Goal: Transaction & Acquisition: Book appointment/travel/reservation

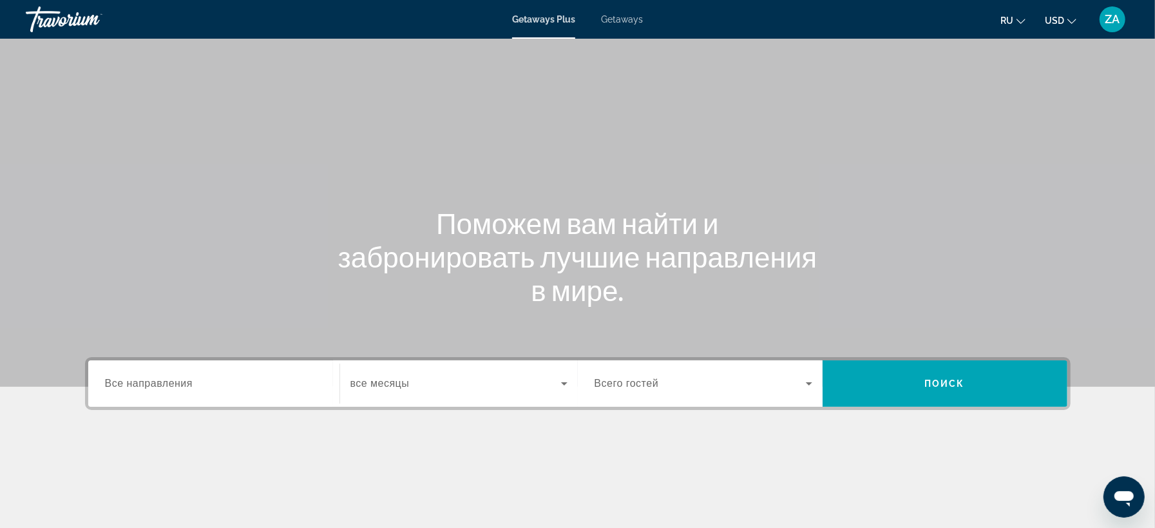
click at [649, 388] on span "Всего гостей" at bounding box center [627, 382] width 64 height 11
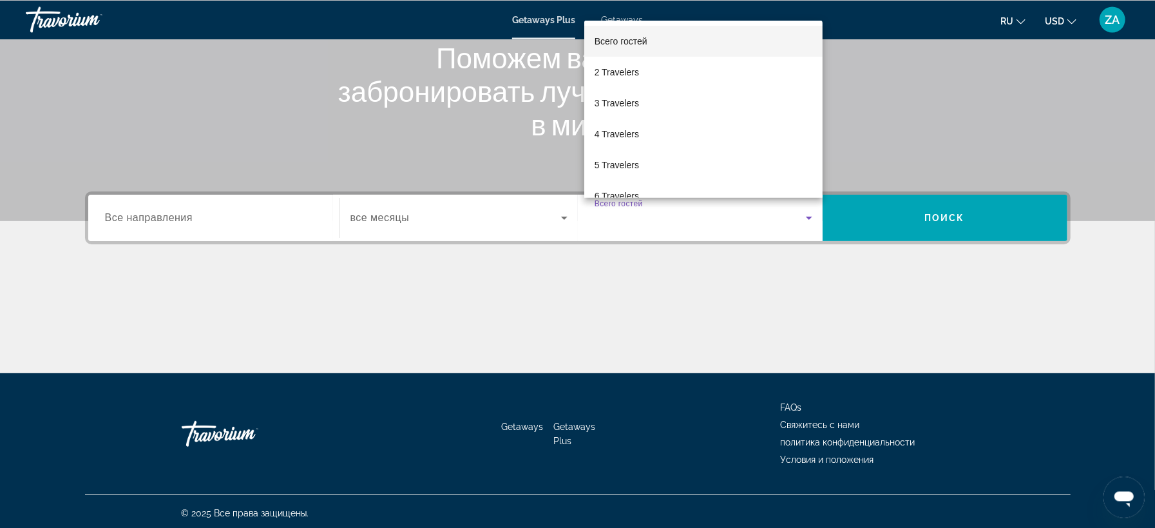
scroll to position [168, 0]
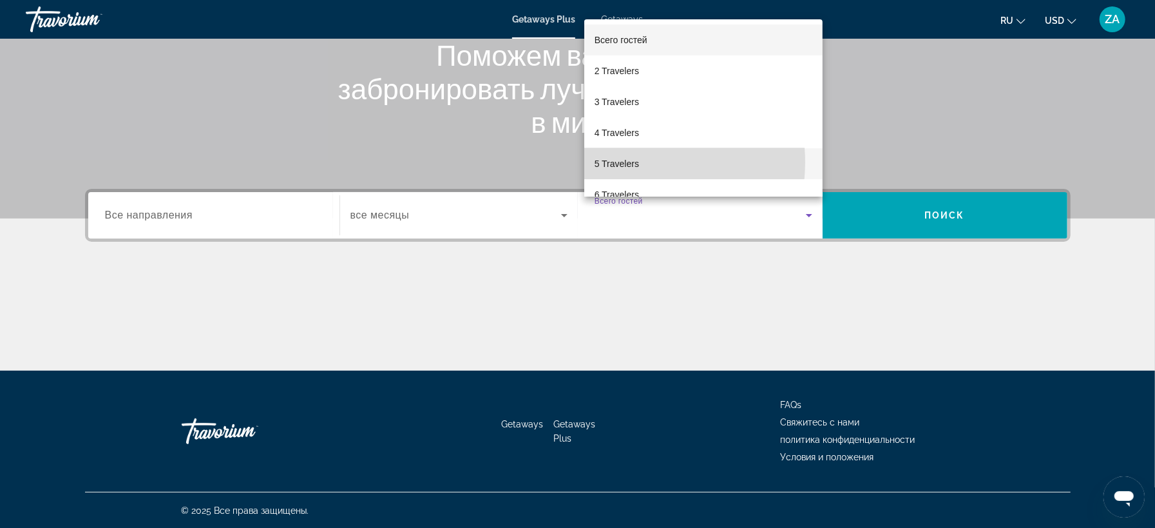
click at [629, 162] on span "5 Travelers" at bounding box center [617, 163] width 44 height 15
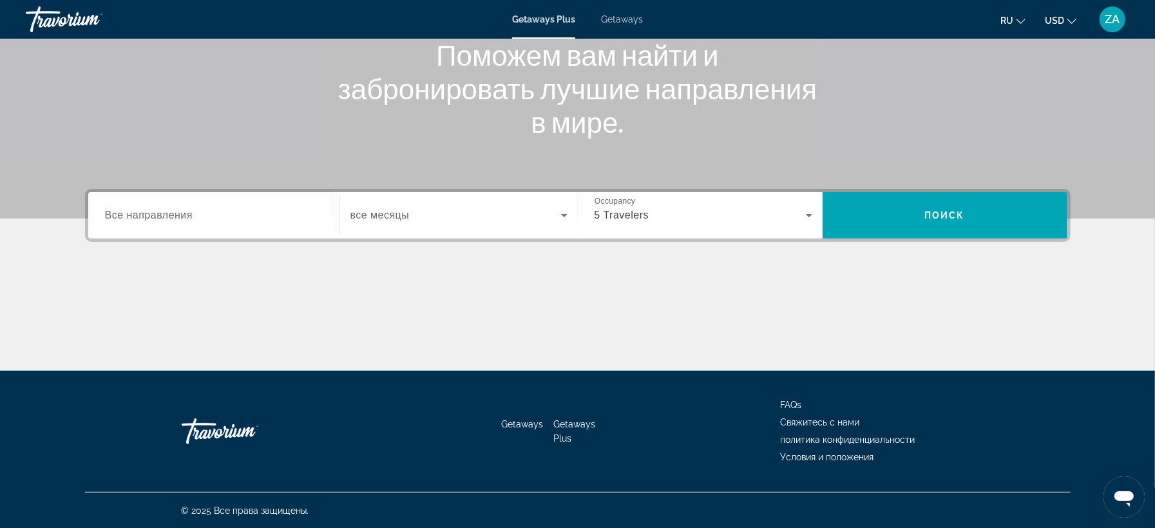
click at [396, 220] on span "все месяцы" at bounding box center [379, 214] width 59 height 11
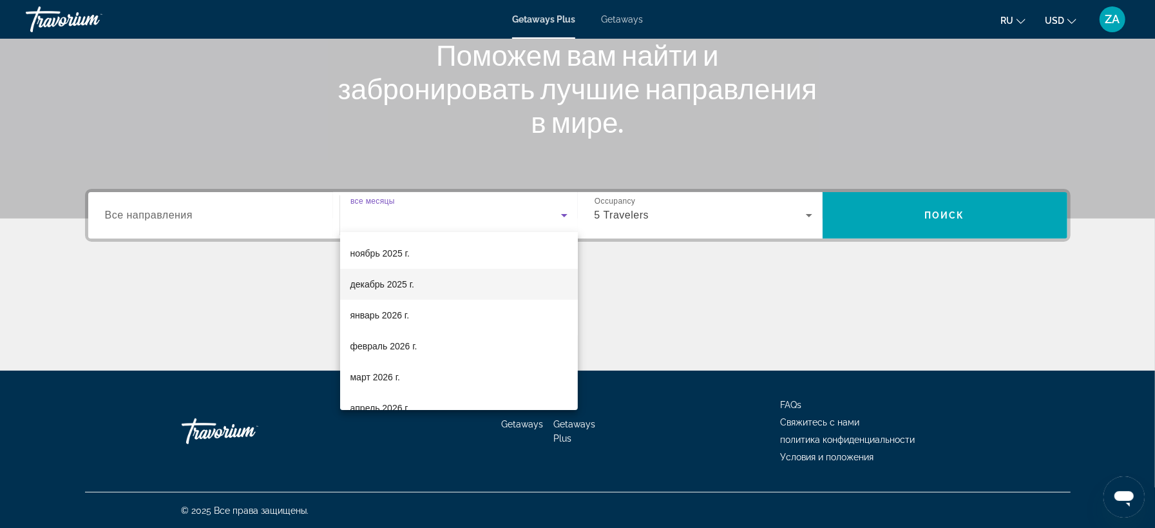
scroll to position [82, 0]
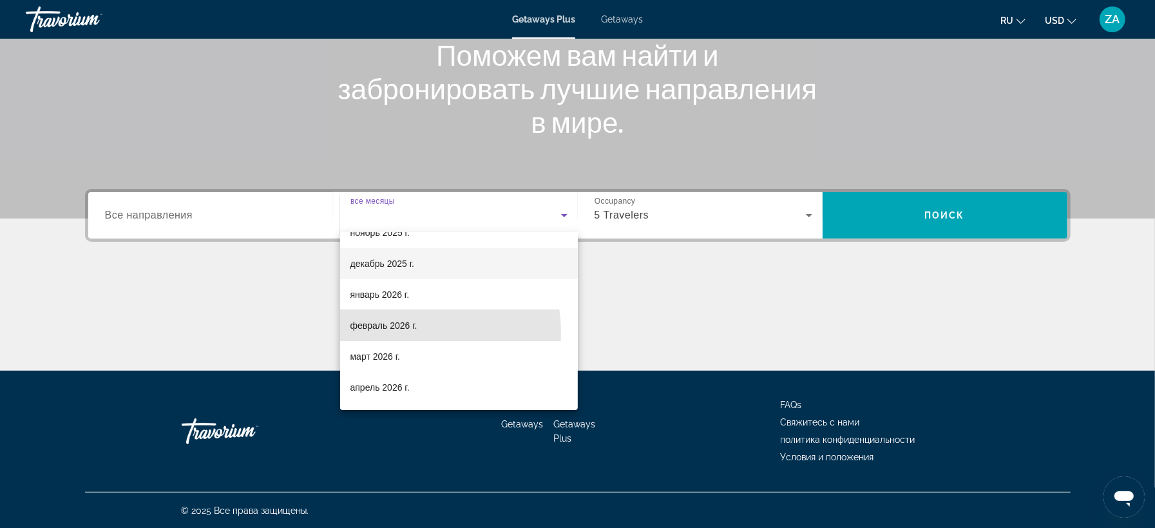
click at [404, 332] on span "февраль 2026 г." at bounding box center [383, 325] width 67 height 15
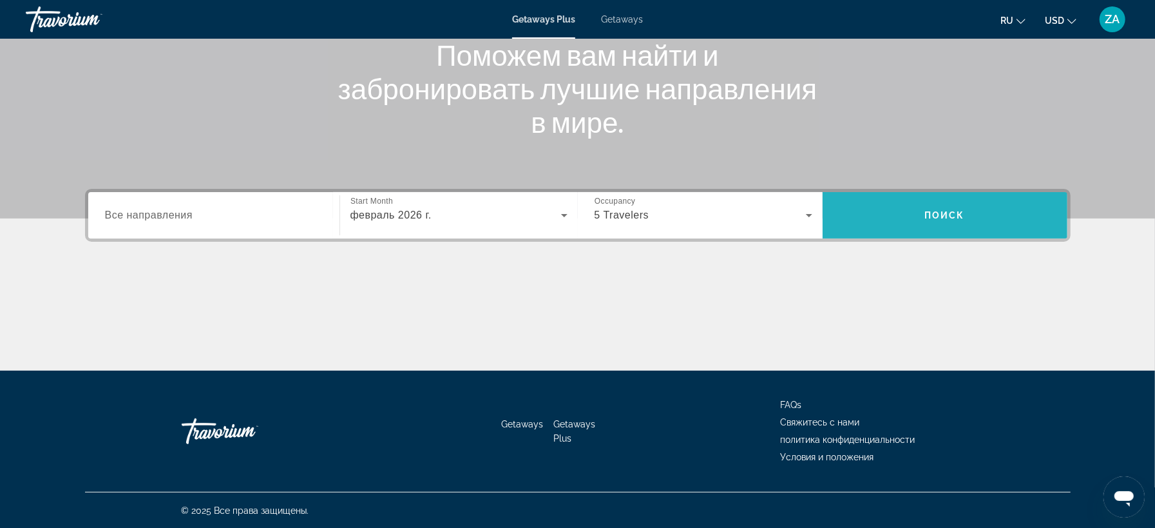
click at [930, 211] on span "Поиск" at bounding box center [944, 215] width 41 height 10
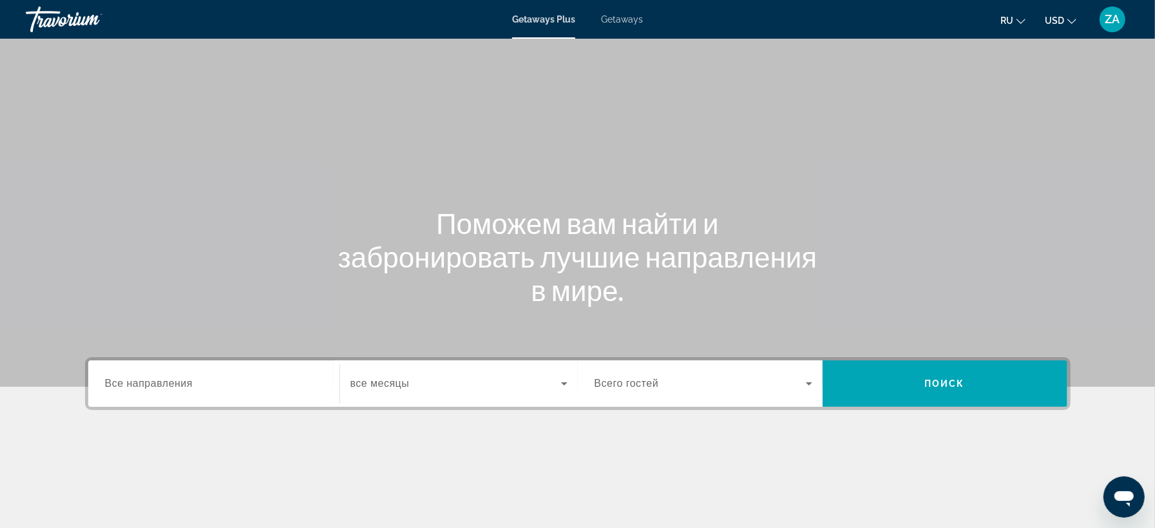
click at [664, 405] on div "Occupancy Всего гостей" at bounding box center [703, 383] width 238 height 46
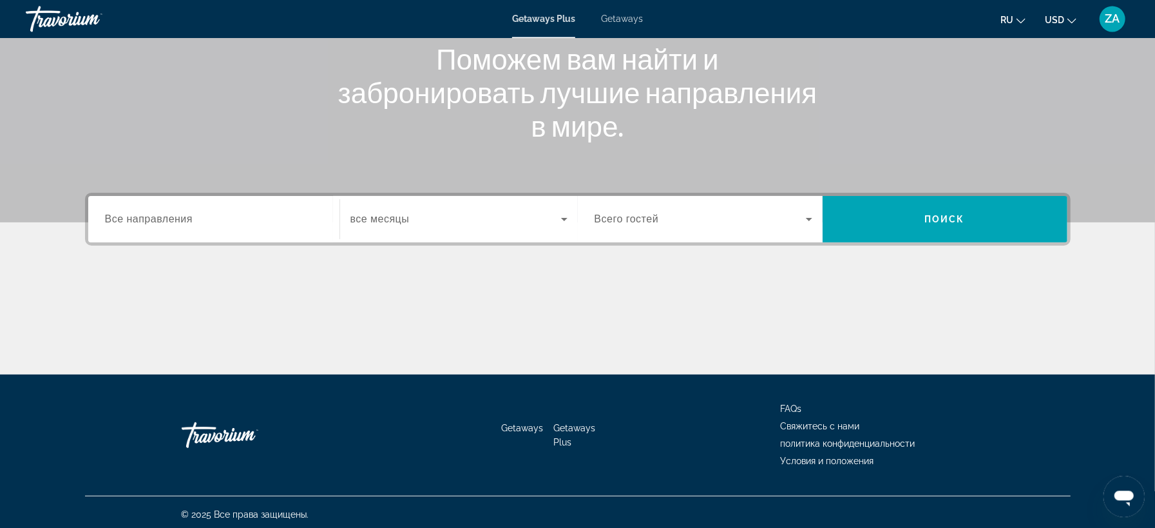
scroll to position [168, 0]
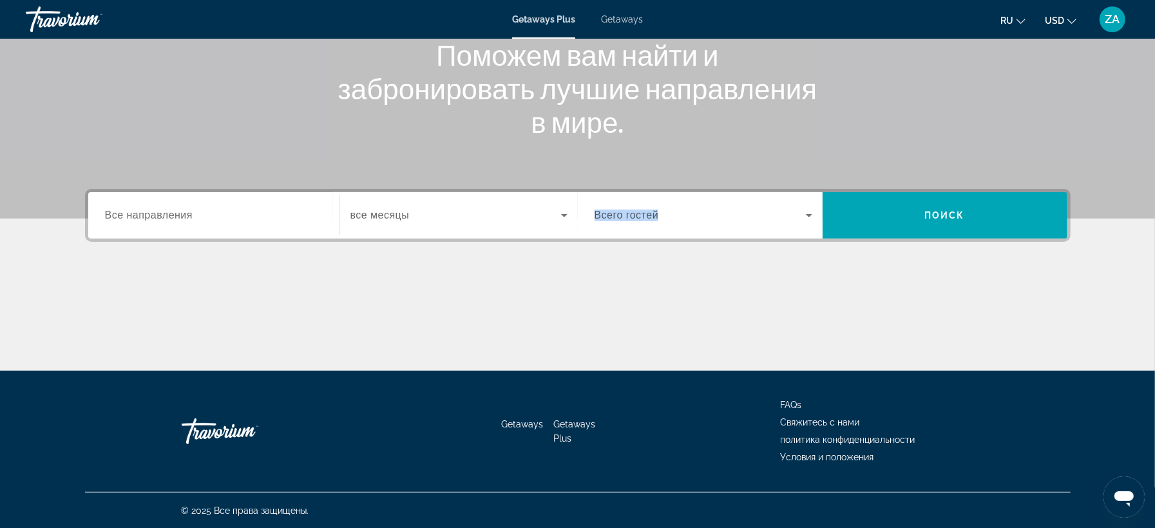
drag, startPoint x: 624, startPoint y: 189, endPoint x: 610, endPoint y: 209, distance: 24.5
click at [614, 201] on section "Поможем вам найти и забронировать лучшие направления в мире. Destination Все на…" at bounding box center [577, 101] width 1155 height 539
click at [613, 216] on span "Всего гостей" at bounding box center [627, 214] width 64 height 11
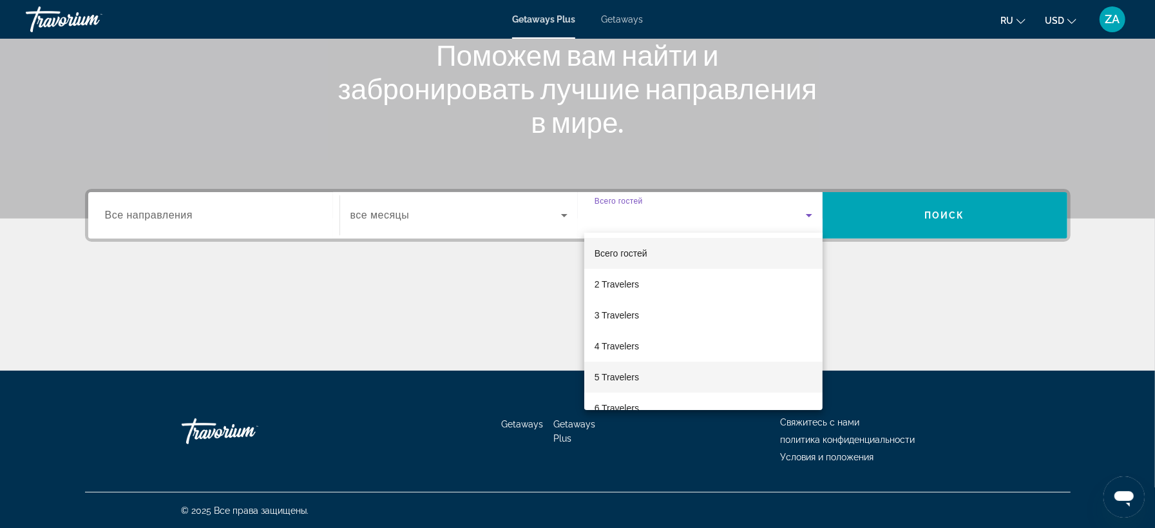
click at [607, 384] on span "5 Travelers" at bounding box center [617, 376] width 44 height 15
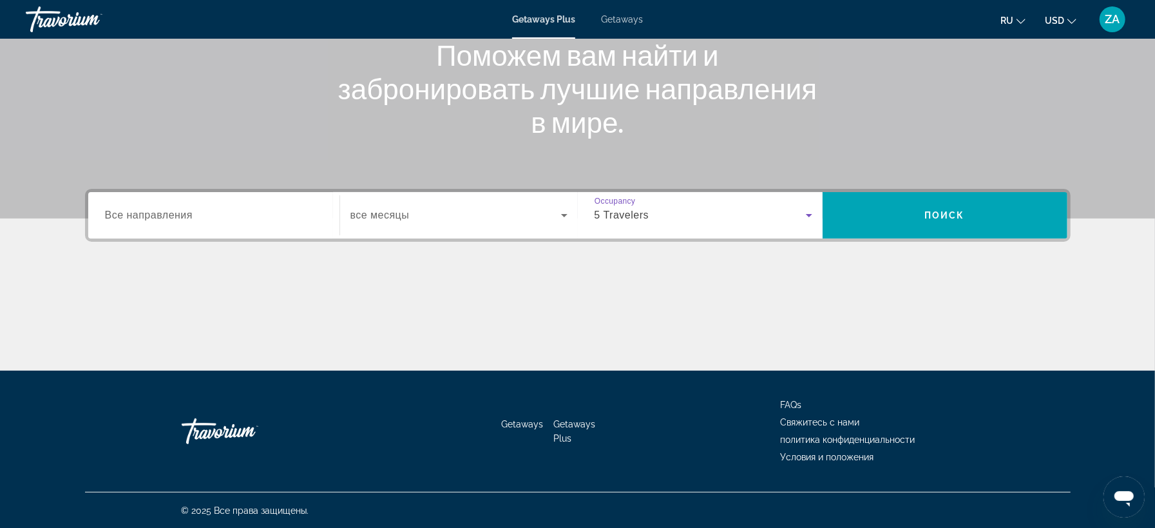
click at [423, 211] on span "Search widget" at bounding box center [455, 214] width 211 height 15
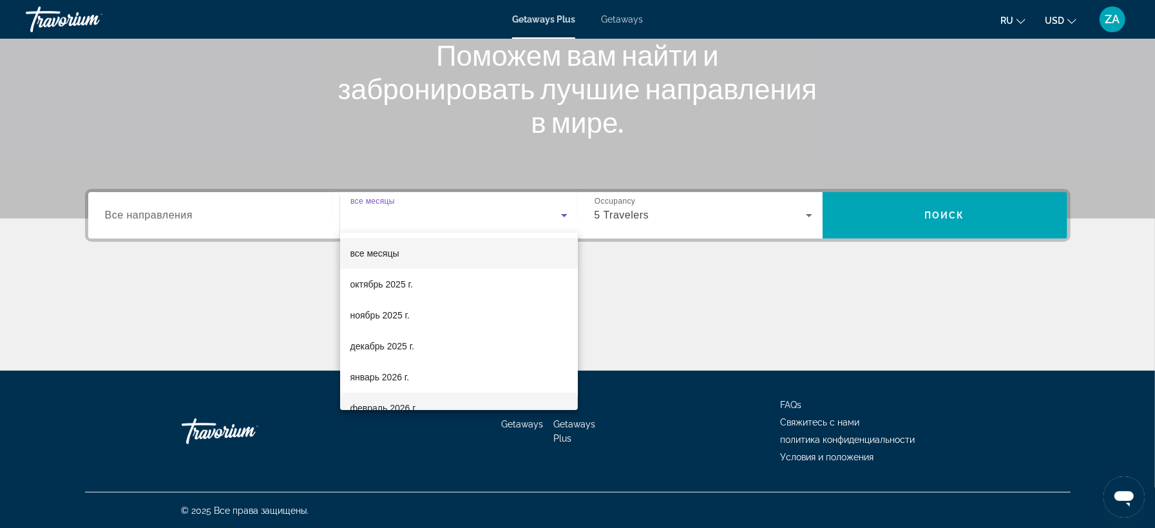
click at [367, 406] on span "февраль 2026 г." at bounding box center [383, 407] width 67 height 15
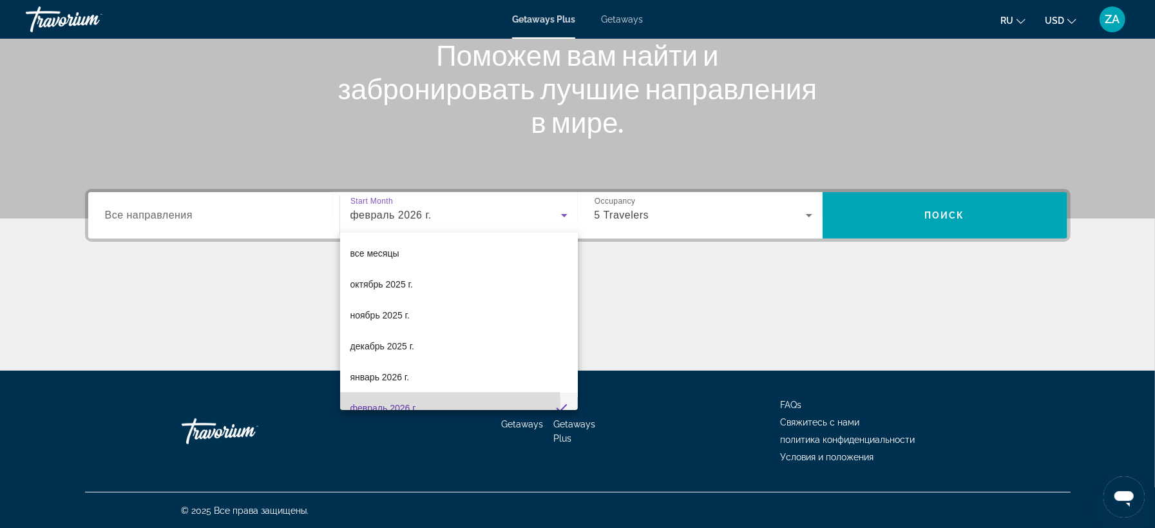
scroll to position [14, 0]
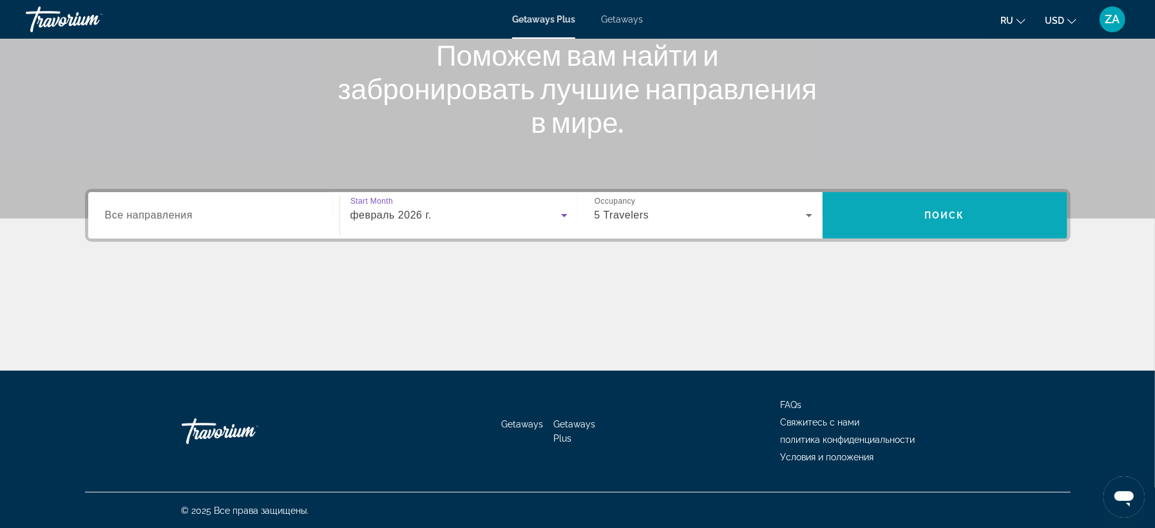
click at [933, 222] on span "Search" at bounding box center [945, 215] width 245 height 31
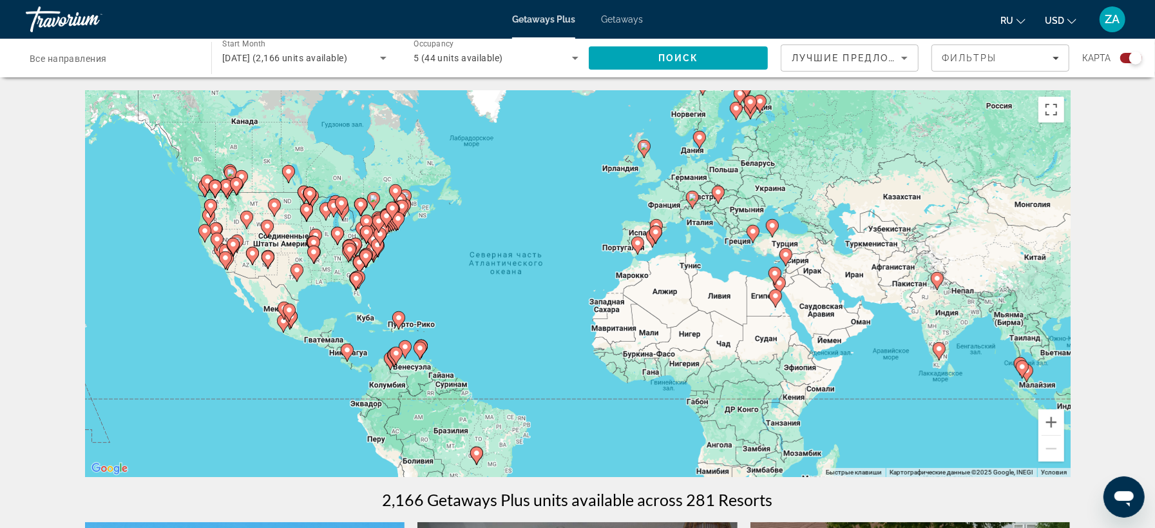
drag, startPoint x: 652, startPoint y: 339, endPoint x: 577, endPoint y: 332, distance: 75.8
click at [577, 332] on div "Чтобы активировать перетаскивание с помощью клавиатуры, нажмите Alt + Ввод. Пос…" at bounding box center [578, 283] width 986 height 387
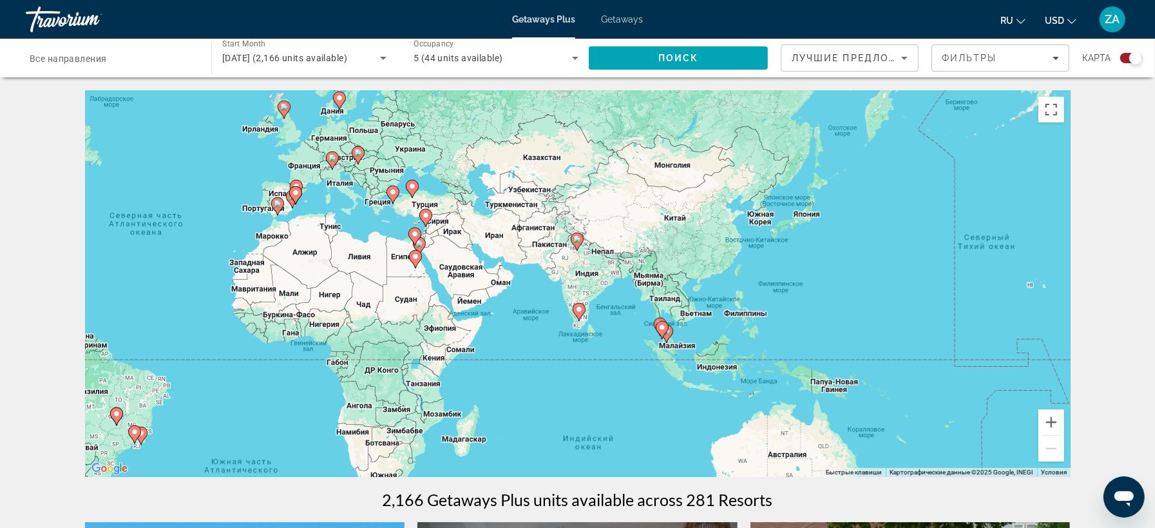
drag, startPoint x: 665, startPoint y: 354, endPoint x: 311, endPoint y: 316, distance: 356.3
click at [311, 316] on div "Чтобы активировать перетаскивание с помощью клавиатуры, нажмите Alt + Ввод. Пос…" at bounding box center [578, 283] width 986 height 387
click at [1054, 425] on button "Увеличить" at bounding box center [1051, 422] width 26 height 26
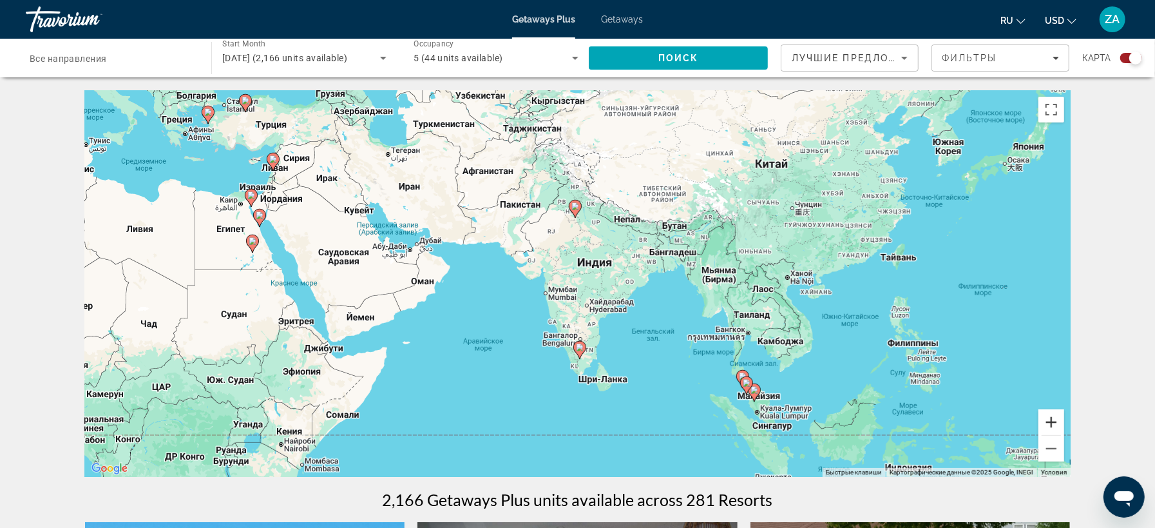
click at [1051, 421] on button "Увеличить" at bounding box center [1051, 422] width 26 height 26
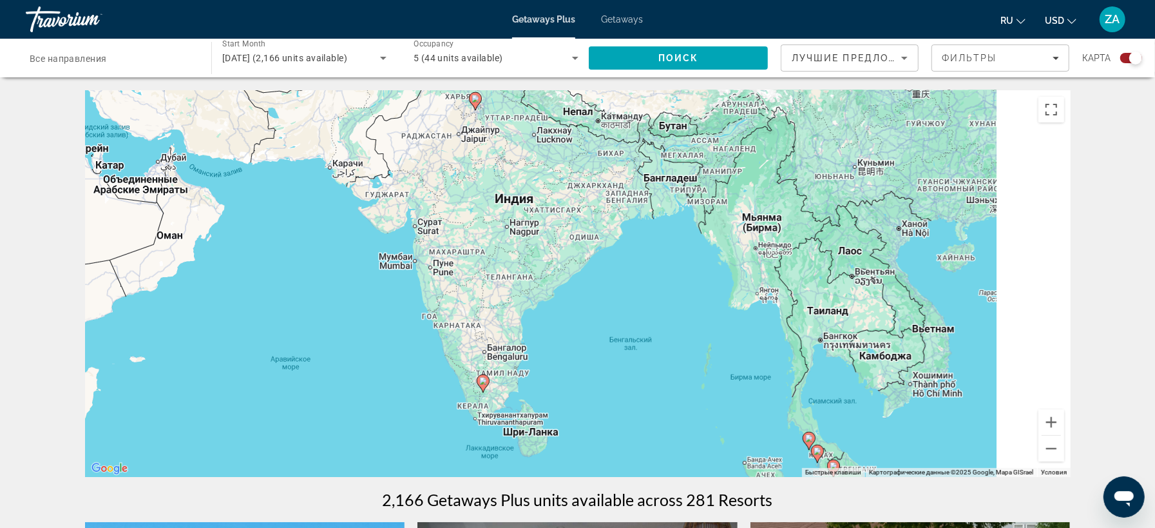
drag, startPoint x: 647, startPoint y: 270, endPoint x: 549, endPoint y: 227, distance: 107.3
click at [549, 227] on div "Чтобы активировать перетаскивание с помощью клавиатуры, нажмите Alt + Ввод. Пос…" at bounding box center [578, 283] width 986 height 387
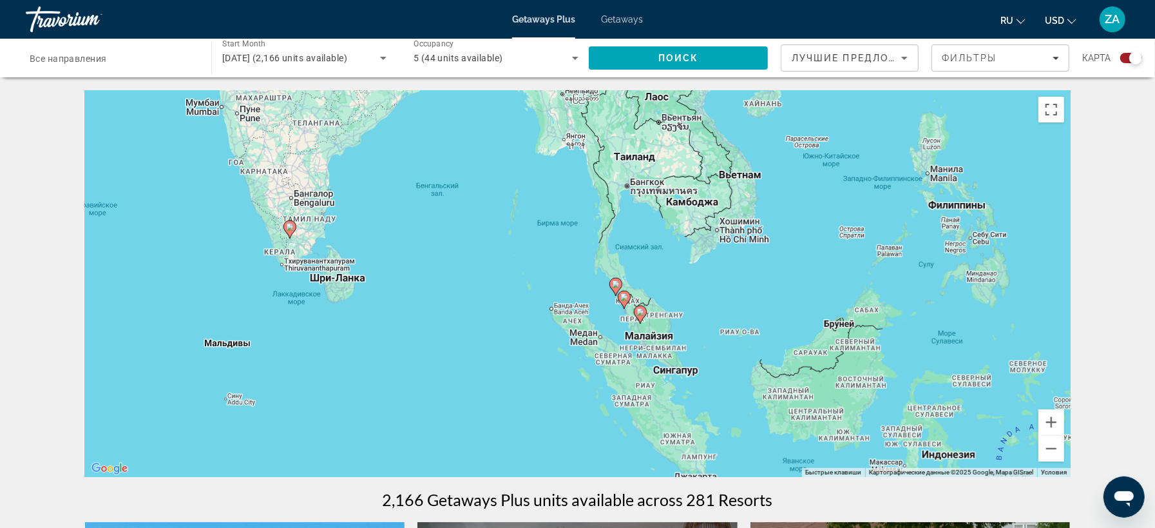
drag, startPoint x: 696, startPoint y: 371, endPoint x: 510, endPoint y: 230, distance: 233.1
click at [510, 230] on div "Чтобы активировать перетаскивание с помощью клавиатуры, нажмите Alt + Ввод. Пос…" at bounding box center [578, 283] width 986 height 387
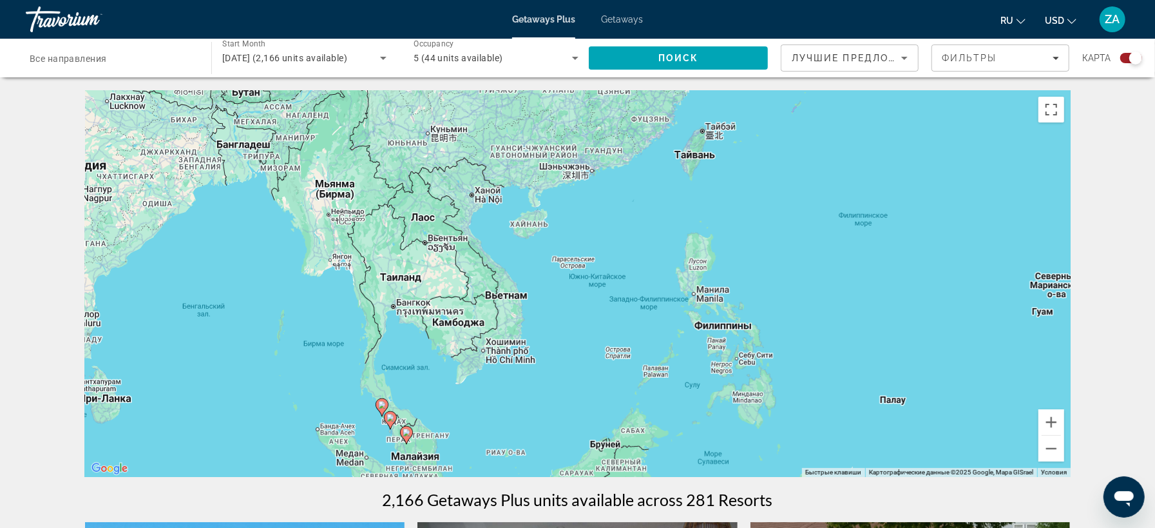
drag, startPoint x: 582, startPoint y: 314, endPoint x: 356, endPoint y: 436, distance: 256.8
click at [356, 436] on div "Чтобы активировать перетаскивание с помощью клавиатуры, нажмите Alt + Ввод. Пос…" at bounding box center [578, 283] width 986 height 387
click at [410, 437] on icon "Main content" at bounding box center [406, 435] width 13 height 18
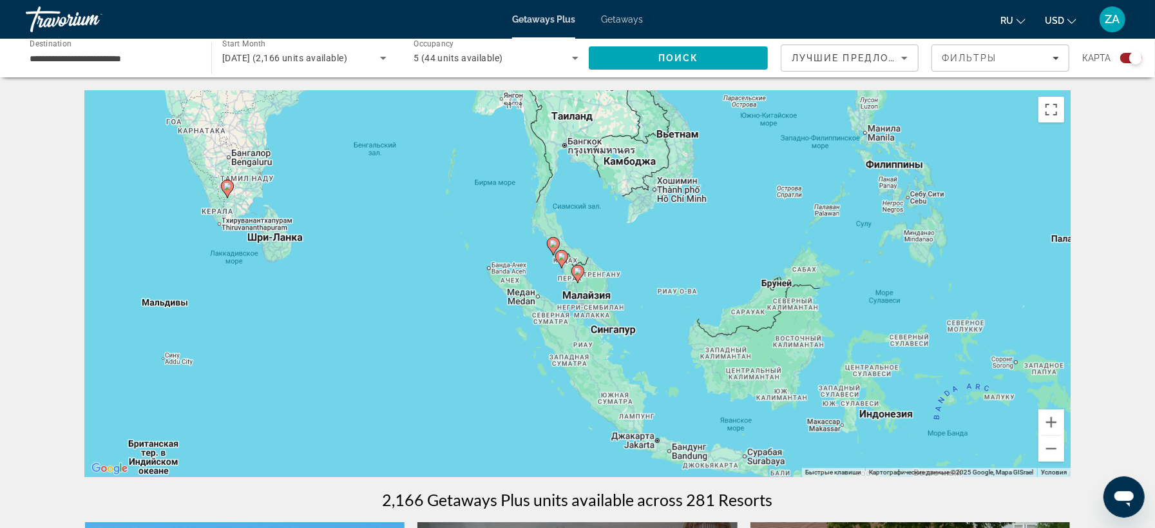
click at [564, 270] on div "Для навигации используйте клавиши со стрелками. Чтобы активировать перетаскиван…" at bounding box center [578, 283] width 986 height 387
click at [561, 255] on image "Main content" at bounding box center [562, 257] width 8 height 8
type input "**********"
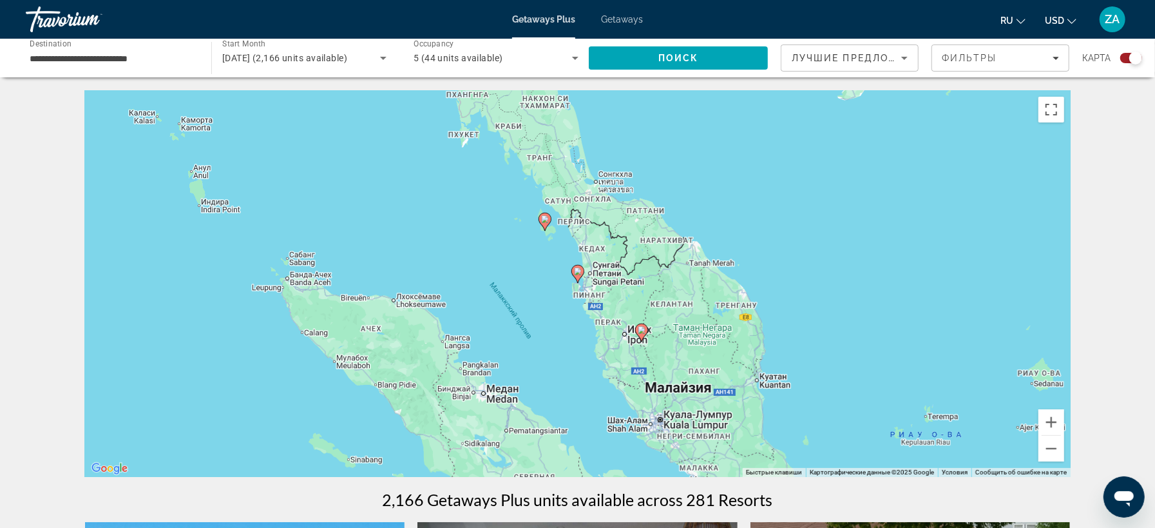
click at [583, 283] on gmp-advanced-marker "Main content" at bounding box center [577, 273] width 13 height 19
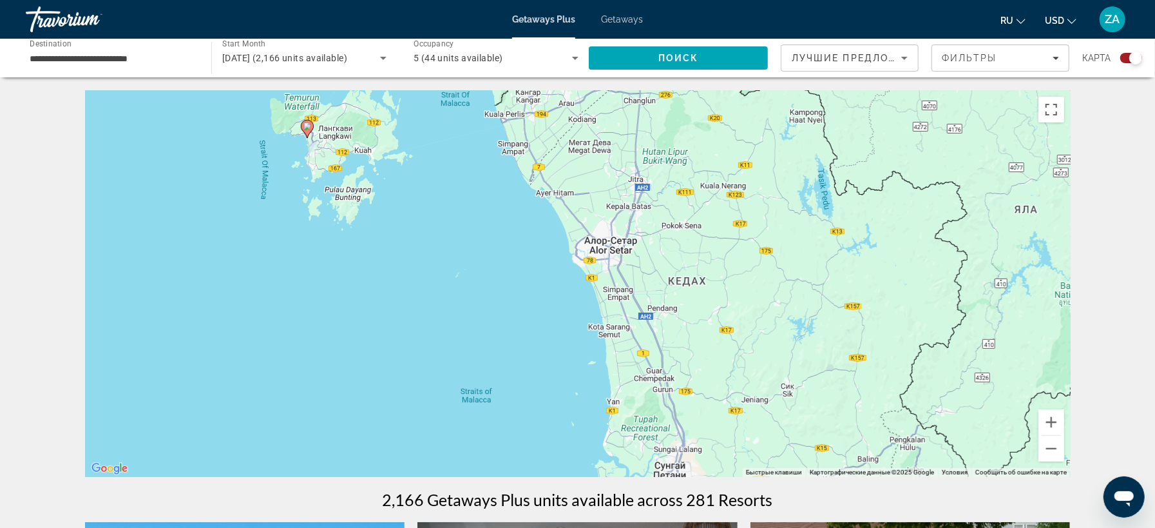
drag, startPoint x: 515, startPoint y: 196, endPoint x: 521, endPoint y: 495, distance: 298.3
click at [521, 477] on div "Чтобы активировать перетаскивание с помощью клавиатуры, нажмите Alt + Ввод. Пос…" at bounding box center [578, 283] width 986 height 387
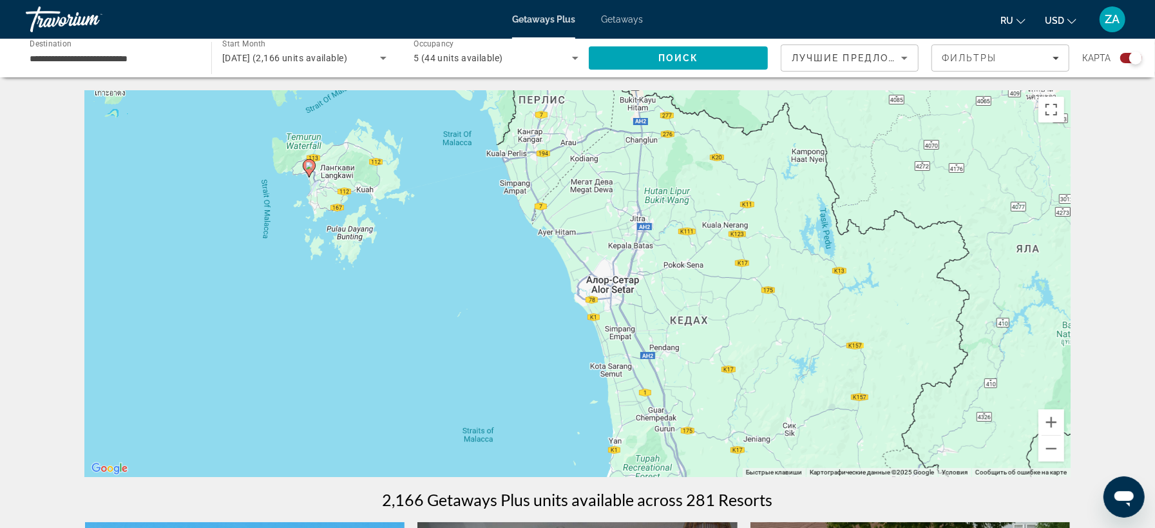
click at [310, 166] on image "Main content" at bounding box center [309, 166] width 8 height 8
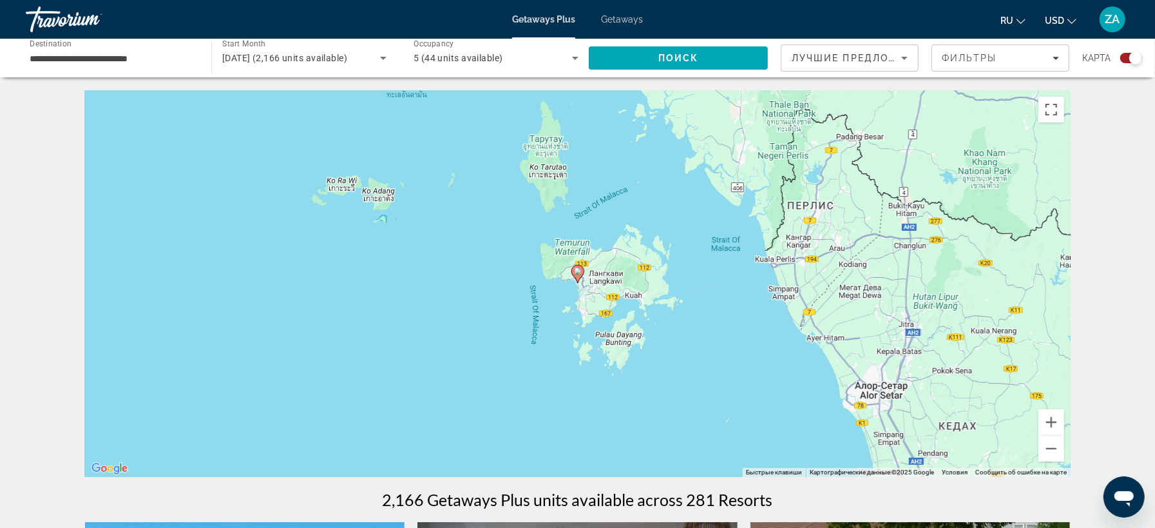
click at [580, 276] on icon "Main content" at bounding box center [577, 273] width 12 height 17
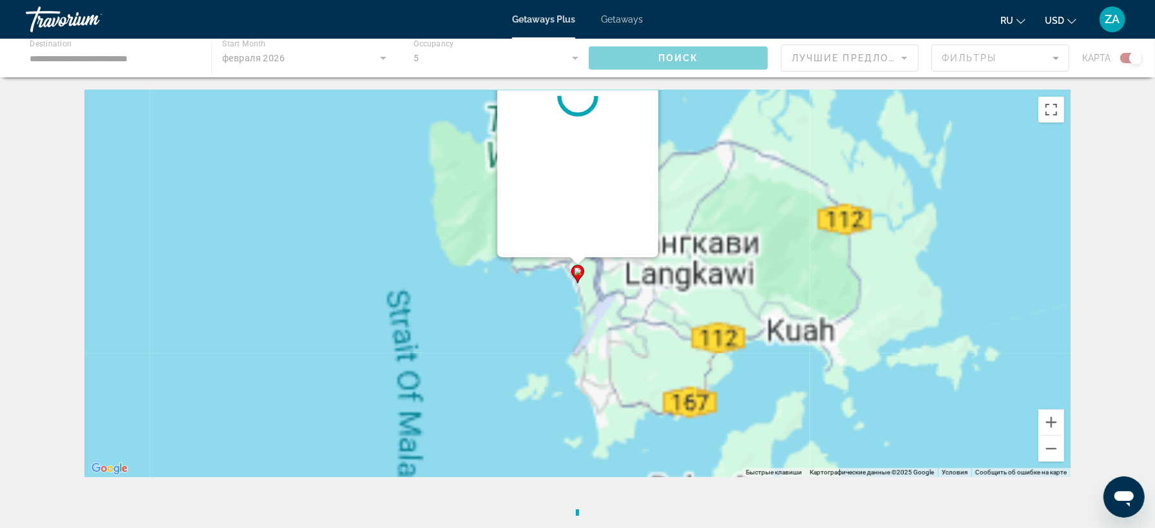
click at [577, 270] on image "Main content" at bounding box center [578, 271] width 8 height 8
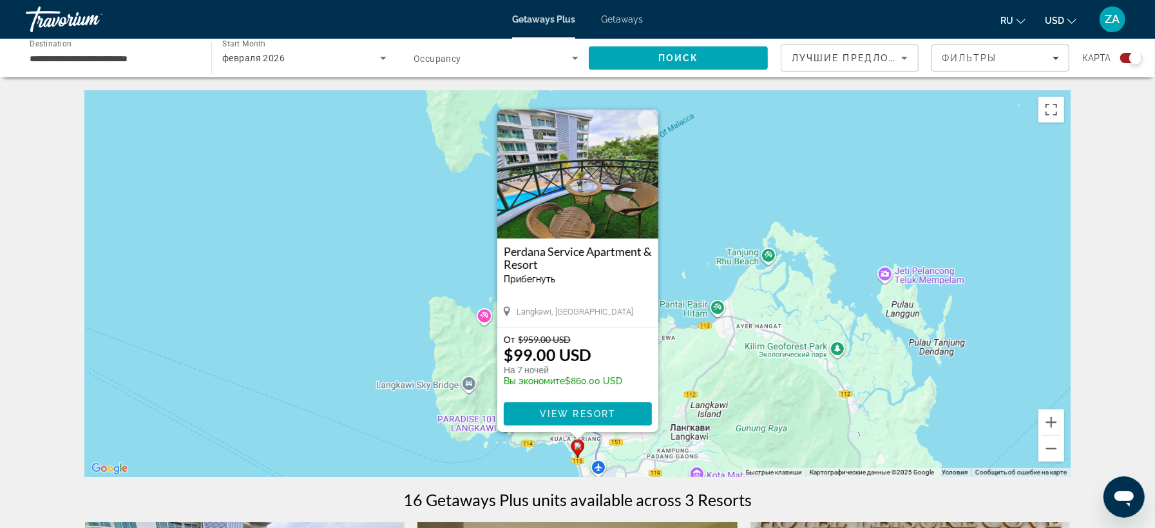
click at [542, 211] on img "Main content" at bounding box center [577, 174] width 161 height 129
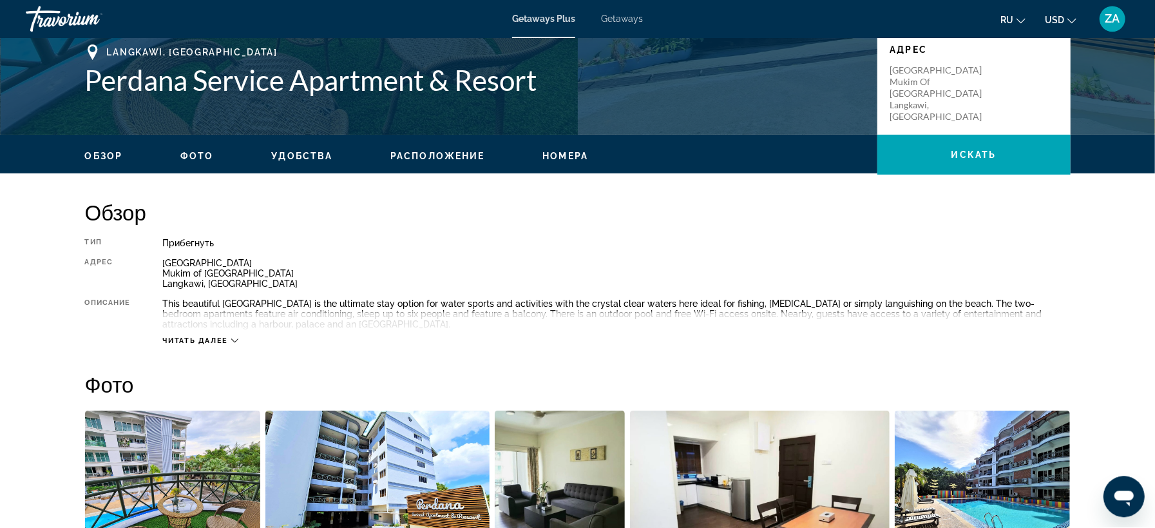
scroll to position [216, 0]
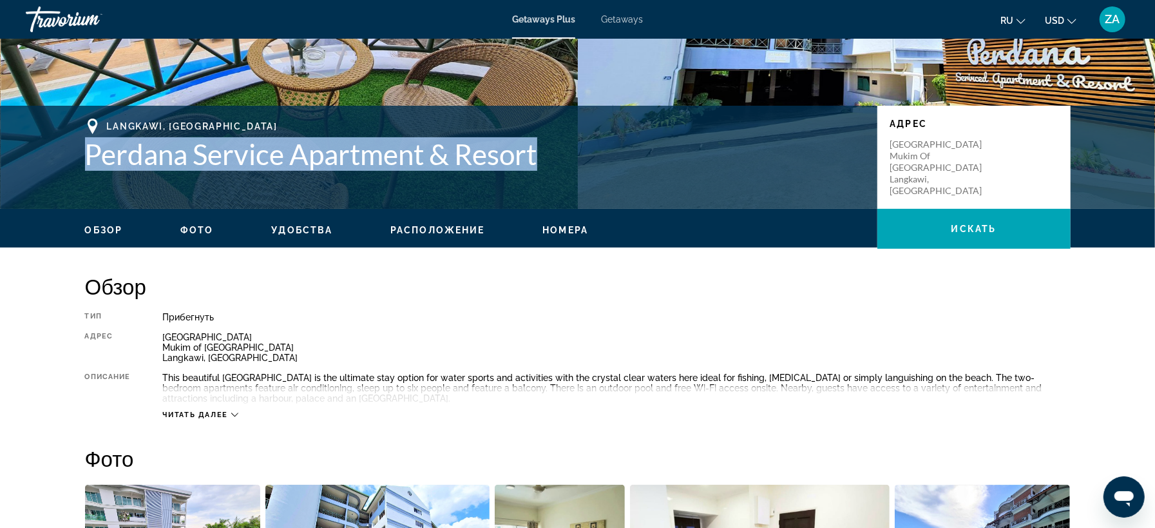
drag, startPoint x: 88, startPoint y: 155, endPoint x: 543, endPoint y: 144, distance: 455.6
click at [543, 144] on h1 "Perdana Service Apartment & Resort" at bounding box center [474, 153] width 779 height 33
copy h1 "Perdana Service Apartment & Resort"
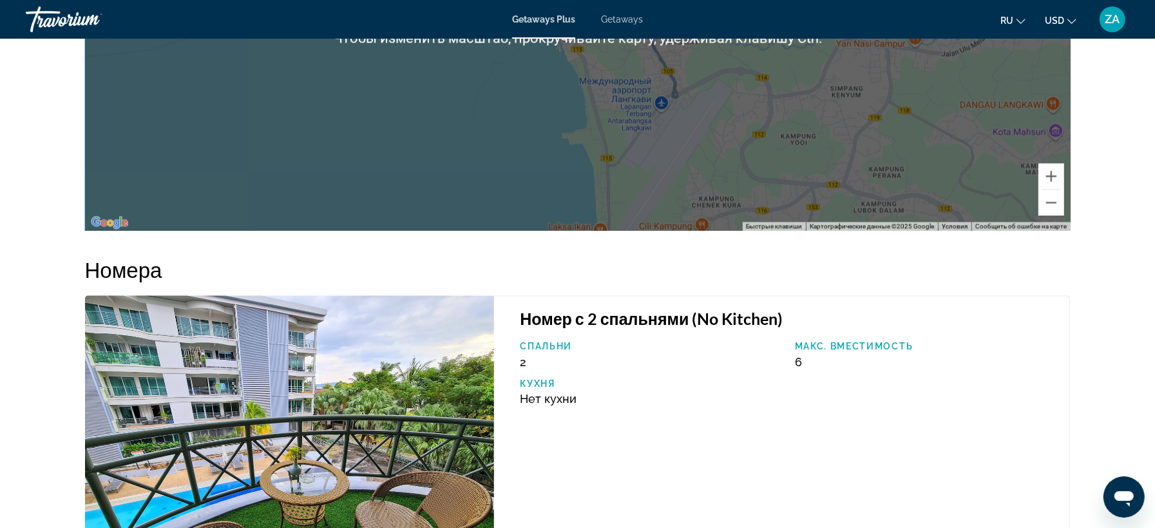
scroll to position [1443, 0]
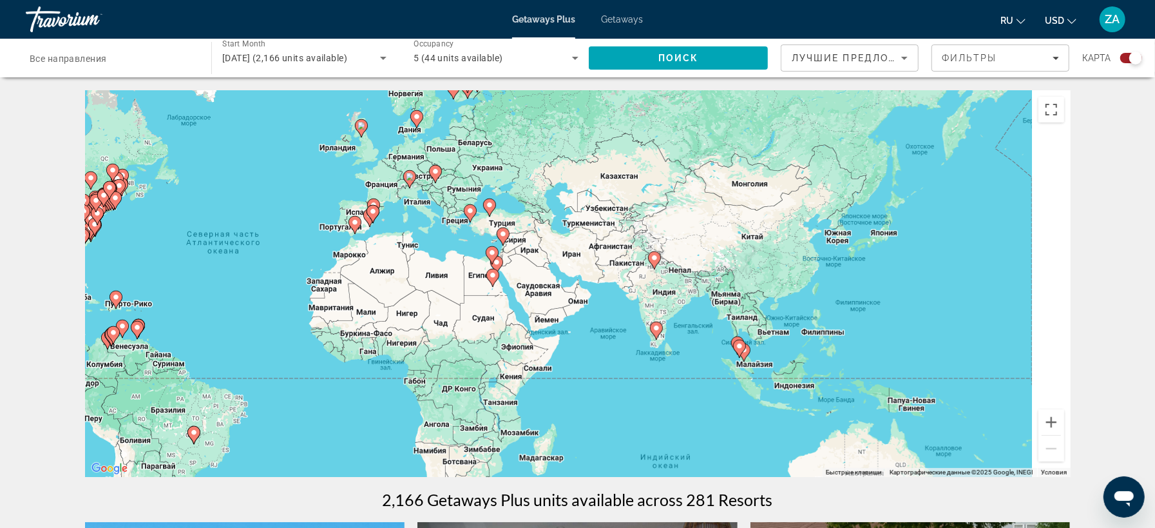
drag, startPoint x: 542, startPoint y: 358, endPoint x: 218, endPoint y: 335, distance: 324.2
click at [218, 335] on div "Чтобы активировать перетаскивание с помощью клавиатуры, нажмите Alt + Ввод. Пос…" at bounding box center [578, 283] width 986 height 387
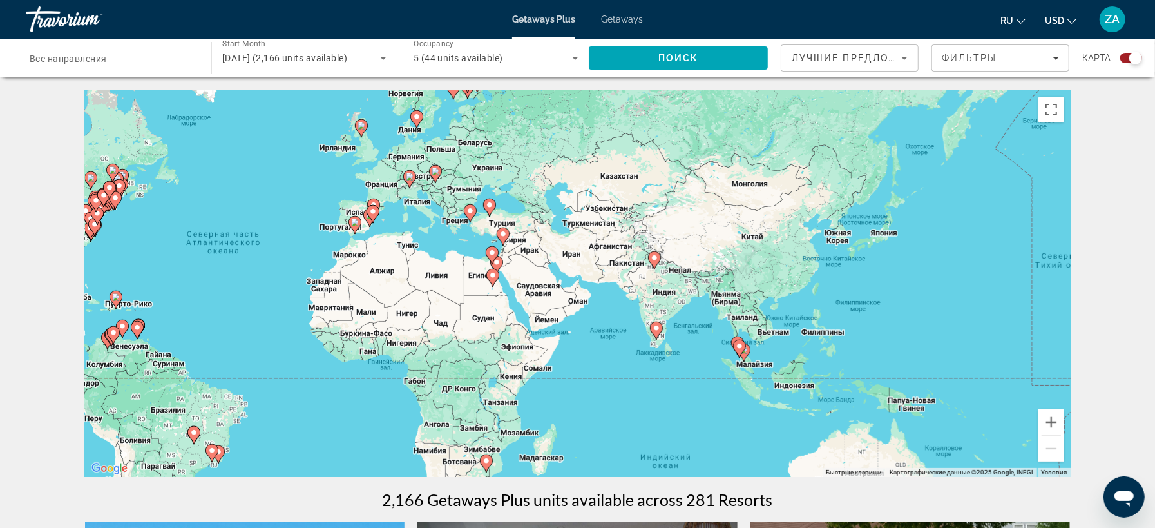
click at [296, 53] on span "февраля 2026 (2,166 units available)" at bounding box center [284, 58] width 125 height 10
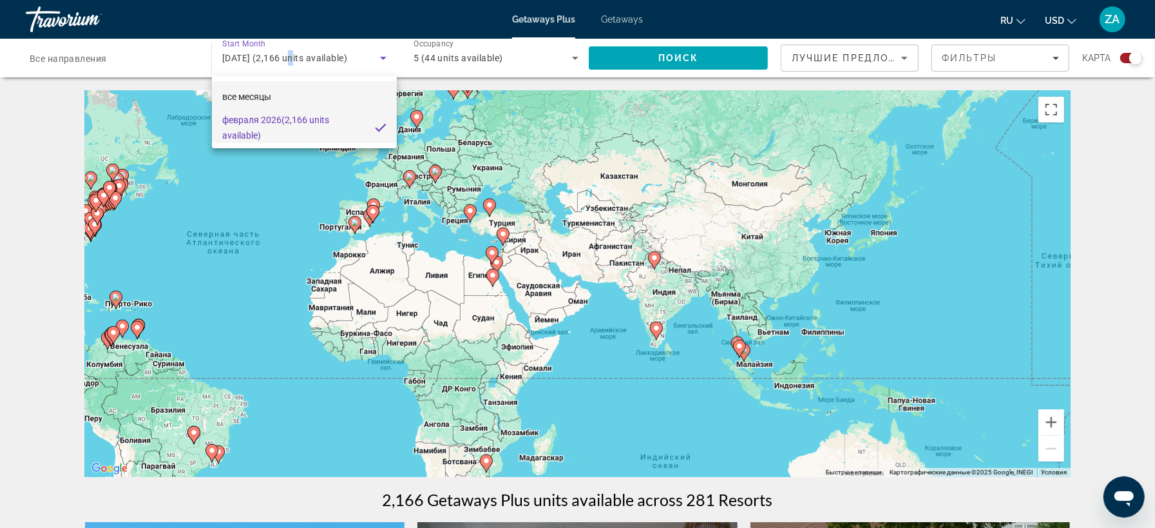
click at [258, 98] on span "все месяцы" at bounding box center [246, 96] width 49 height 10
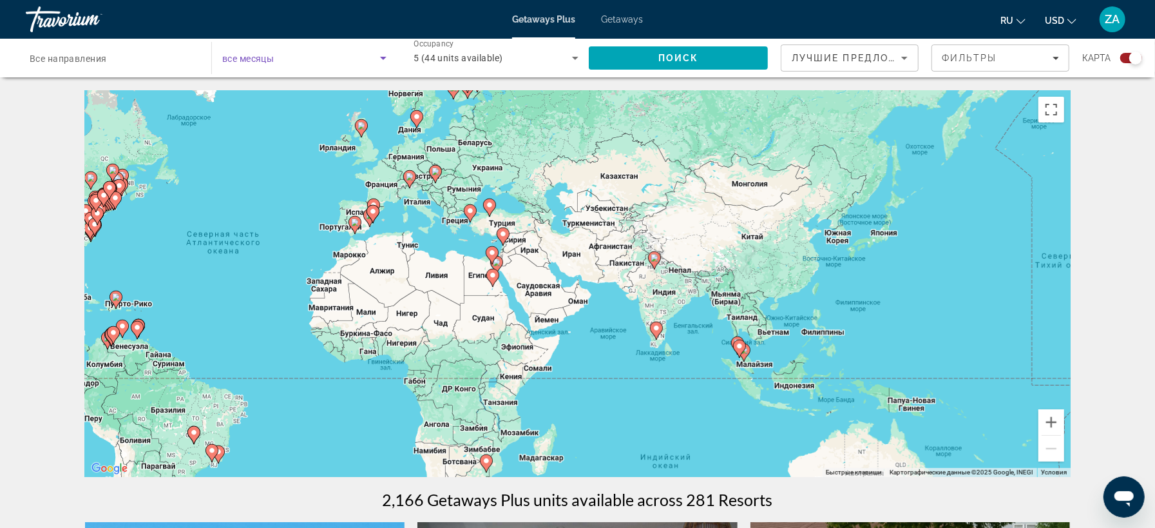
click at [383, 59] on icon "Search widget" at bounding box center [383, 58] width 6 height 3
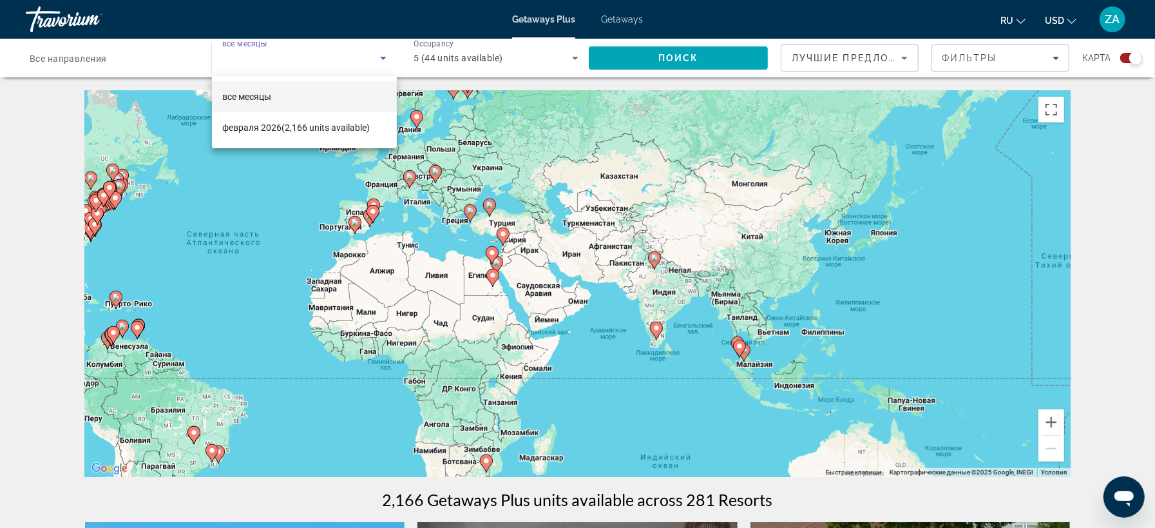
click at [1123, 178] on div at bounding box center [577, 264] width 1155 height 528
click at [260, 93] on span "все месяцы" at bounding box center [246, 96] width 49 height 10
click at [256, 97] on span "все месяцы" at bounding box center [246, 96] width 49 height 10
click at [238, 93] on span "все месяцы" at bounding box center [246, 96] width 49 height 10
click at [1121, 231] on div at bounding box center [577, 264] width 1155 height 528
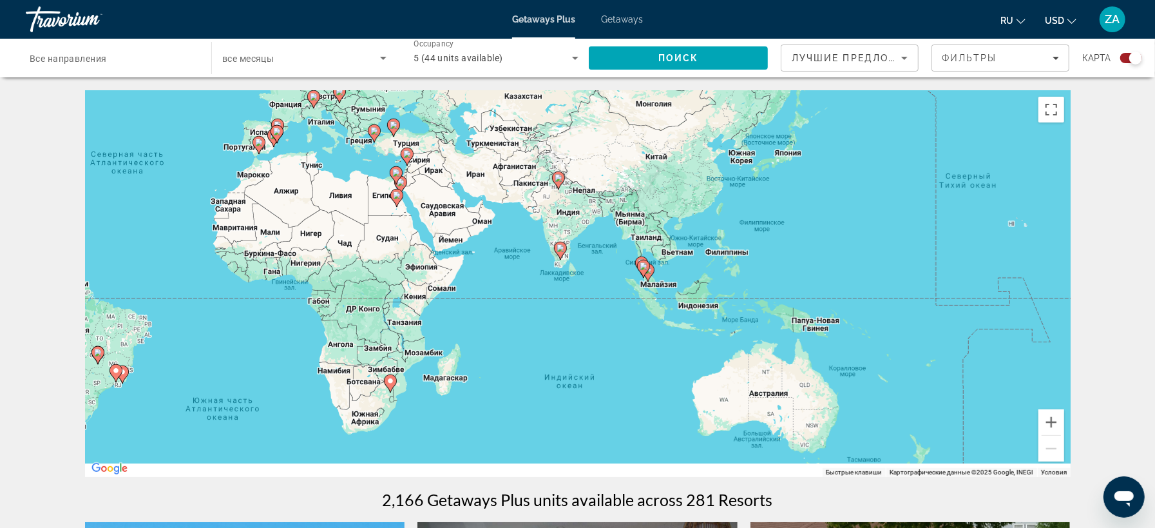
drag, startPoint x: 602, startPoint y: 349, endPoint x: 505, endPoint y: 269, distance: 125.9
click at [505, 269] on div "Чтобы активировать перетаскивание с помощью клавиатуры, нажмите Alt + Ввод. Пос…" at bounding box center [578, 283] width 986 height 387
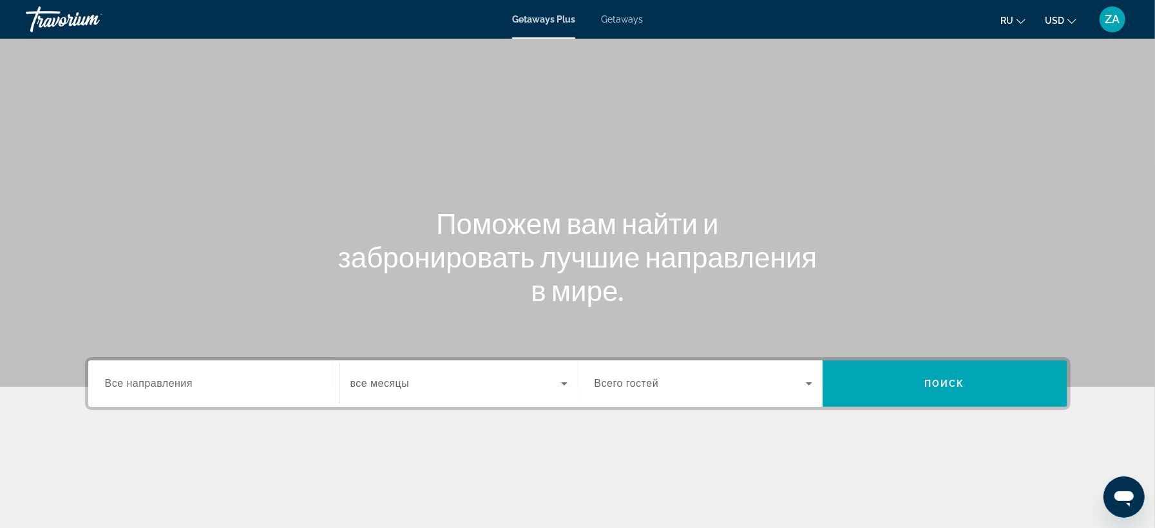
click at [158, 396] on div "Search widget" at bounding box center [214, 383] width 218 height 37
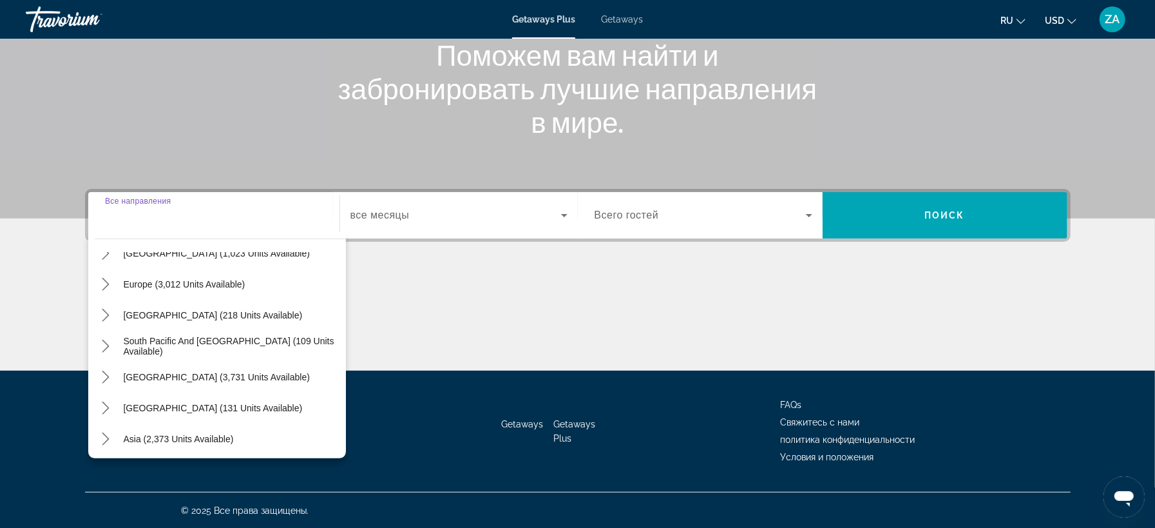
scroll to position [209, 0]
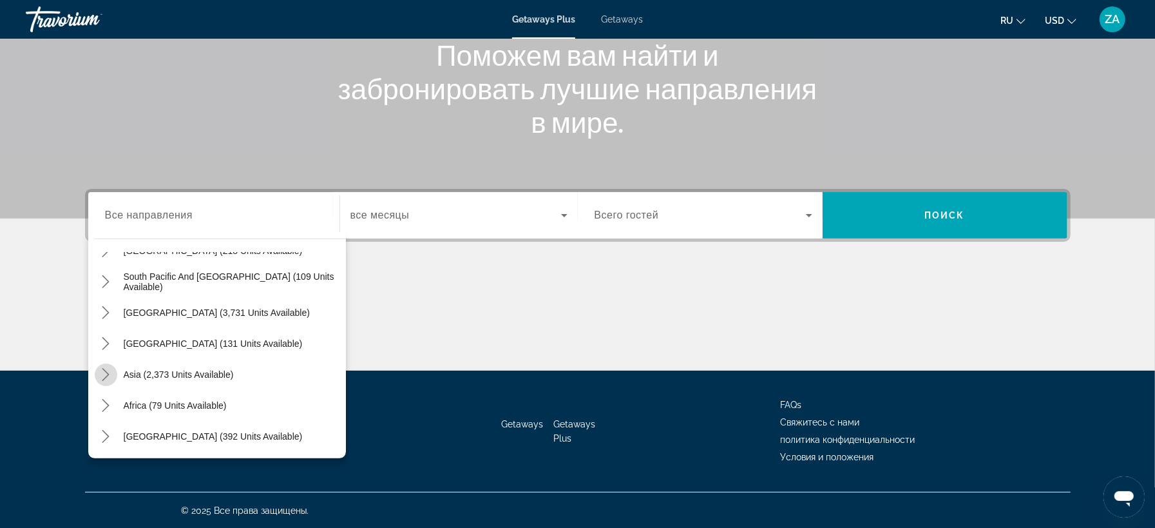
click at [103, 374] on icon "Toggle Asia (2,373 units available) submenu" at bounding box center [105, 374] width 13 height 13
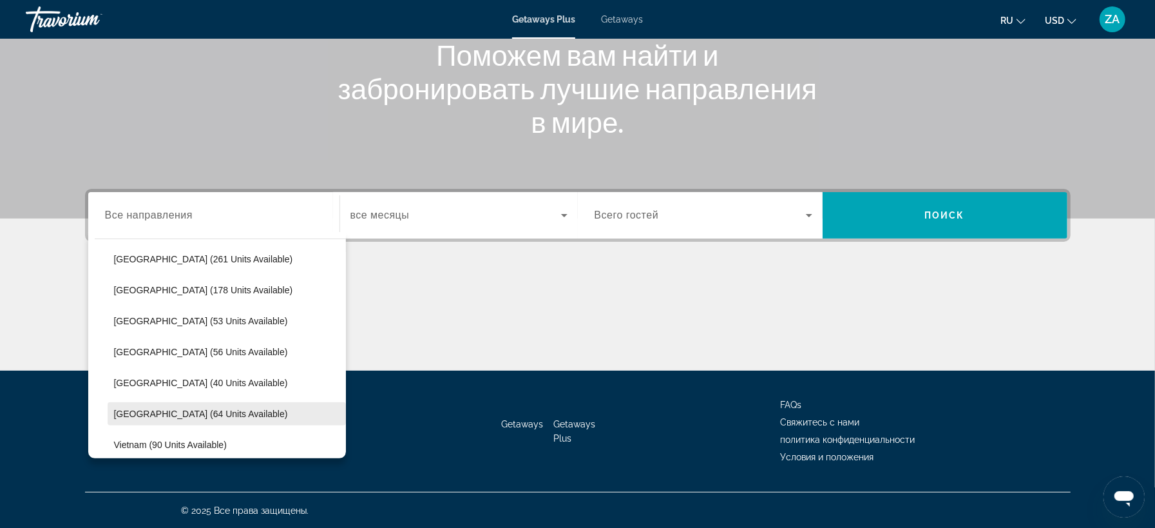
scroll to position [425, 0]
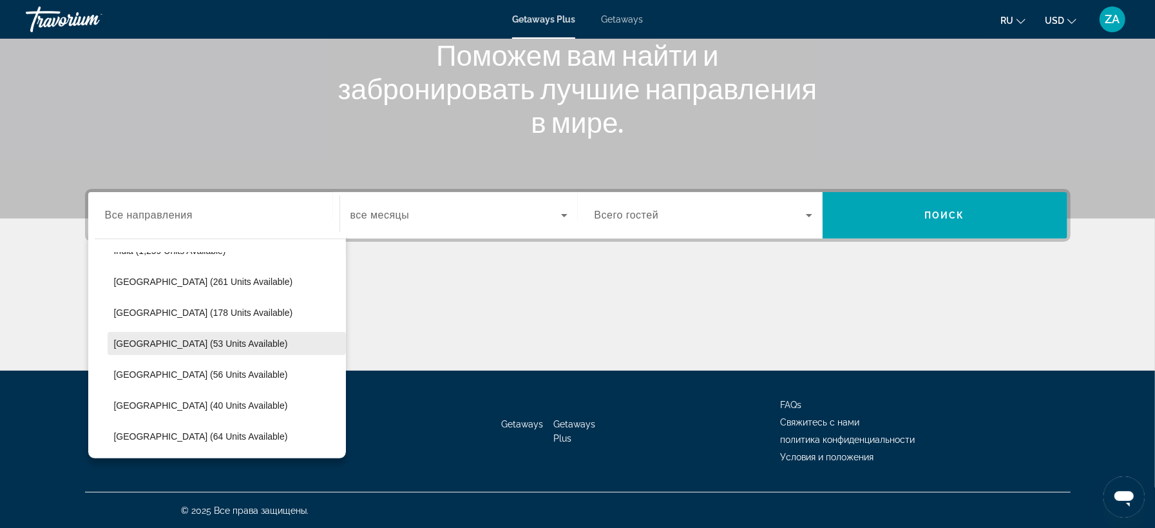
click at [137, 343] on span "[GEOGRAPHIC_DATA] (53 units available)" at bounding box center [201, 343] width 174 height 10
type input "**********"
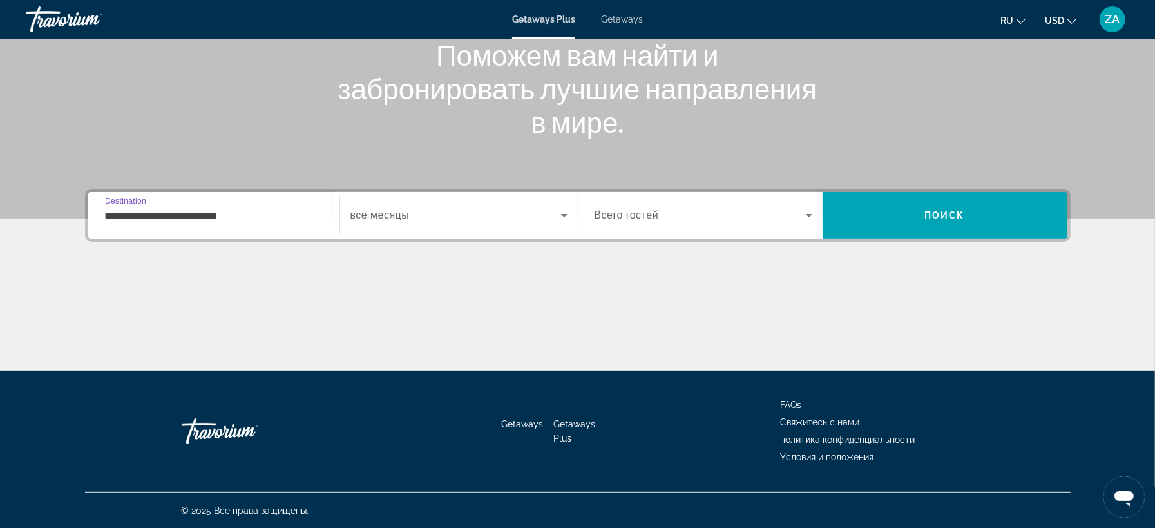
click at [778, 211] on span "Search widget" at bounding box center [700, 214] width 211 height 15
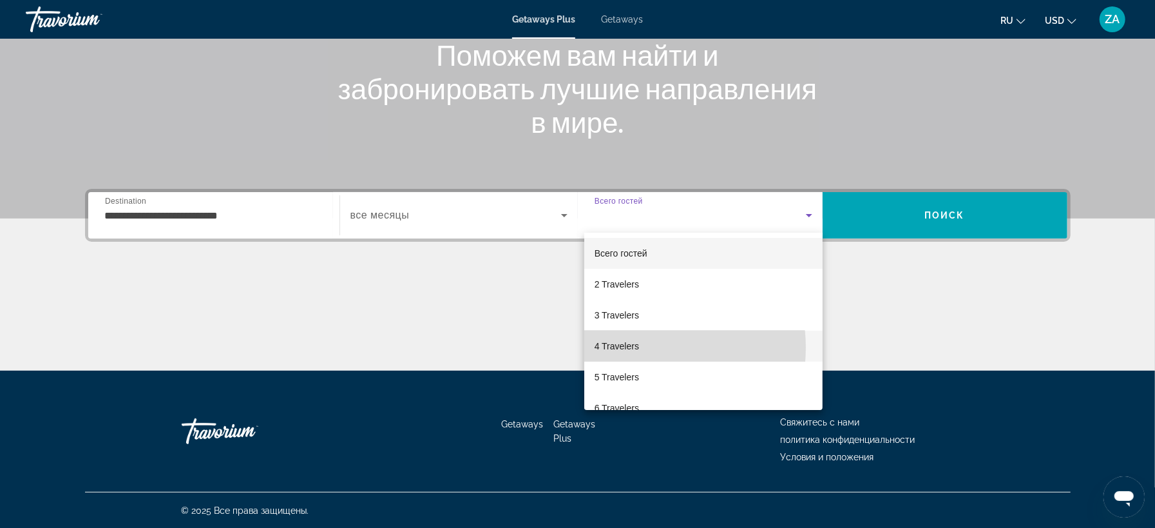
click at [642, 347] on mat-option "4 Travelers" at bounding box center [703, 345] width 239 height 31
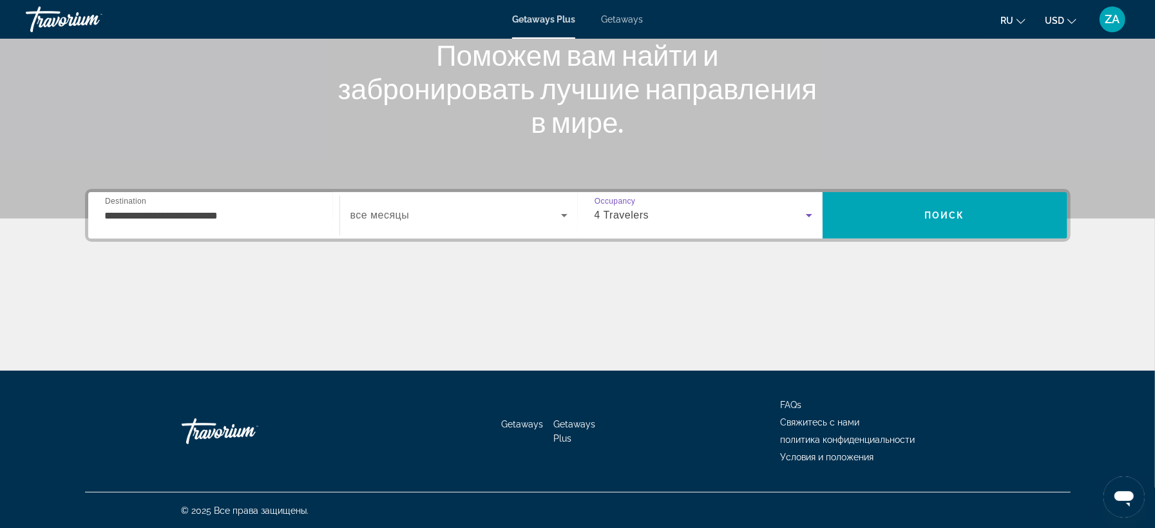
click at [807, 212] on icon "Search widget" at bounding box center [808, 214] width 15 height 15
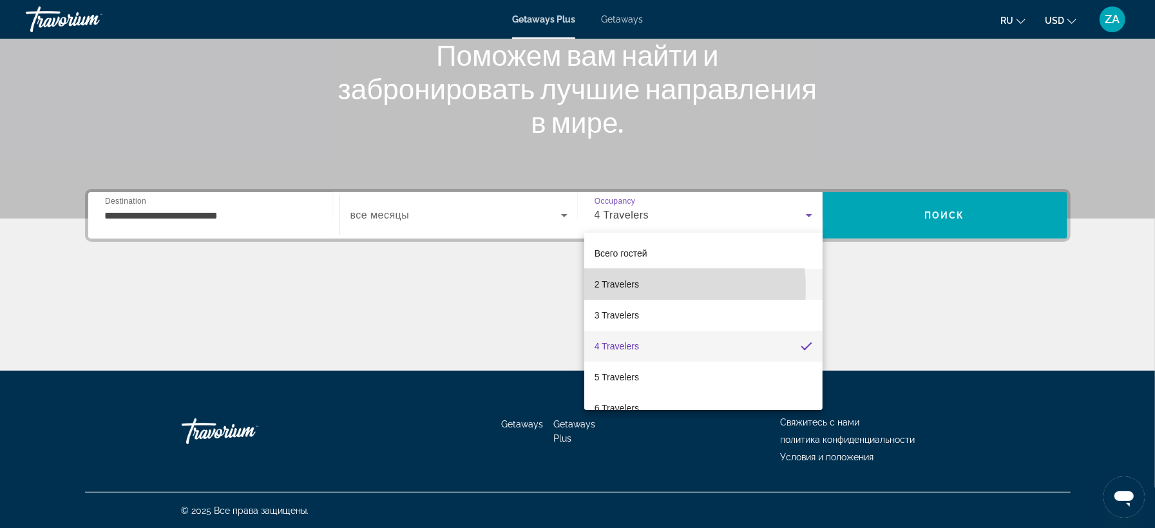
click at [621, 289] on span "2 Travelers" at bounding box center [617, 283] width 44 height 15
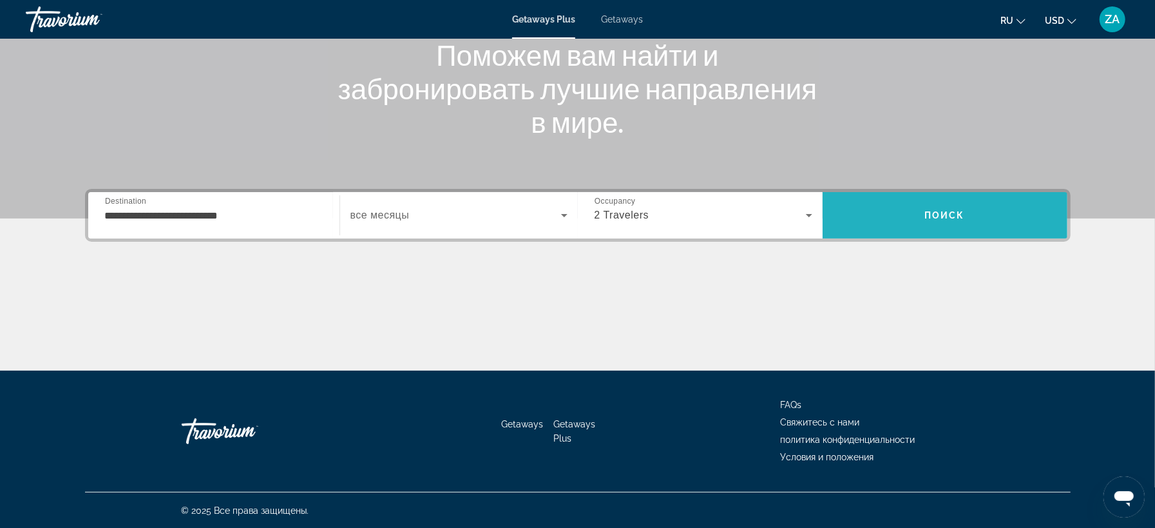
click at [933, 216] on span "Поиск" at bounding box center [944, 215] width 41 height 10
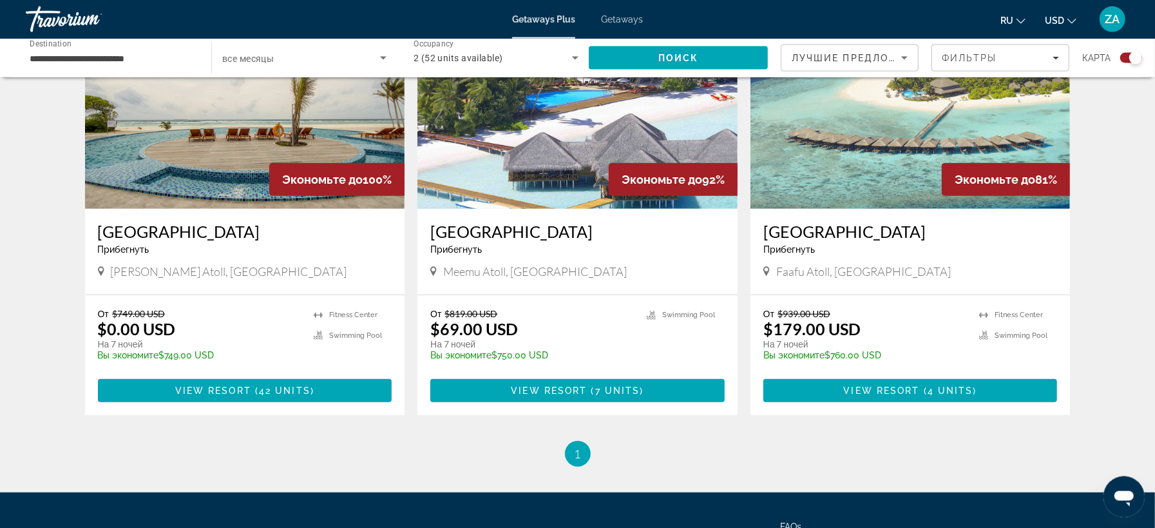
scroll to position [577, 0]
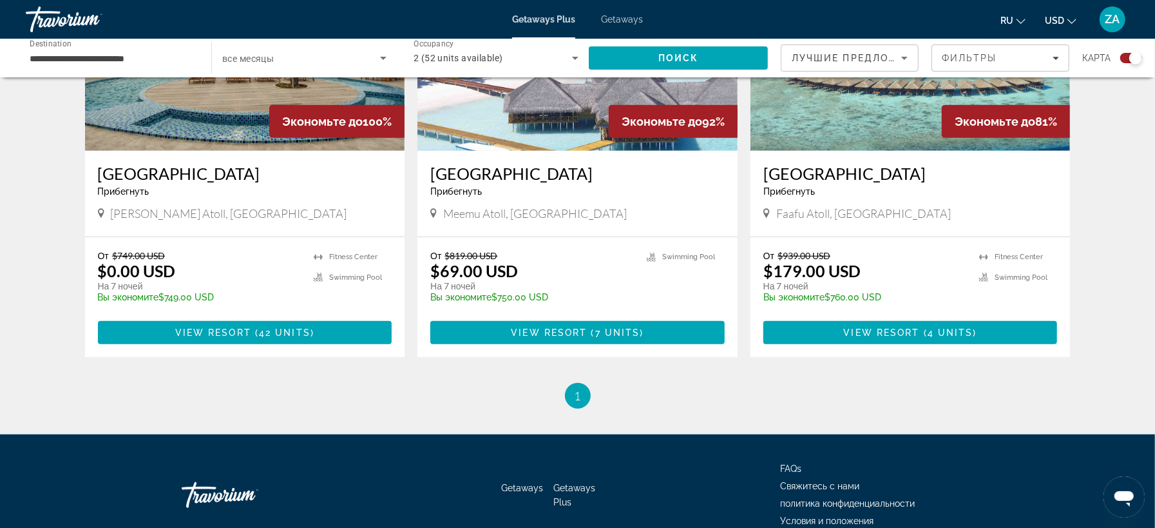
click at [548, 172] on h3 "[GEOGRAPHIC_DATA]" at bounding box center [577, 173] width 294 height 19
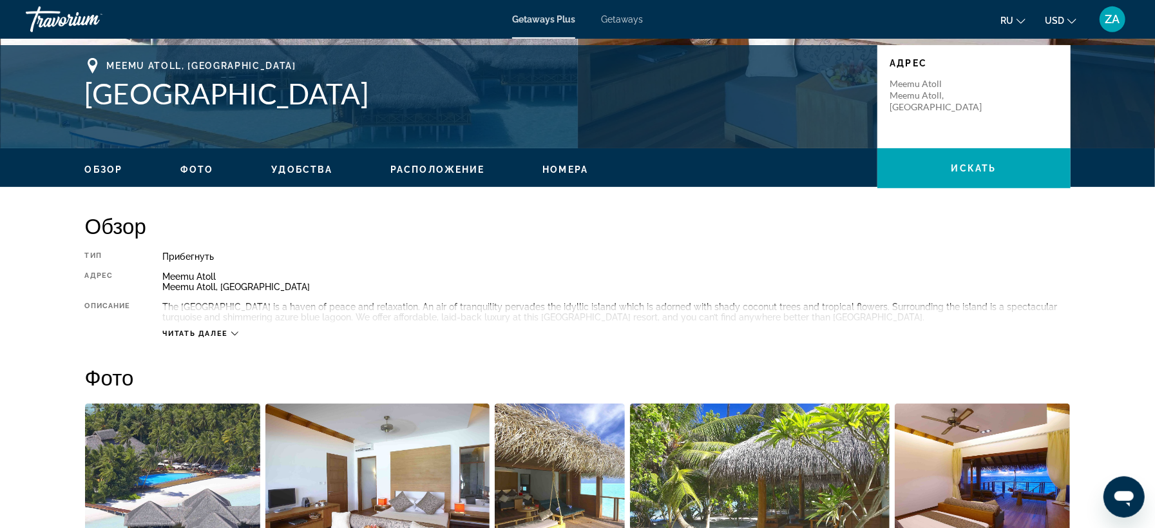
scroll to position [216, 0]
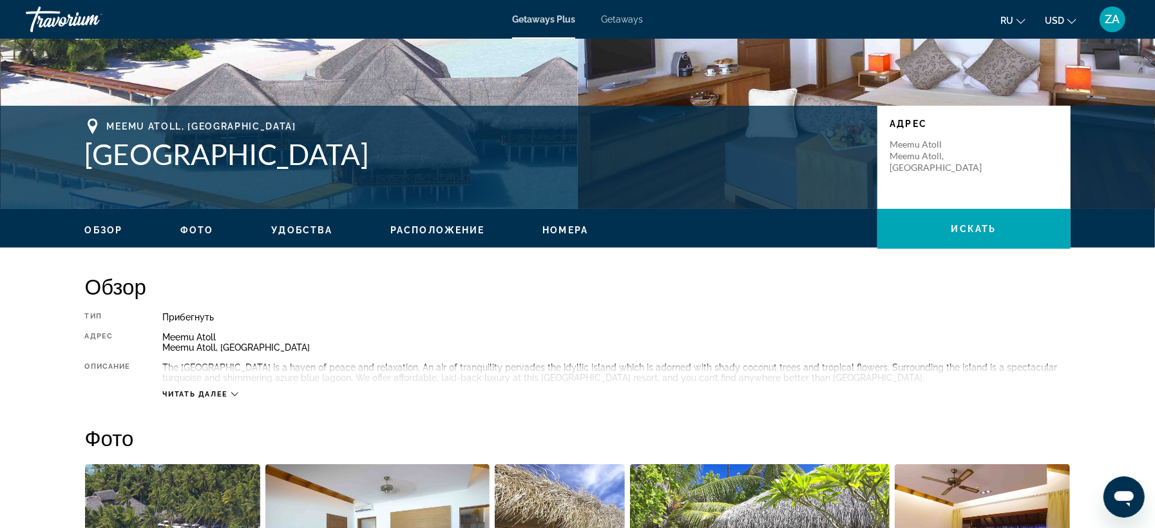
drag, startPoint x: 84, startPoint y: 150, endPoint x: 404, endPoint y: 153, distance: 319.5
click at [404, 153] on div "Meemu Atoll, Maldives Medhufushi Island Resort Адрес Meemu Atoll Meemu Atoll, M…" at bounding box center [577, 157] width 1037 height 77
copy h1 "[GEOGRAPHIC_DATA]"
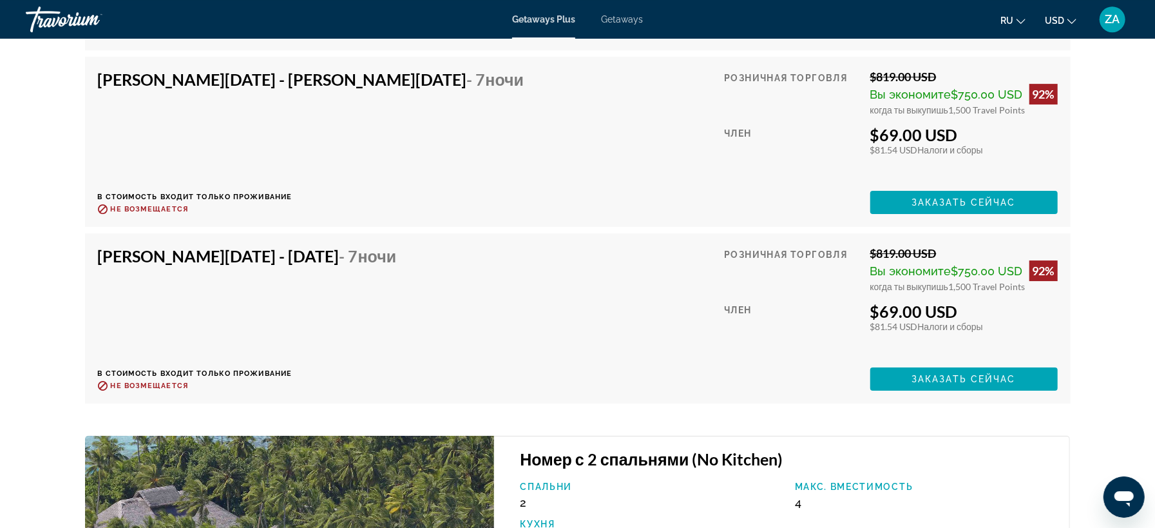
scroll to position [2989, 0]
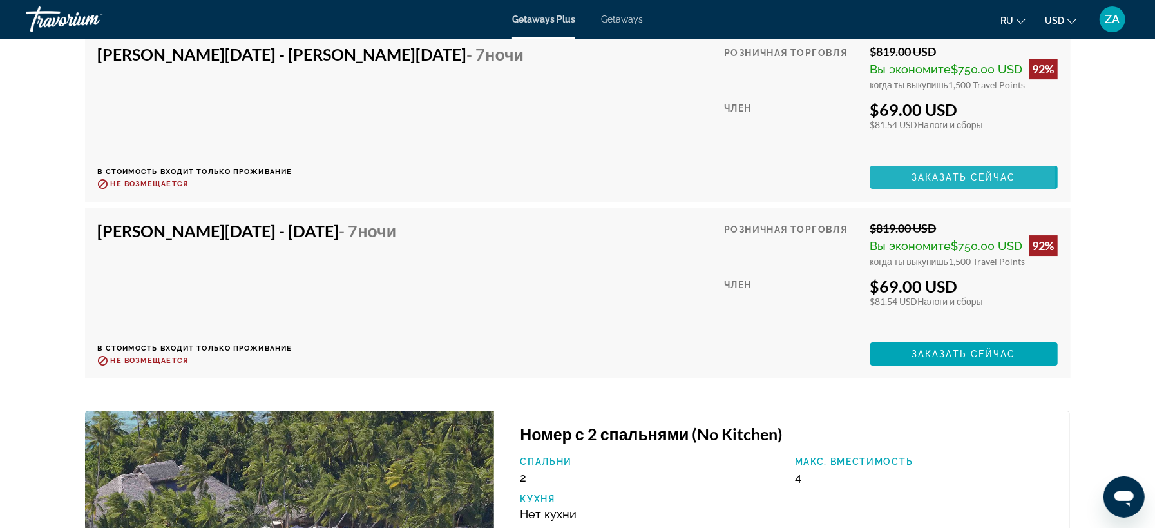
click at [931, 182] on span "Заказать сейчас" at bounding box center [964, 177] width 104 height 10
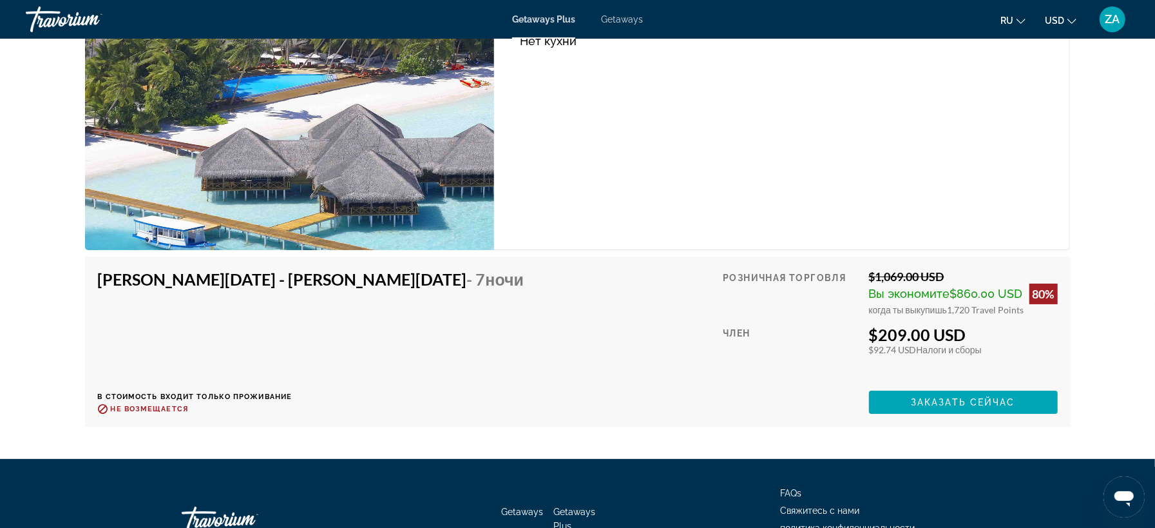
scroll to position [3470, 0]
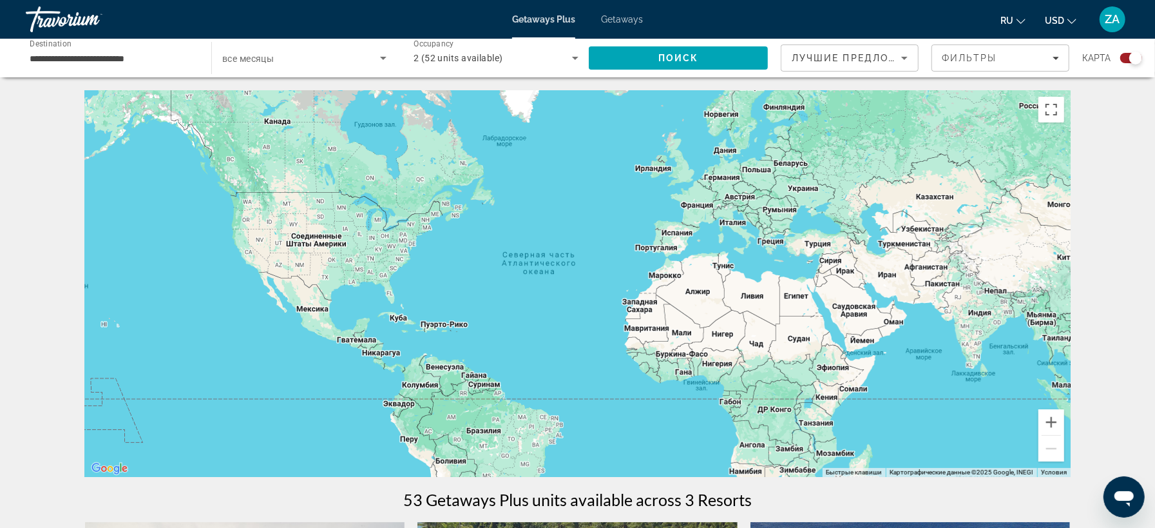
click at [301, 64] on span "Search widget" at bounding box center [301, 57] width 158 height 15
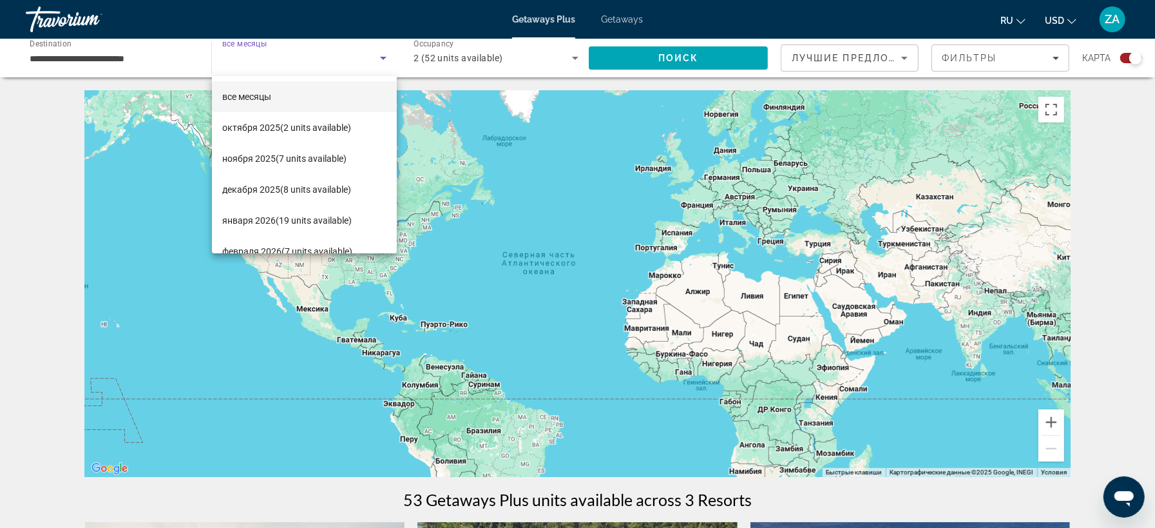
click at [131, 59] on div at bounding box center [577, 264] width 1155 height 528
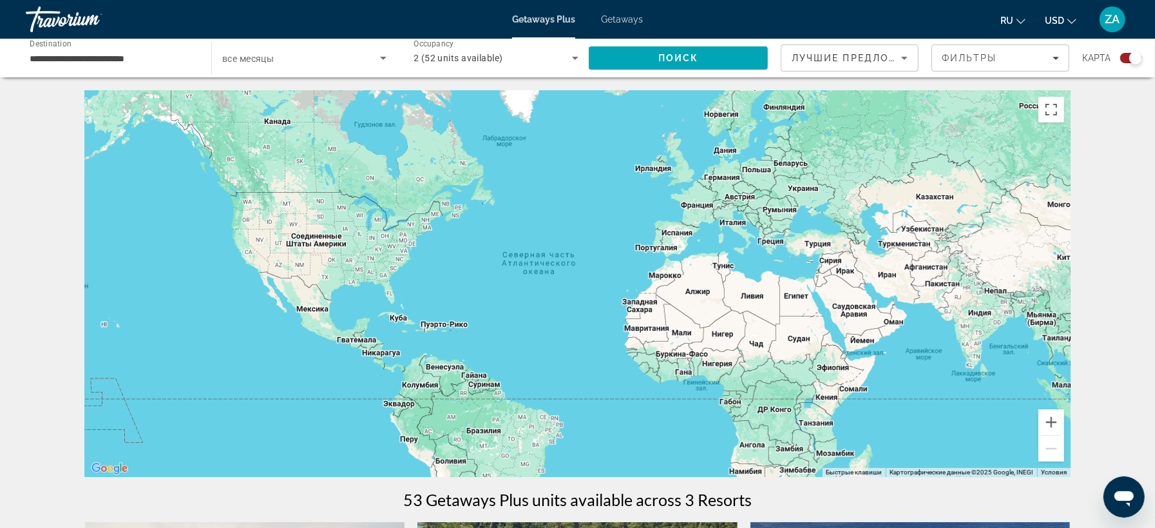
click at [129, 59] on input "**********" at bounding box center [112, 58] width 165 height 15
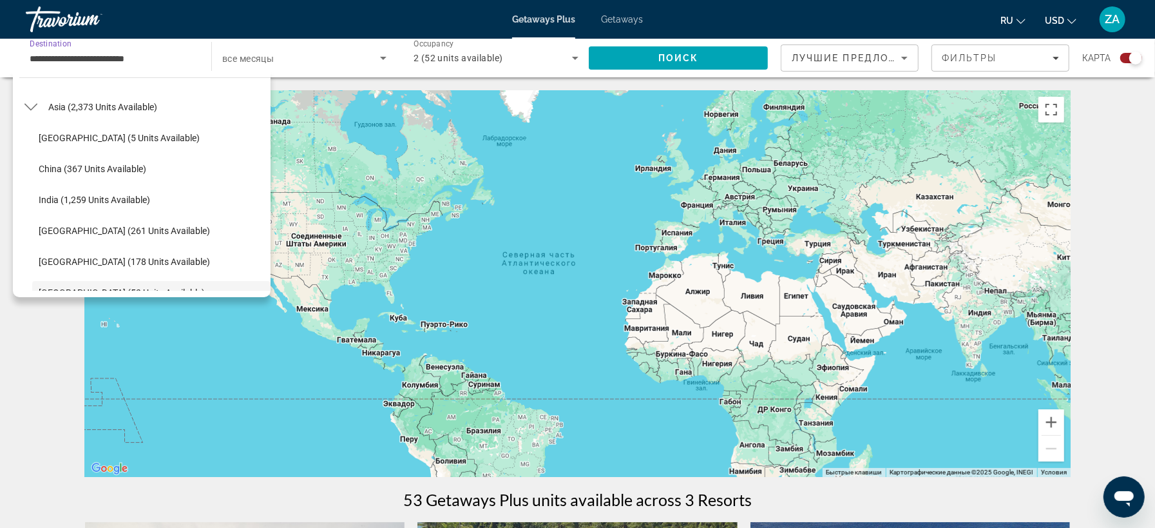
scroll to position [293, 0]
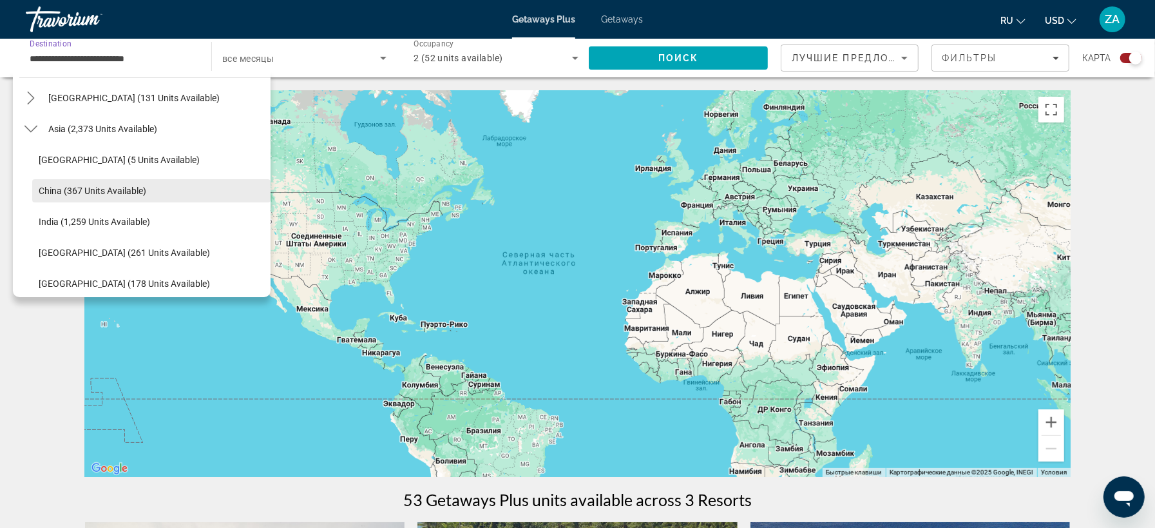
click at [104, 194] on span "China (367 units available)" at bounding box center [93, 191] width 108 height 10
type input "**********"
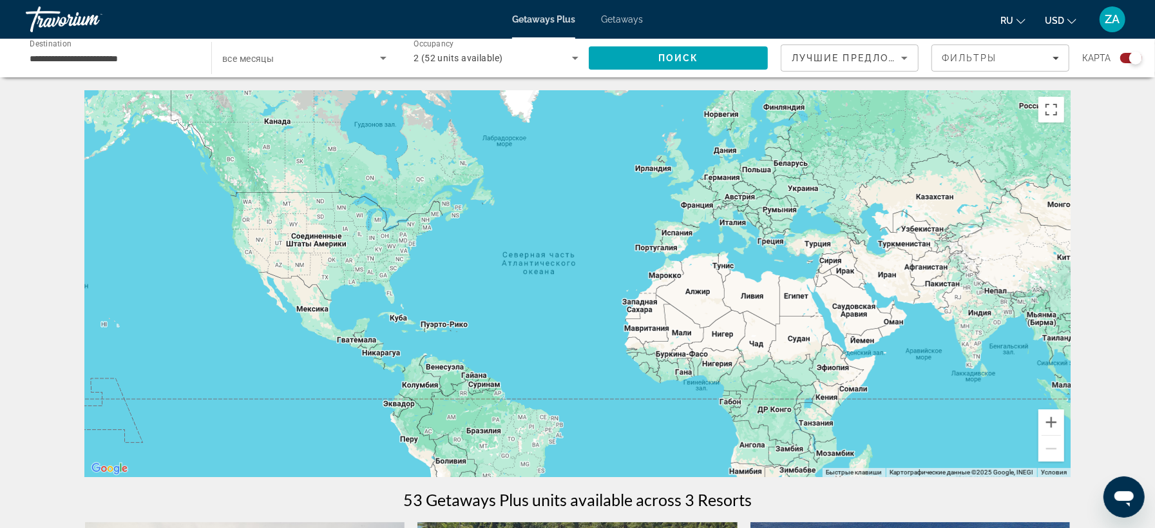
click at [546, 69] on div "2 (52 units available)" at bounding box center [496, 58] width 165 height 36
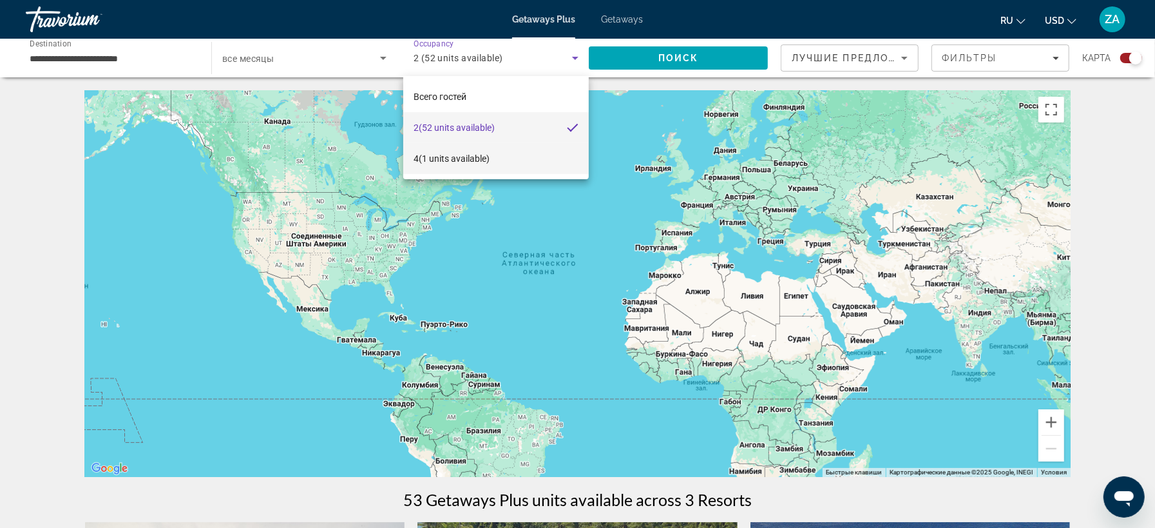
click at [458, 162] on span "4 (1 units available)" at bounding box center [452, 158] width 76 height 15
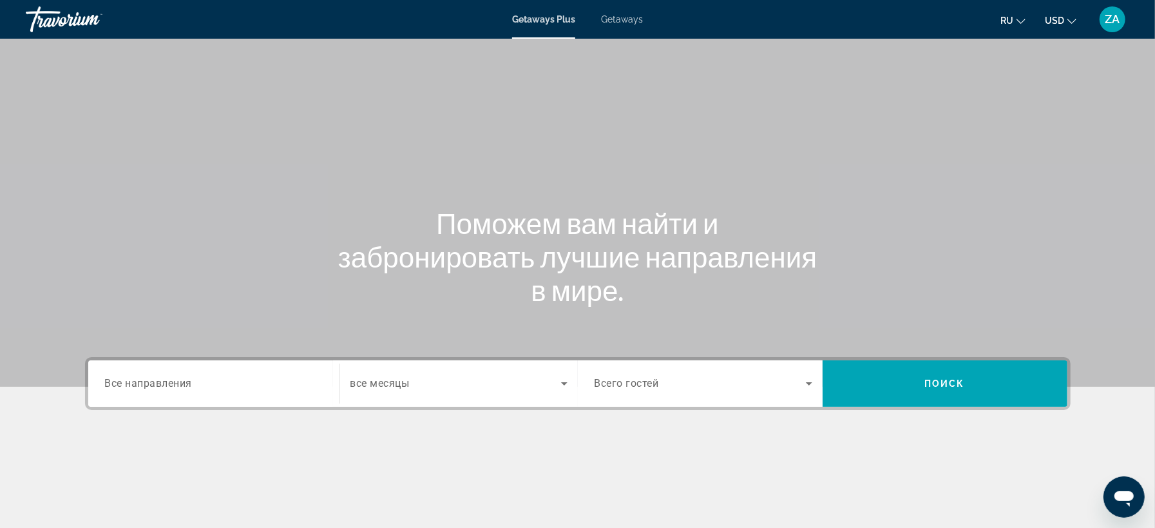
click at [221, 384] on input "Destination Все направления" at bounding box center [214, 383] width 218 height 15
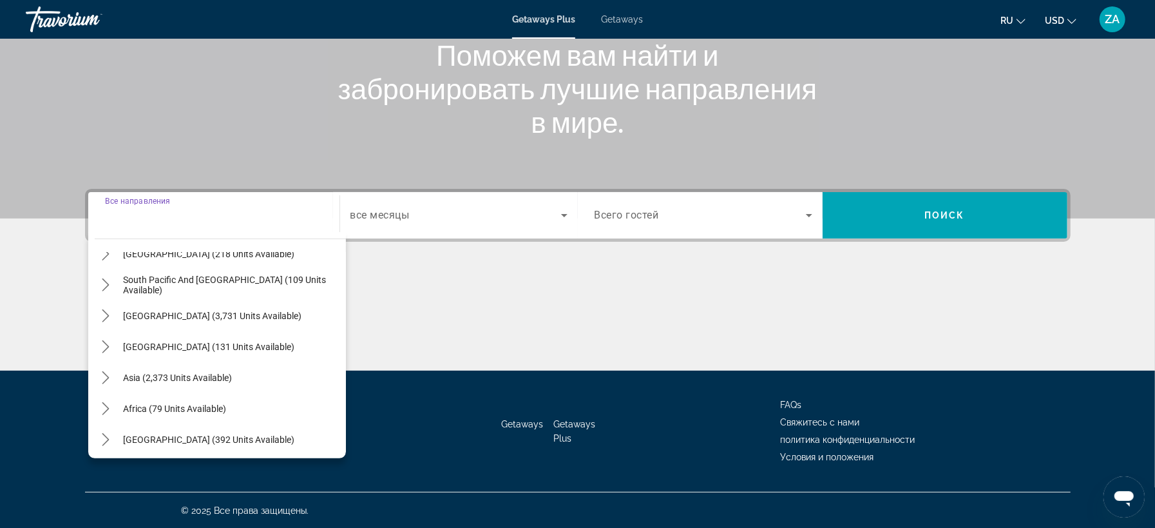
scroll to position [209, 0]
click at [102, 377] on icon "Toggle Asia (2,373 units available) submenu" at bounding box center [105, 374] width 13 height 13
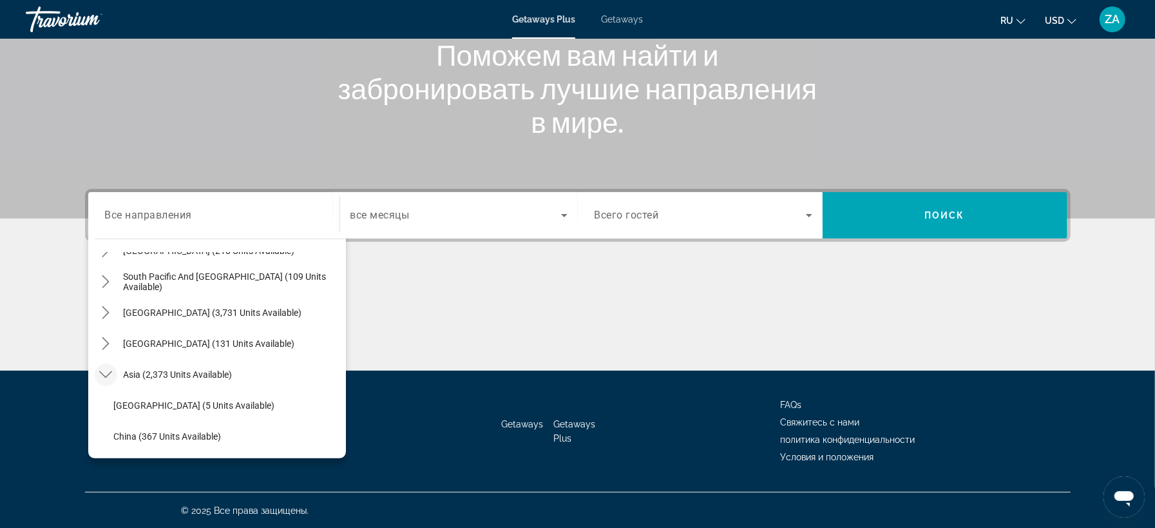
scroll to position [281, 0]
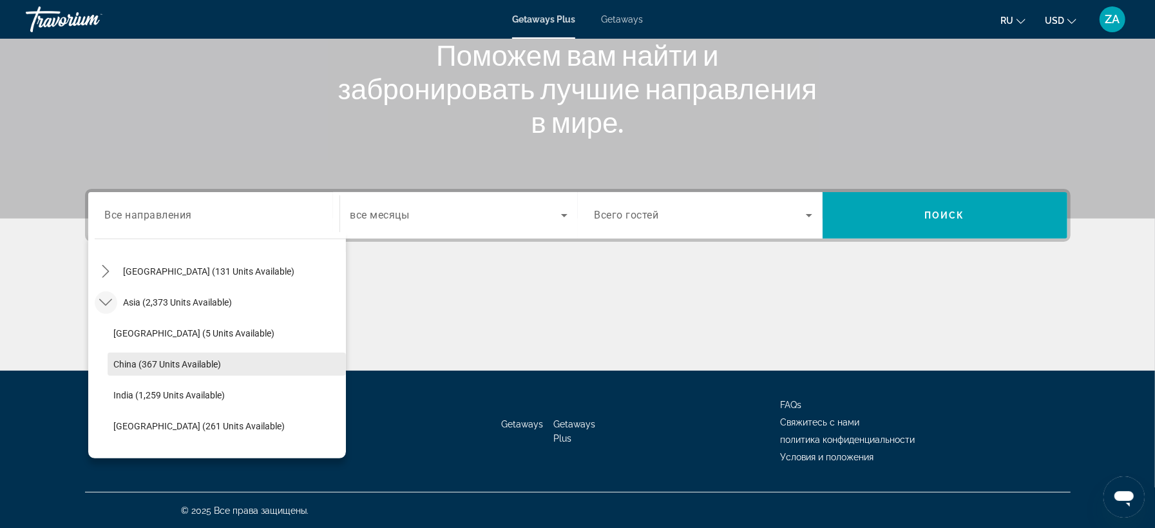
click at [129, 364] on span "China (367 units available)" at bounding box center [168, 364] width 108 height 10
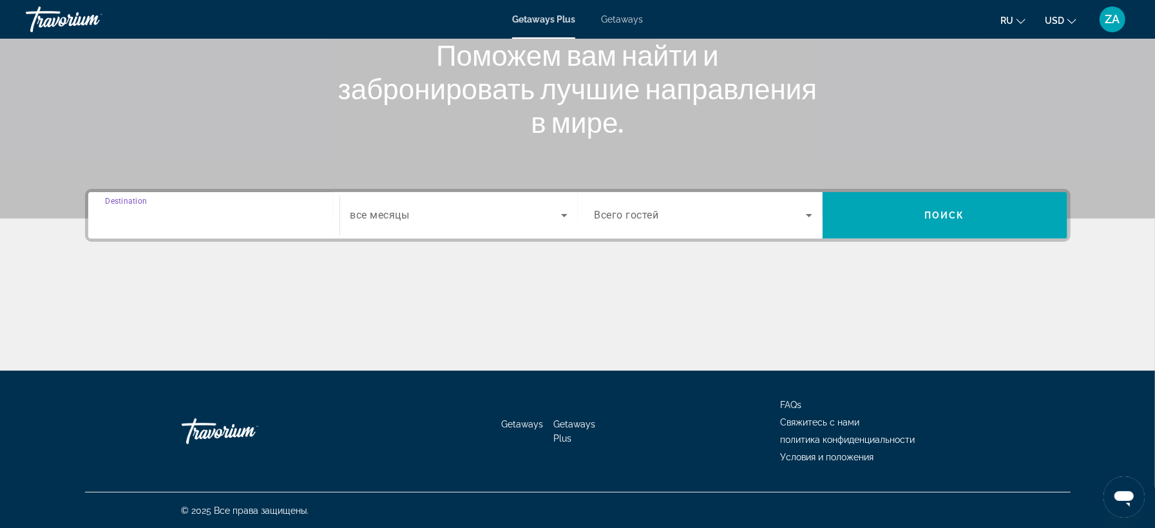
type input "**********"
click at [669, 219] on span "Search widget" at bounding box center [700, 214] width 211 height 15
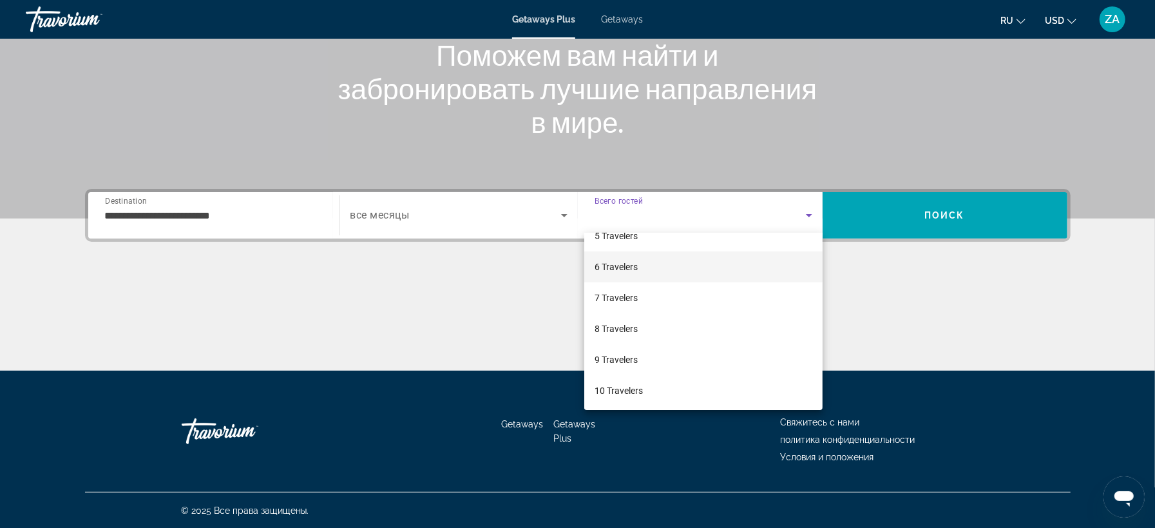
scroll to position [142, 0]
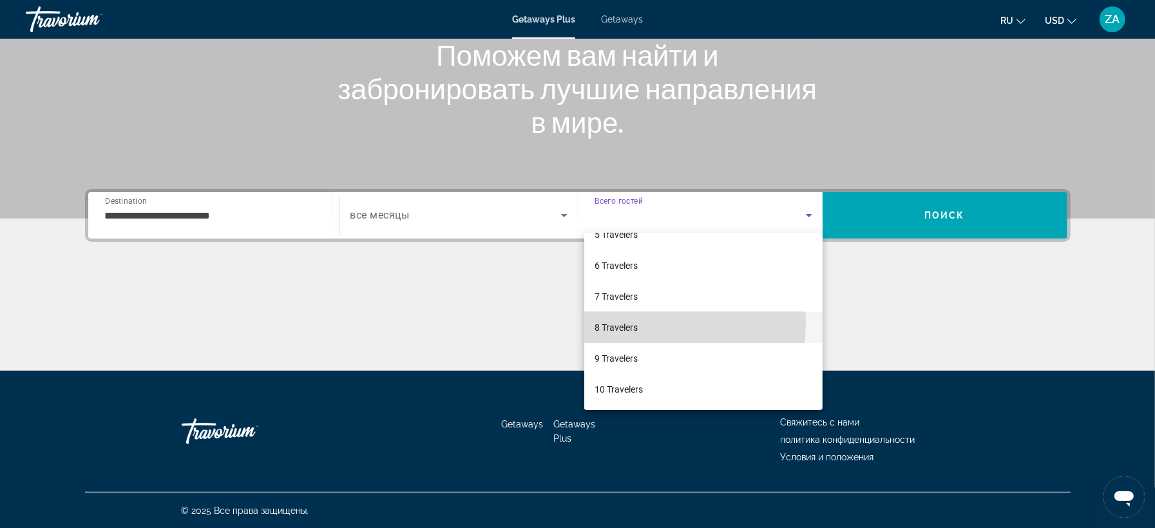
click at [624, 322] on span "8 Travelers" at bounding box center [616, 327] width 43 height 15
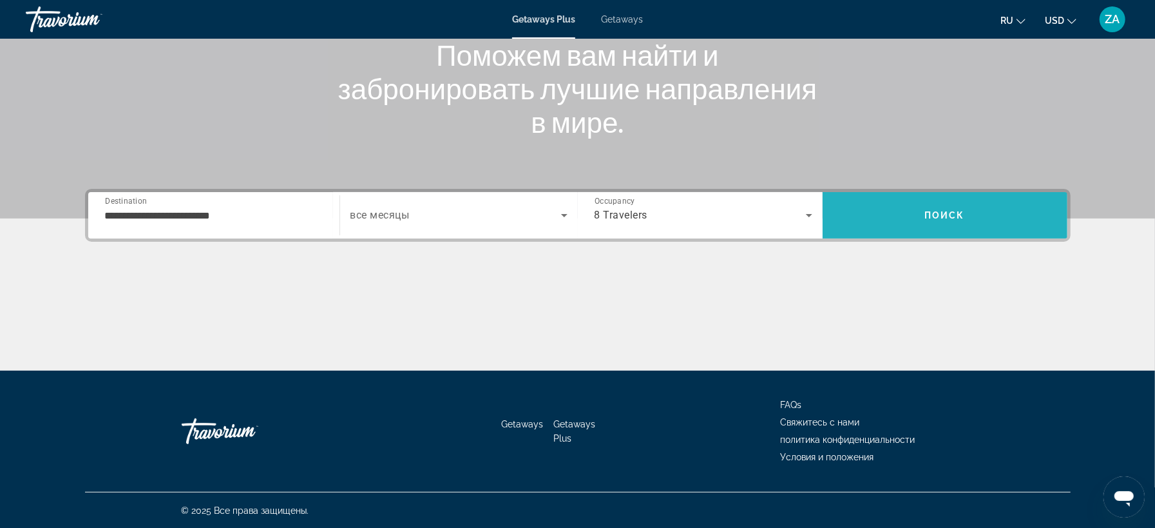
click at [928, 216] on span "Поиск" at bounding box center [944, 215] width 41 height 10
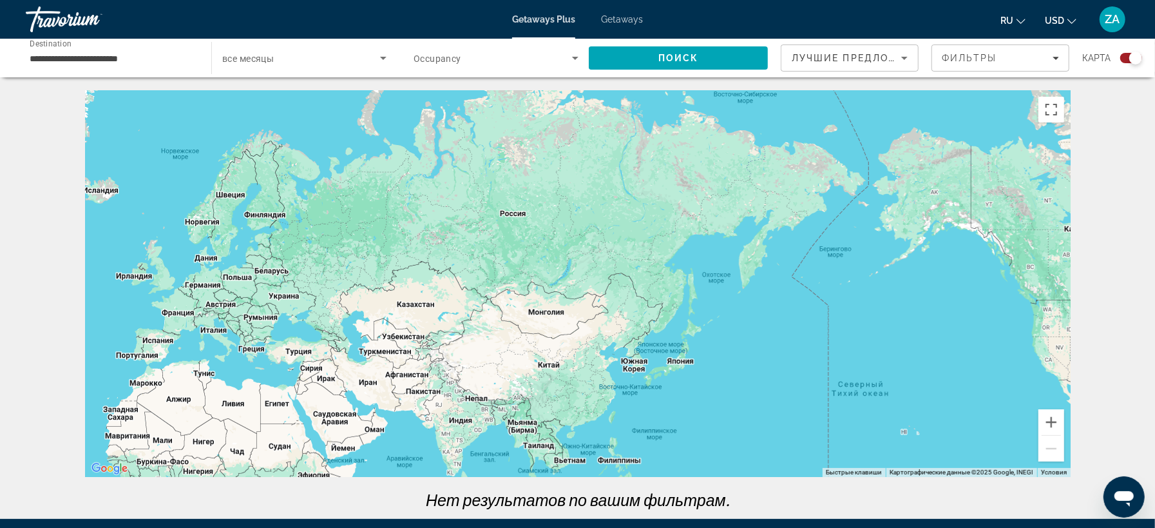
drag, startPoint x: 828, startPoint y: 332, endPoint x: 306, endPoint y: 440, distance: 532.8
click at [307, 440] on div "Main content" at bounding box center [578, 283] width 986 height 387
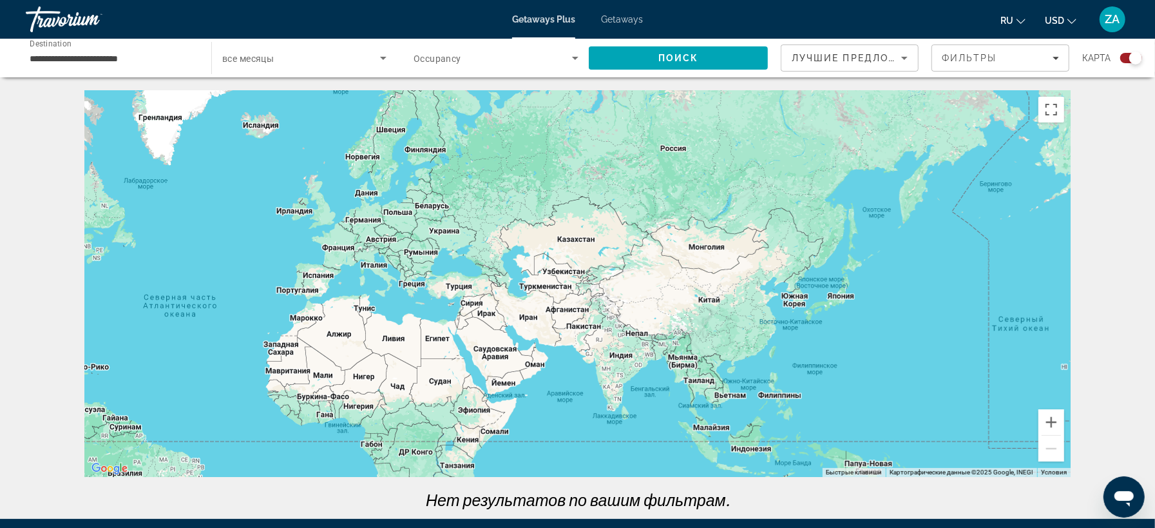
drag, startPoint x: 719, startPoint y: 371, endPoint x: 883, endPoint y: 306, distance: 176.7
click at [883, 306] on div "Main content" at bounding box center [578, 283] width 986 height 387
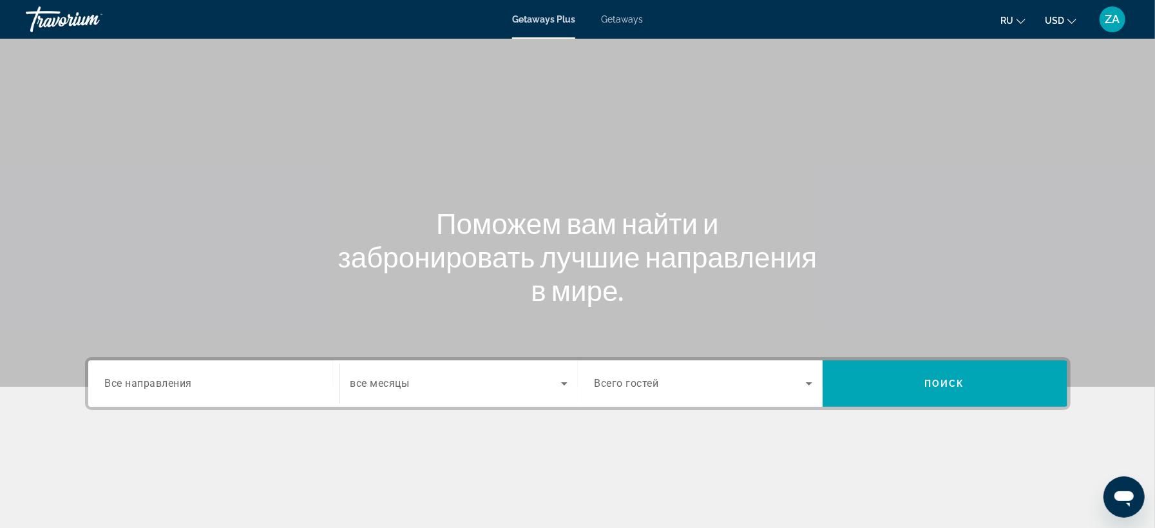
click at [162, 386] on span "Все направления" at bounding box center [149, 383] width 88 height 12
click at [162, 386] on input "Destination Все направления" at bounding box center [214, 383] width 218 height 15
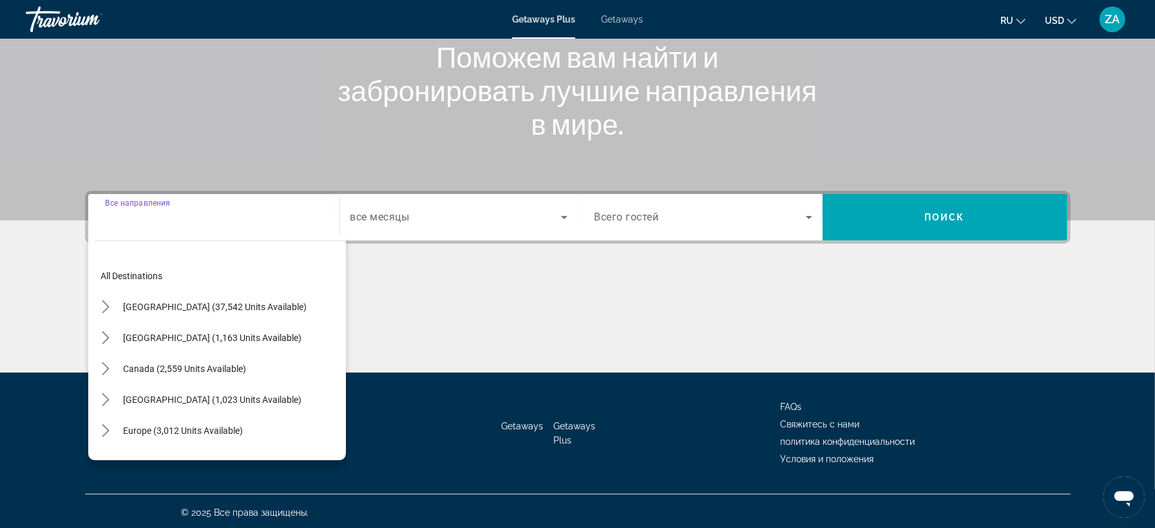
scroll to position [168, 0]
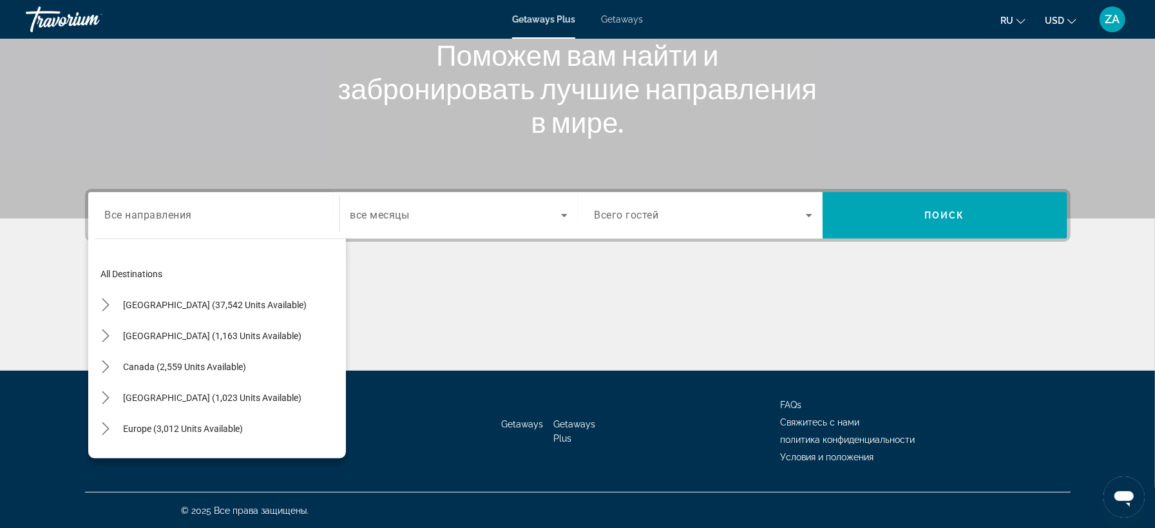
click at [136, 205] on div "Search widget" at bounding box center [214, 215] width 218 height 37
click at [158, 204] on label "Destination Все направления" at bounding box center [138, 200] width 66 height 9
click at [158, 208] on input "Destination Все направления" at bounding box center [214, 215] width 218 height 15
click at [462, 307] on div "Main content" at bounding box center [578, 322] width 986 height 97
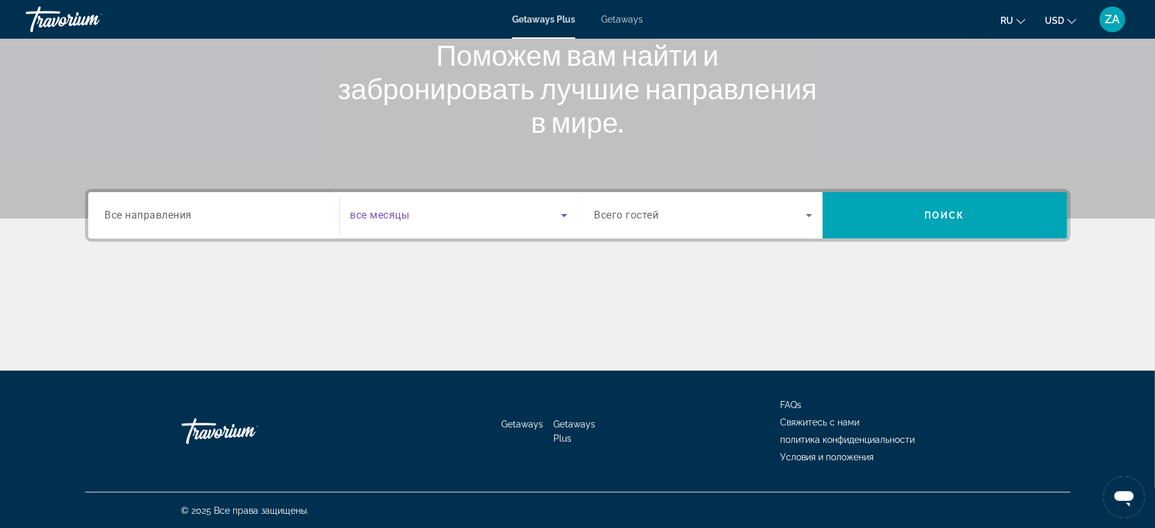
click at [425, 219] on span "Search widget" at bounding box center [455, 214] width 211 height 15
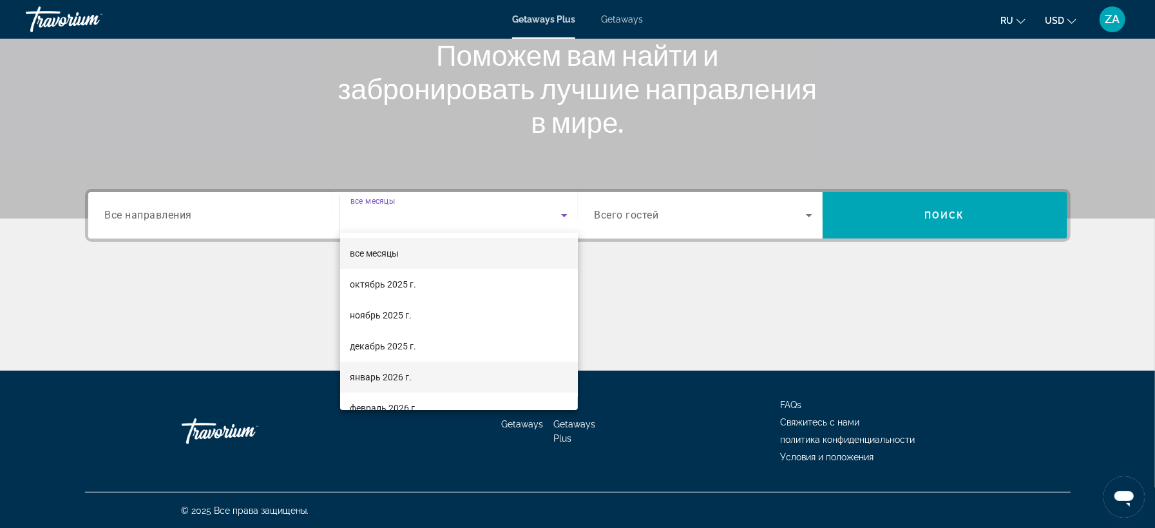
click at [370, 376] on span "январь 2026 г." at bounding box center [381, 376] width 62 height 15
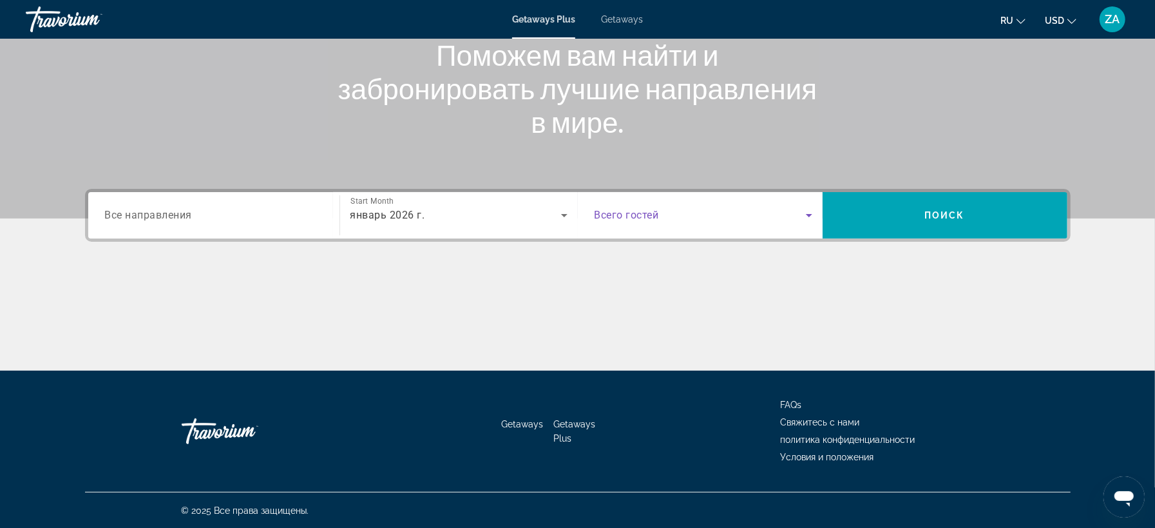
click at [665, 209] on span "Search widget" at bounding box center [700, 214] width 211 height 15
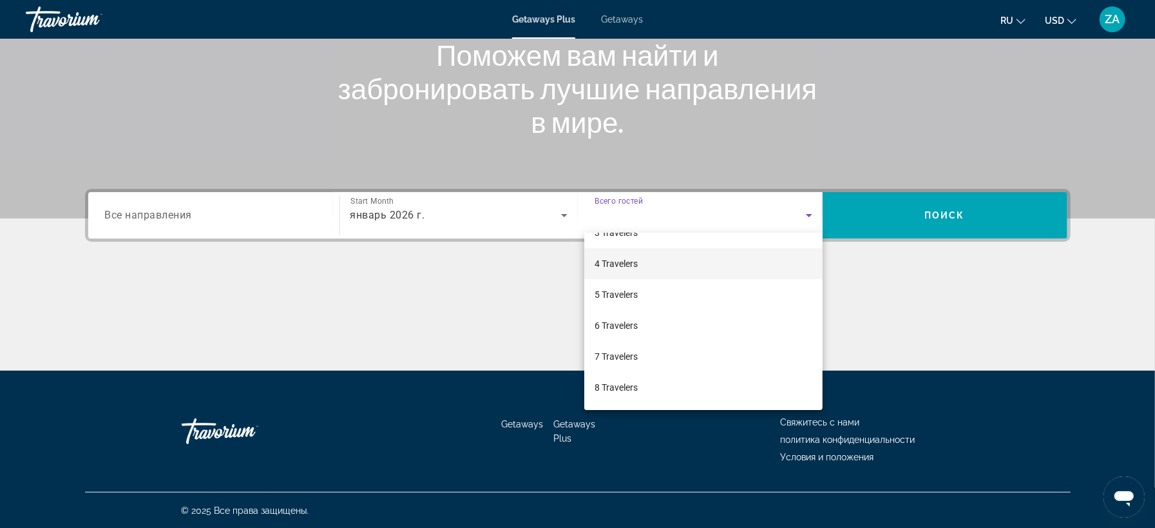
scroll to position [142, 0]
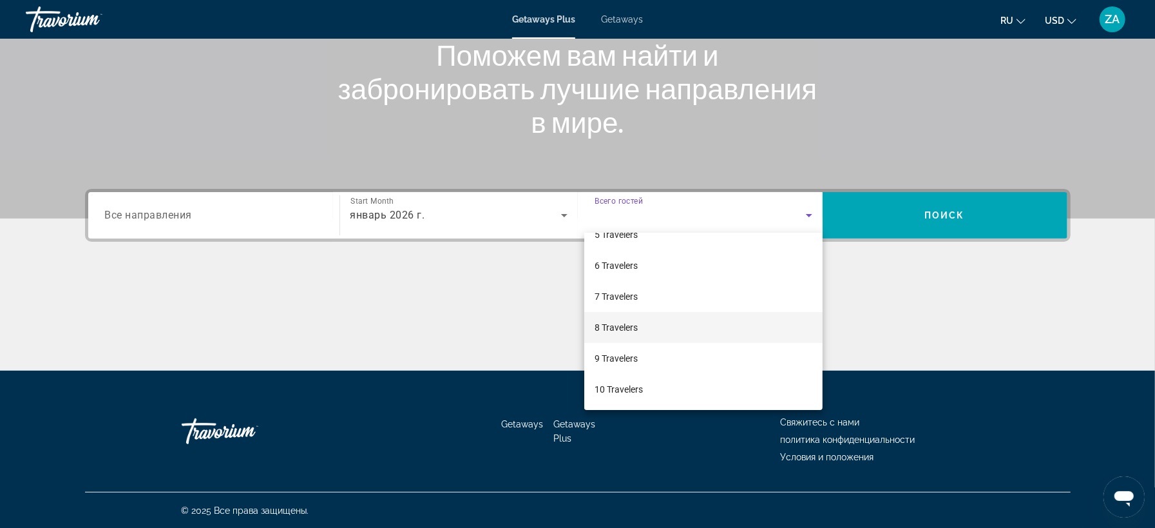
click at [624, 327] on span "8 Travelers" at bounding box center [616, 327] width 43 height 15
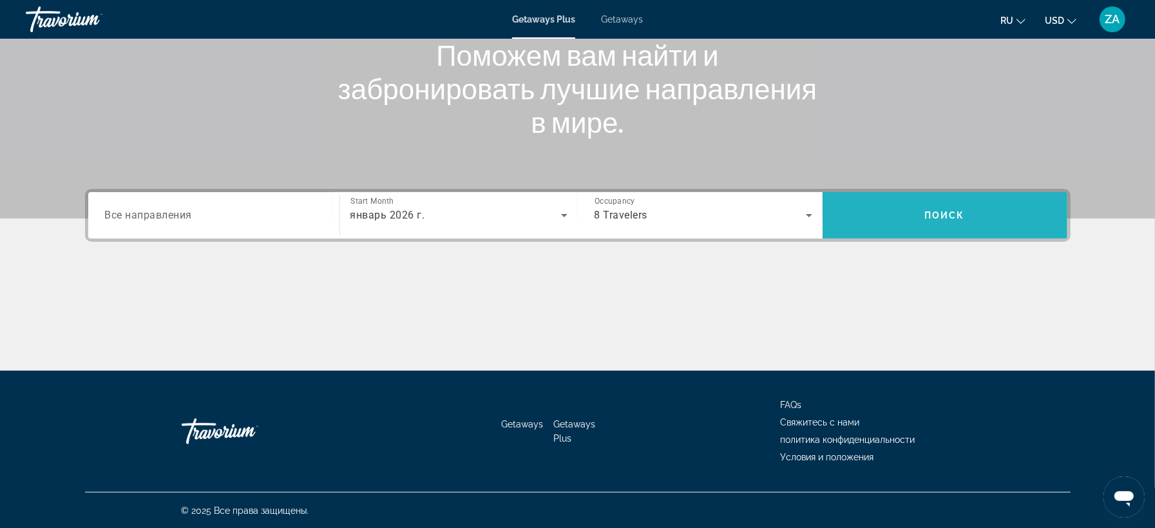
click at [962, 198] on span "Search" at bounding box center [945, 215] width 245 height 46
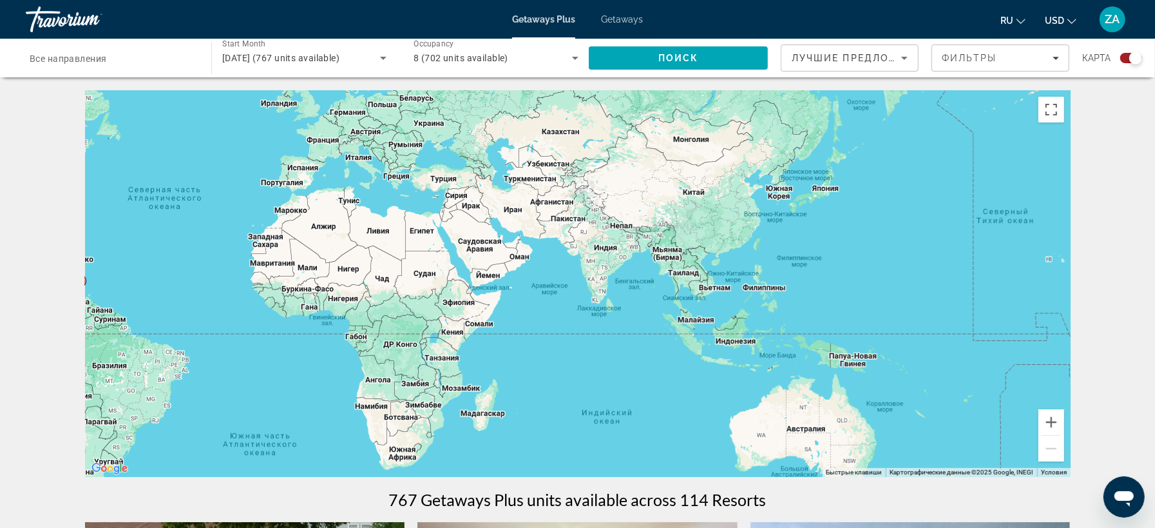
drag, startPoint x: 538, startPoint y: 302, endPoint x: 142, endPoint y: 227, distance: 402.5
click at [142, 227] on div "Чтобы активировать перетаскивание с помощью клавиатуры, нажмите Alt + Ввод. Пос…" at bounding box center [578, 283] width 986 height 387
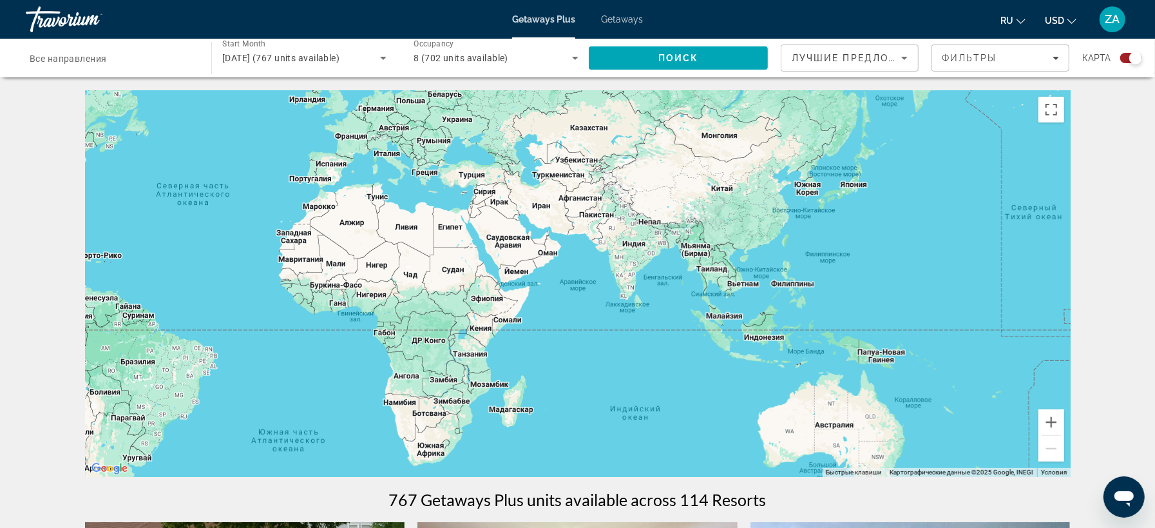
drag, startPoint x: 481, startPoint y: 348, endPoint x: 534, endPoint y: 356, distance: 53.4
click at [534, 356] on div "Main content" at bounding box center [578, 283] width 986 height 387
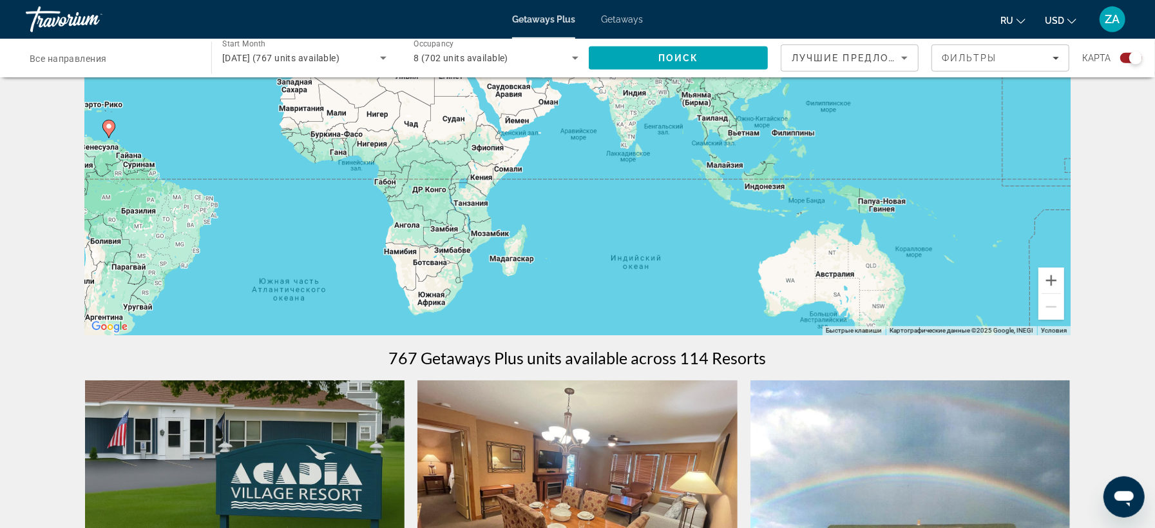
scroll to position [144, 0]
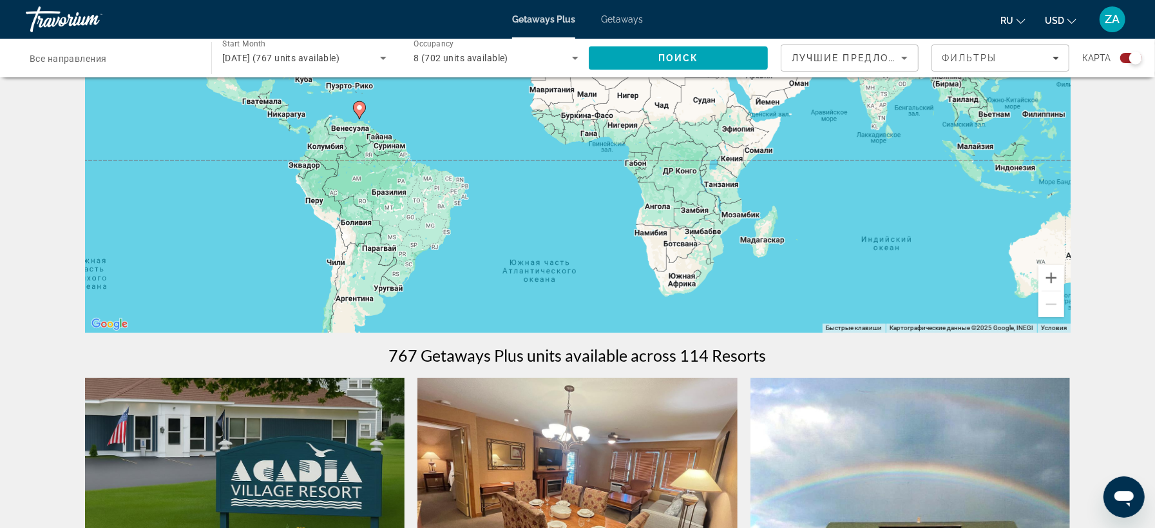
drag, startPoint x: 653, startPoint y: 237, endPoint x: 902, endPoint y: 221, distance: 249.8
click at [902, 221] on div "Чтобы активировать перетаскивание с помощью клавиатуры, нажмите Alt + Ввод. Пос…" at bounding box center [578, 139] width 986 height 387
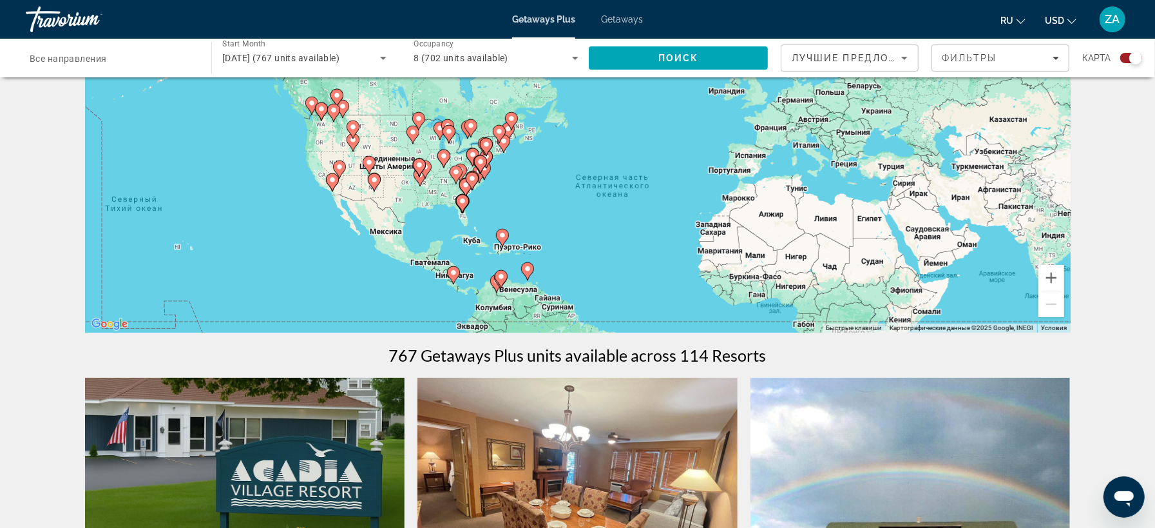
drag, startPoint x: 490, startPoint y: 152, endPoint x: 658, endPoint y: 316, distance: 235.1
click at [658, 316] on div "Чтобы активировать перетаскивание с помощью клавиатуры, нажмите Alt + Ввод. Пос…" at bounding box center [578, 139] width 986 height 387
click at [556, 62] on div "8 (702 units available)" at bounding box center [493, 57] width 158 height 15
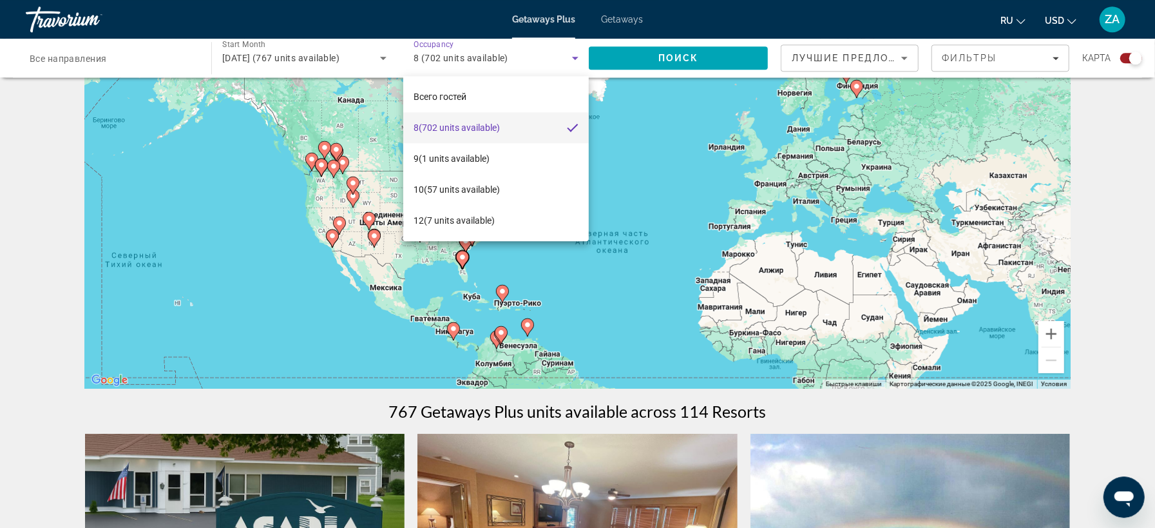
scroll to position [72, 0]
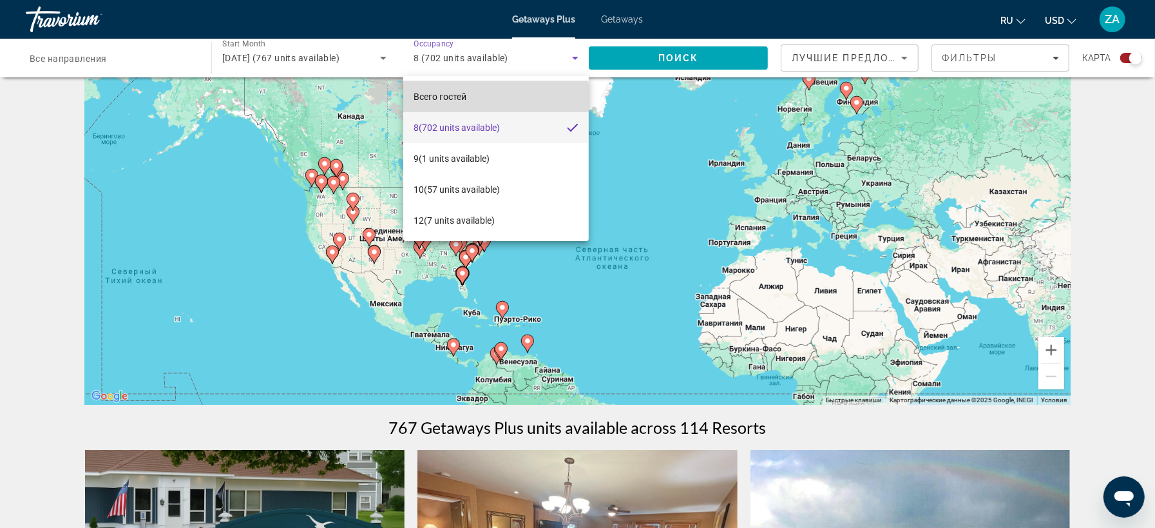
click at [455, 97] on span "Всего гостей" at bounding box center [440, 96] width 53 height 10
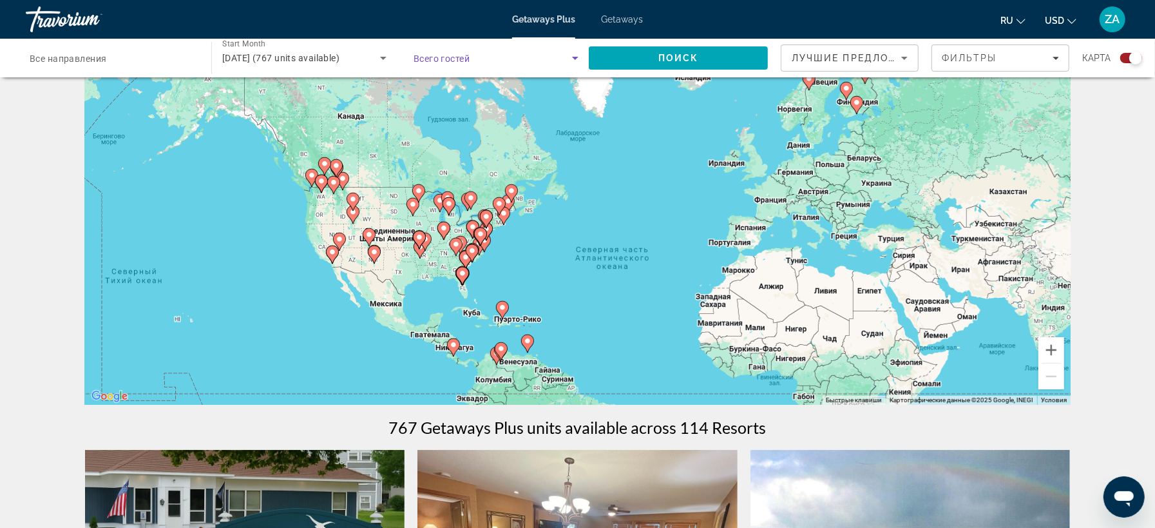
click at [466, 68] on div "Search widget" at bounding box center [496, 58] width 165 height 36
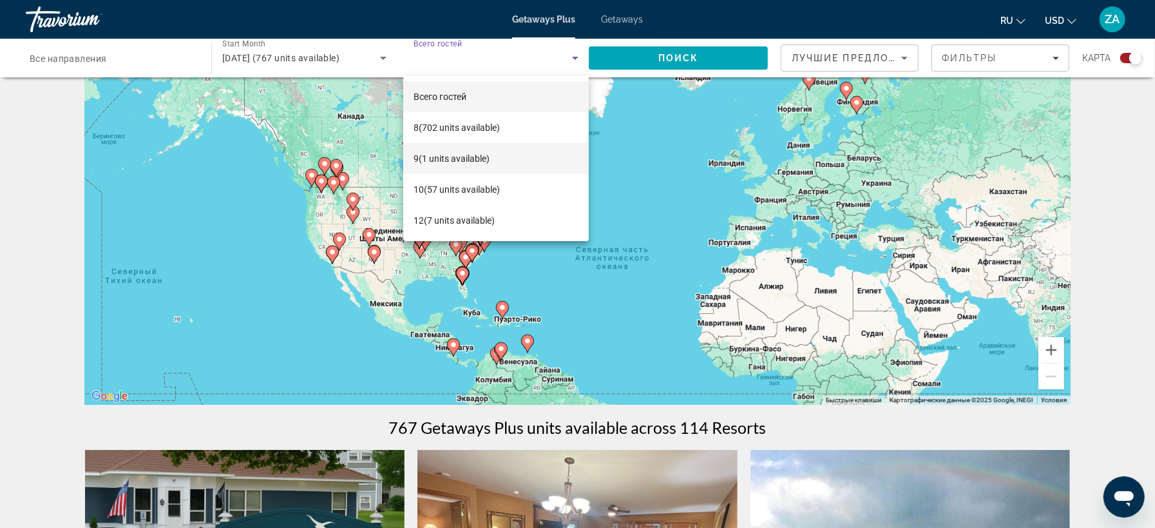
scroll to position [0, 0]
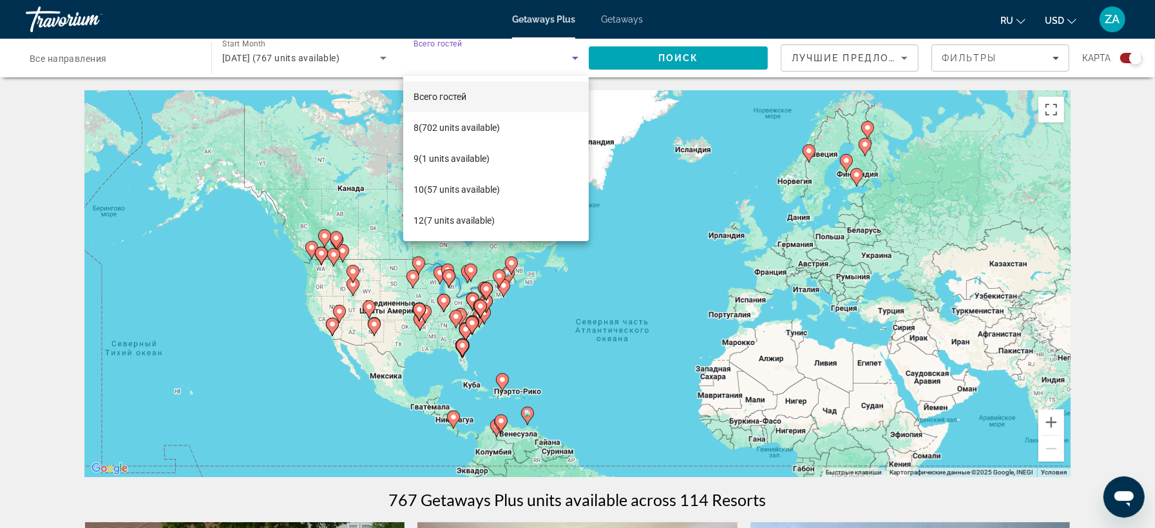
click at [559, 57] on div at bounding box center [577, 264] width 1155 height 528
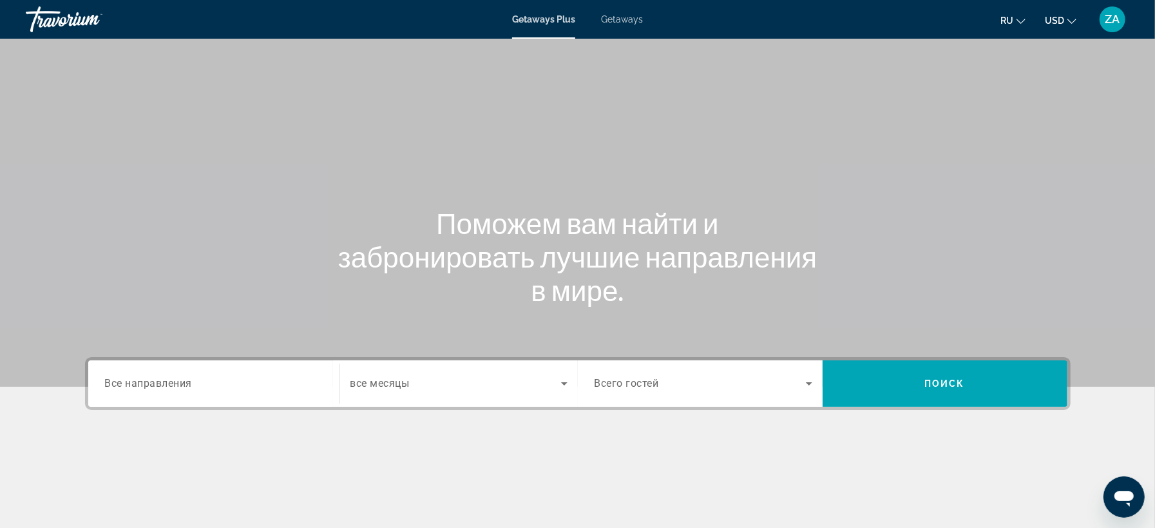
click at [654, 376] on span "Search widget" at bounding box center [700, 383] width 211 height 15
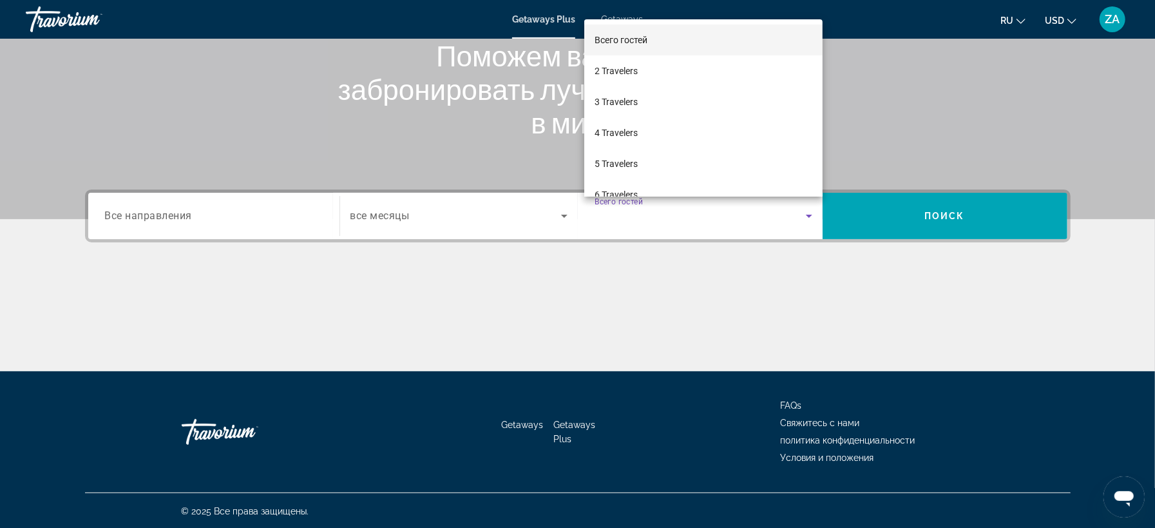
scroll to position [168, 0]
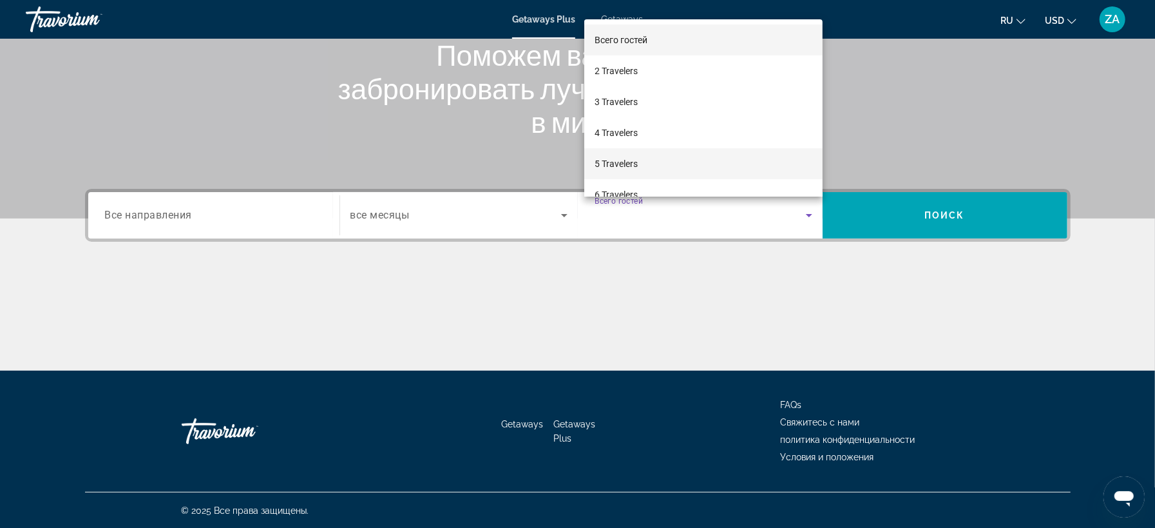
click at [634, 164] on span "5 Travelers" at bounding box center [616, 163] width 43 height 15
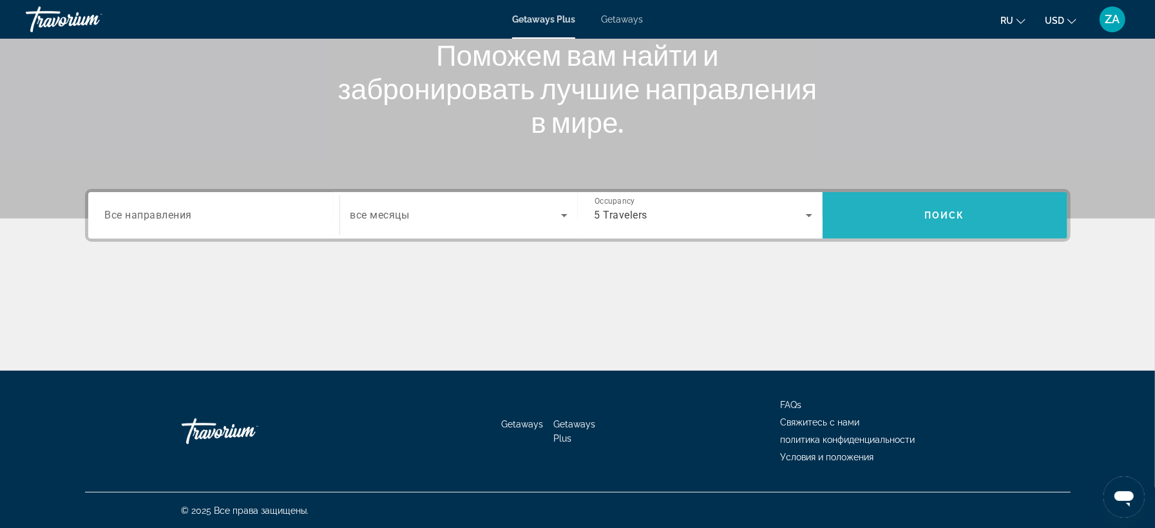
click at [957, 215] on span "Поиск" at bounding box center [944, 215] width 41 height 10
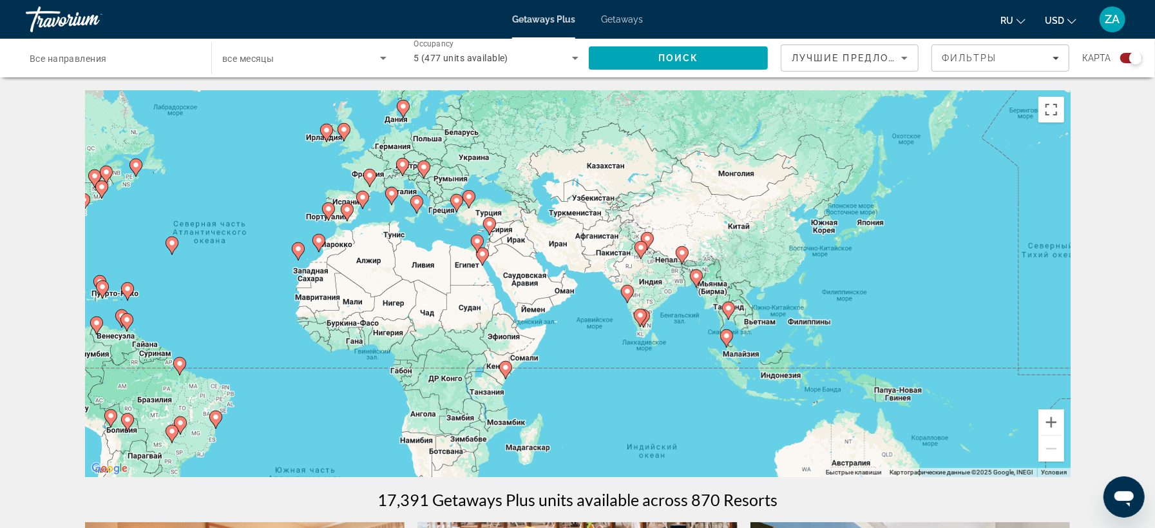
drag, startPoint x: 894, startPoint y: 350, endPoint x: 562, endPoint y: 319, distance: 333.2
click at [562, 319] on div "Чтобы активировать перетаскивание с помощью клавиатуры, нажмите Alt + Ввод. Пос…" at bounding box center [578, 283] width 986 height 387
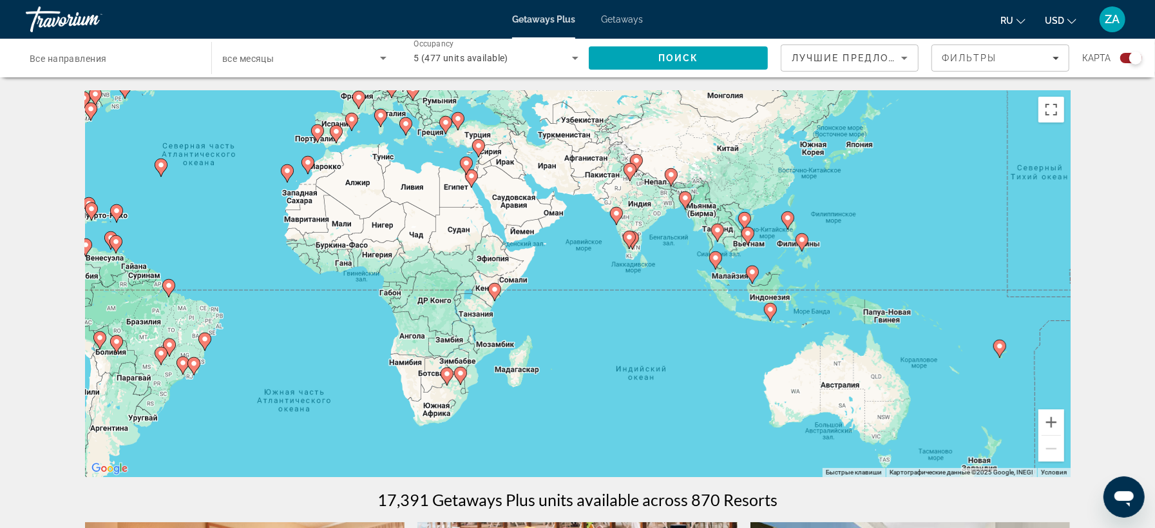
drag, startPoint x: 660, startPoint y: 381, endPoint x: 649, endPoint y: 300, distance: 82.5
click at [649, 301] on div "Чтобы активировать перетаскивание с помощью клавиатуры, нажмите Alt + Ввод. Пос…" at bounding box center [578, 283] width 986 height 387
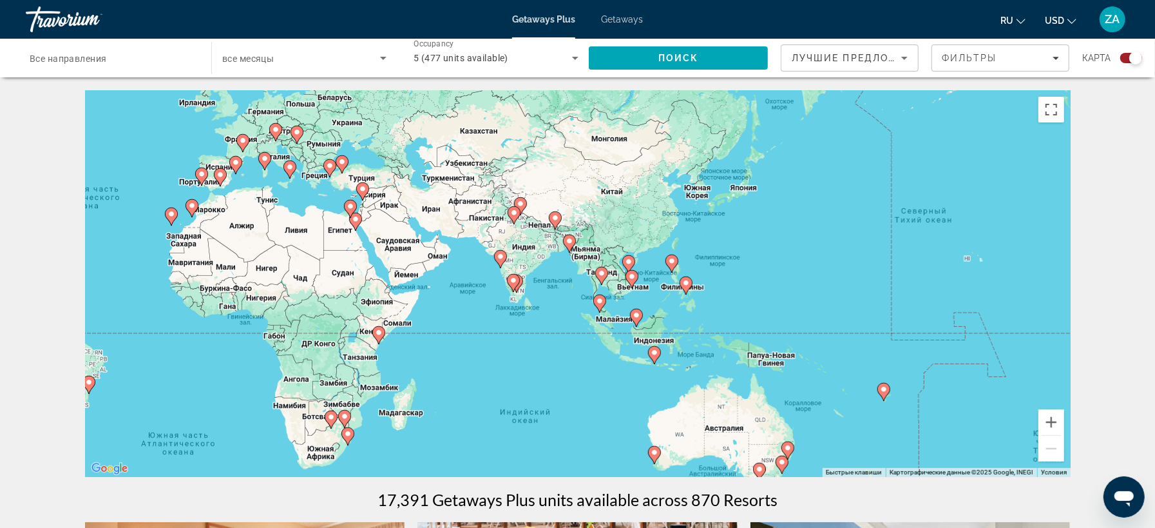
drag, startPoint x: 656, startPoint y: 278, endPoint x: 536, endPoint y: 321, distance: 128.2
click at [536, 321] on div "Чтобы активировать перетаскивание с помощью клавиатуры, нажмите Alt + Ввод. Пос…" at bounding box center [578, 283] width 986 height 387
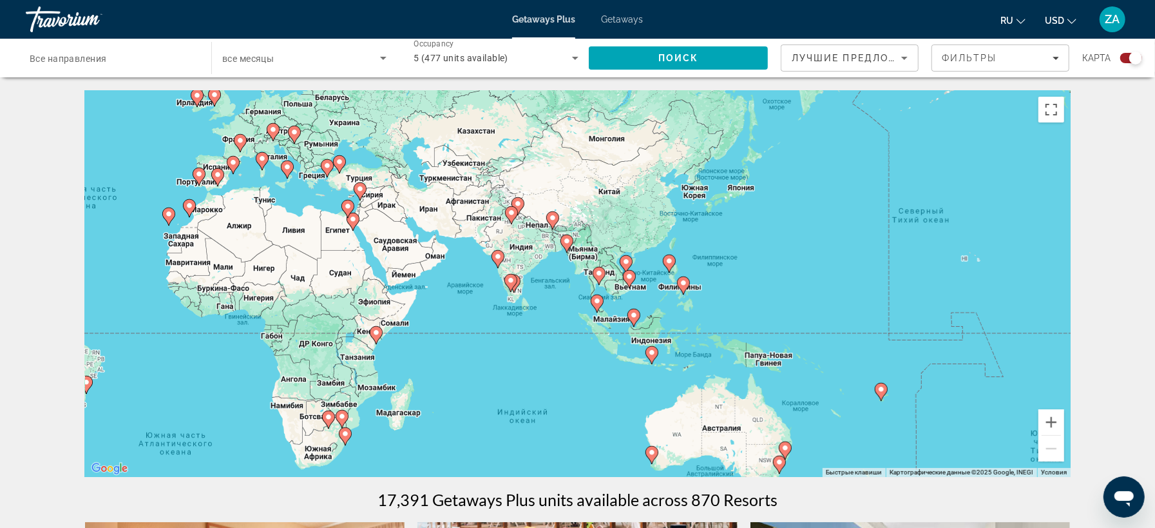
click at [600, 280] on icon "Main content" at bounding box center [599, 275] width 12 height 17
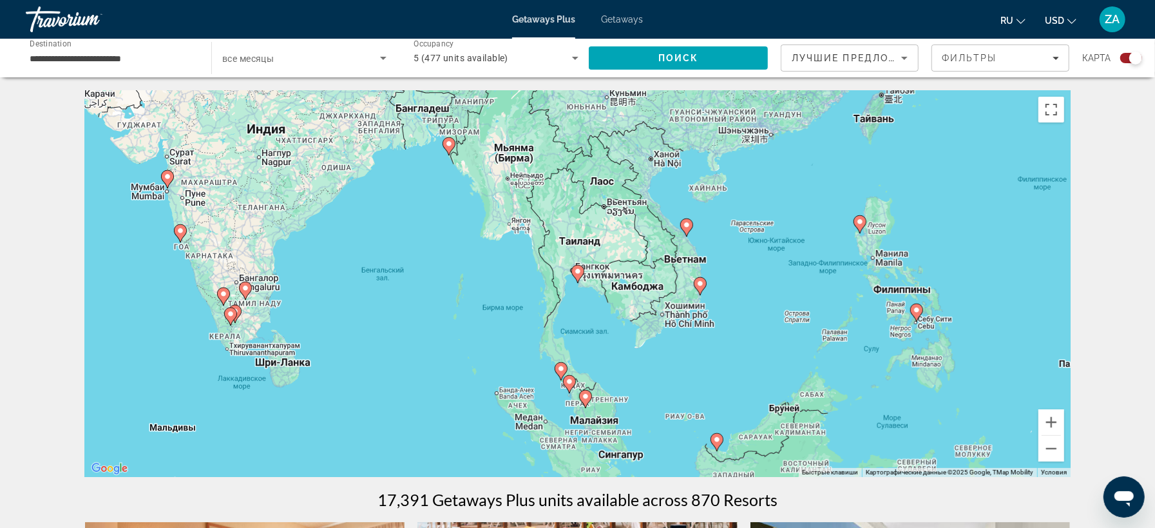
click at [580, 278] on gmp-advanced-marker "Main content" at bounding box center [577, 273] width 13 height 19
type input "**********"
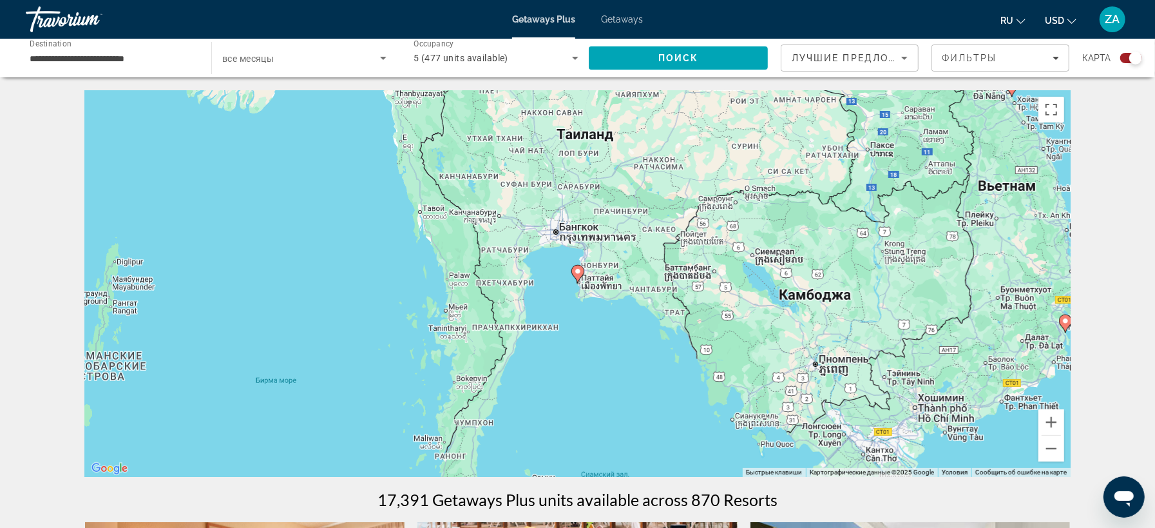
click at [577, 271] on image "Main content" at bounding box center [578, 271] width 8 height 8
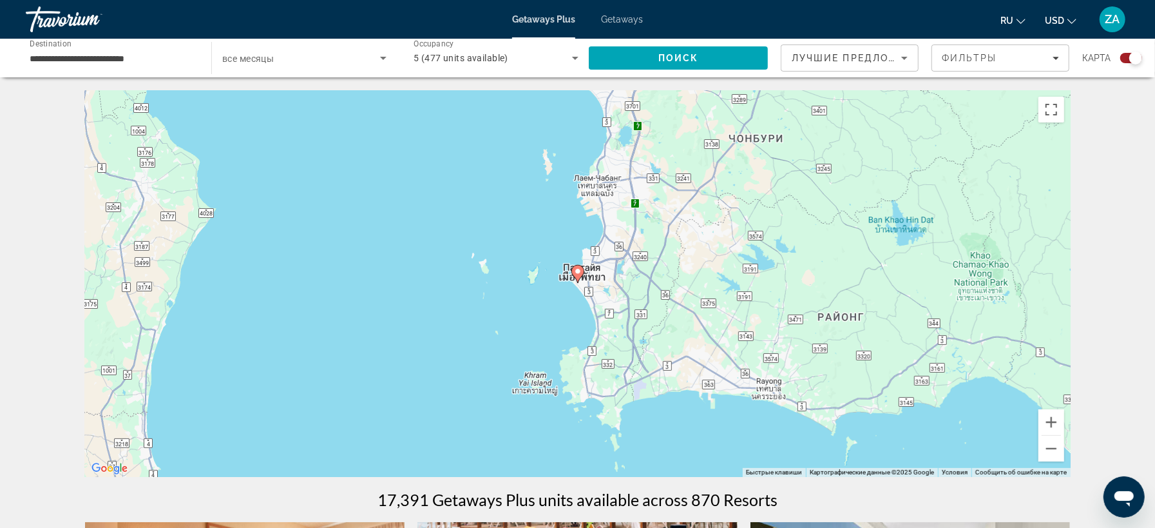
click at [580, 267] on icon "Main content" at bounding box center [577, 273] width 12 height 17
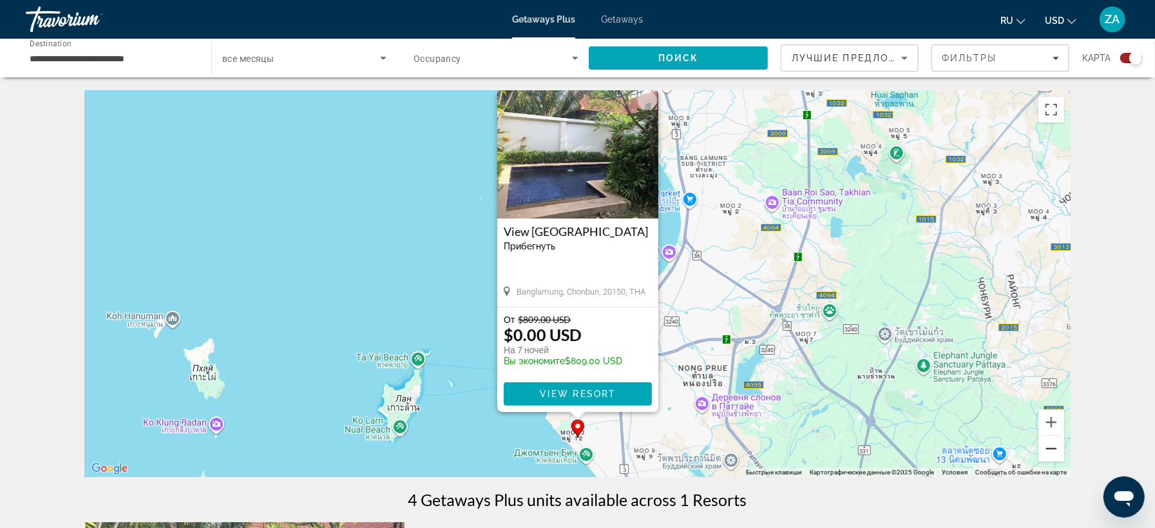
click at [1053, 451] on button "Уменьшить" at bounding box center [1051, 448] width 26 height 26
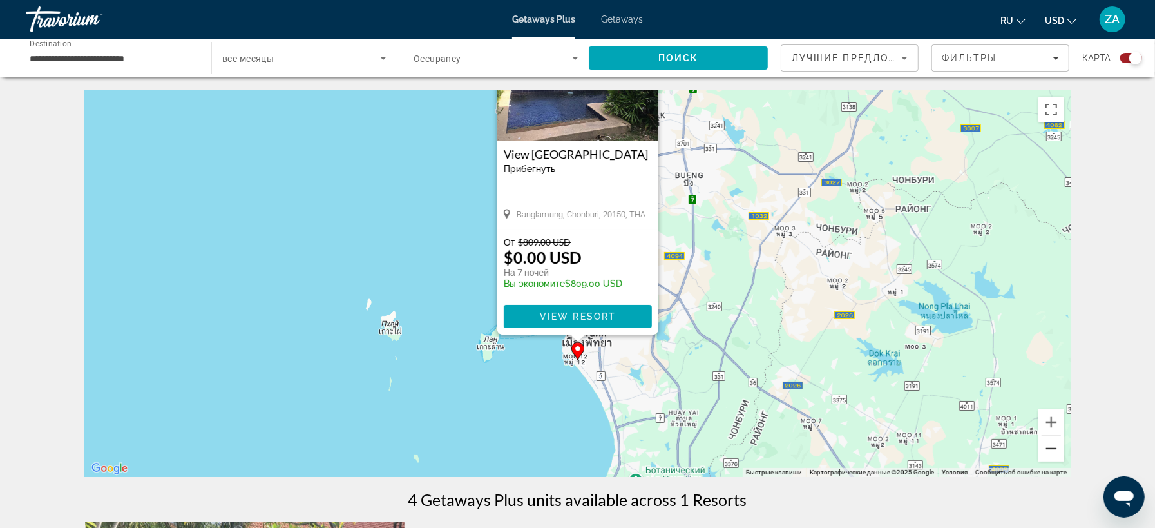
click at [1053, 451] on button "Уменьшить" at bounding box center [1051, 448] width 26 height 26
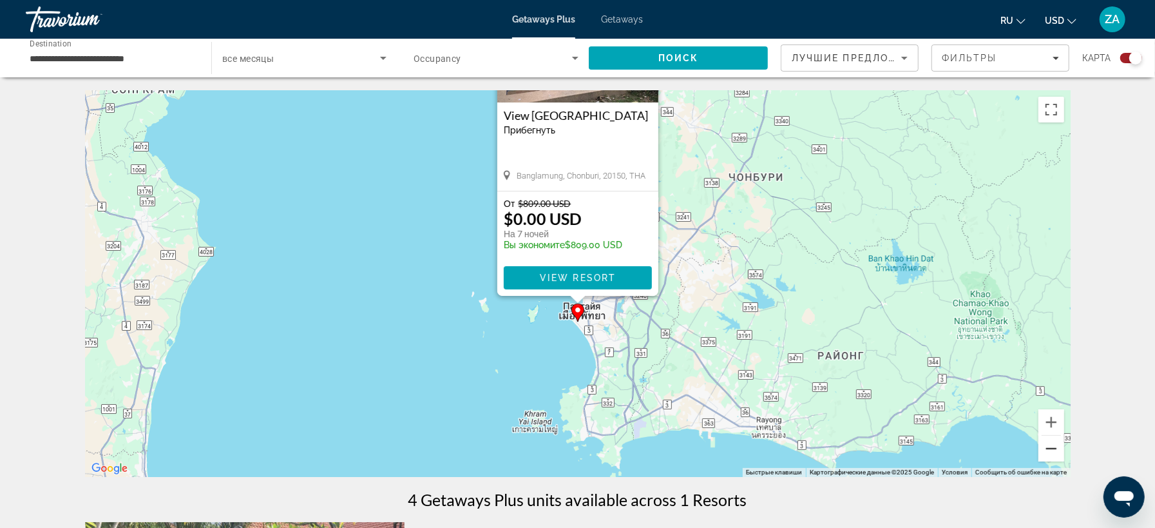
click at [1053, 451] on button "Уменьшить" at bounding box center [1051, 448] width 26 height 26
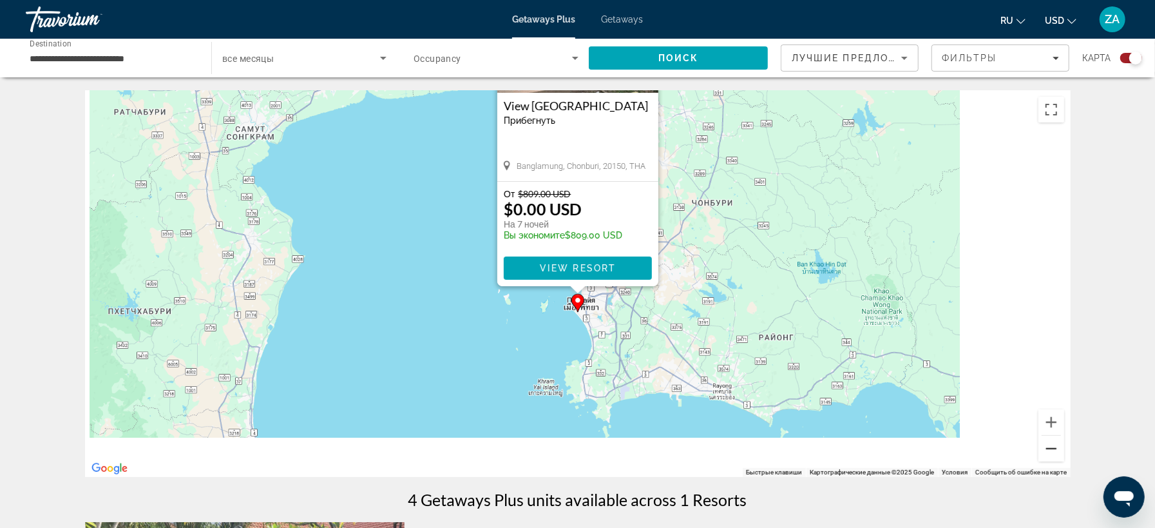
click at [1053, 451] on button "Уменьшить" at bounding box center [1051, 448] width 26 height 26
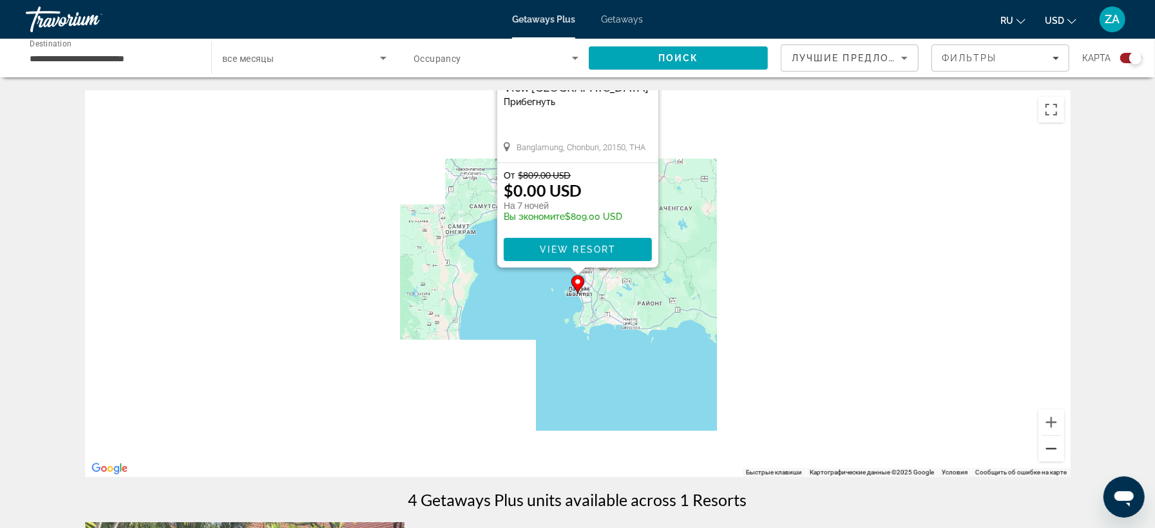
click at [1053, 451] on button "Уменьшить" at bounding box center [1051, 448] width 26 height 26
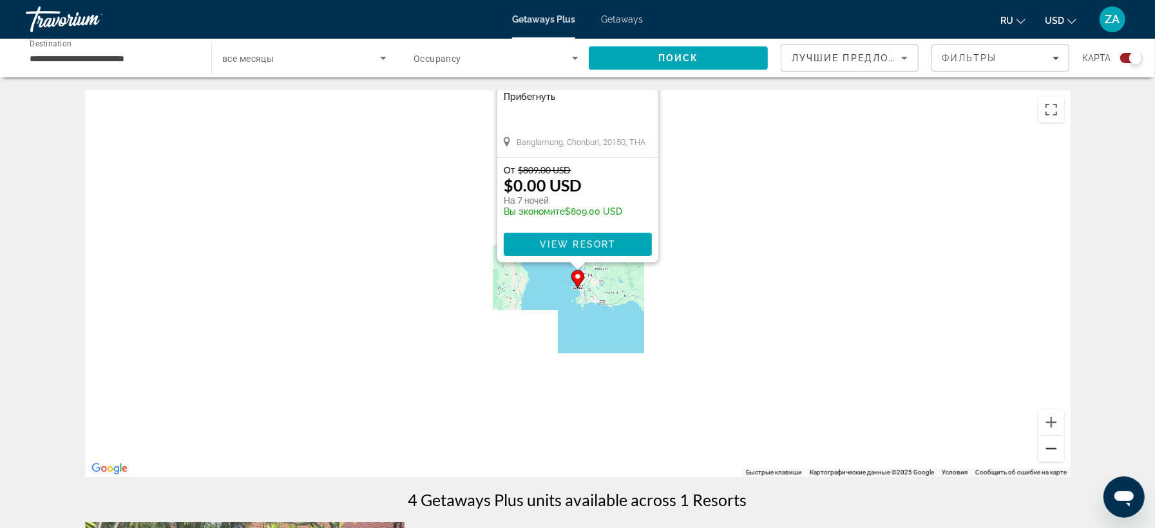
click at [1053, 451] on button "Уменьшить" at bounding box center [1051, 448] width 26 height 26
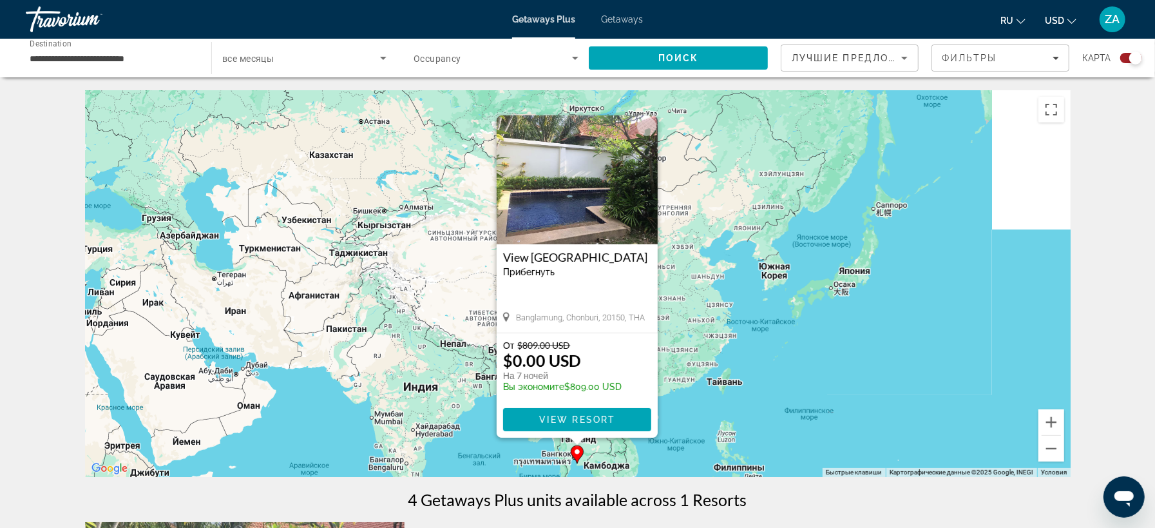
drag, startPoint x: 675, startPoint y: 169, endPoint x: 665, endPoint y: 359, distance: 189.7
click at [671, 356] on div "Чтобы активировать перетаскивание с помощью клавиатуры, нажмите Alt + Ввод. Пос…" at bounding box center [578, 283] width 986 height 387
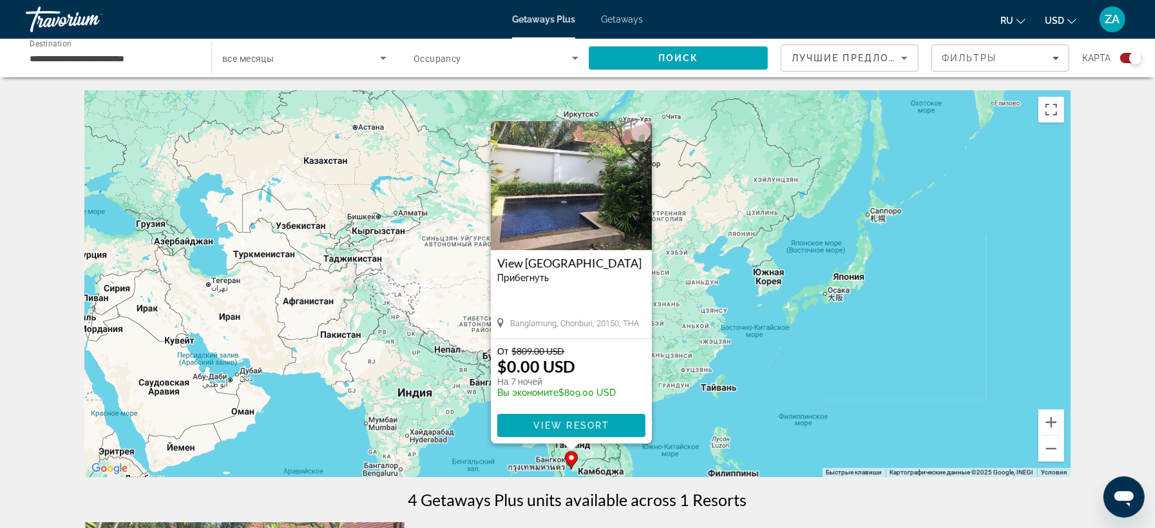
click at [642, 134] on button "Закрыть" at bounding box center [640, 131] width 19 height 19
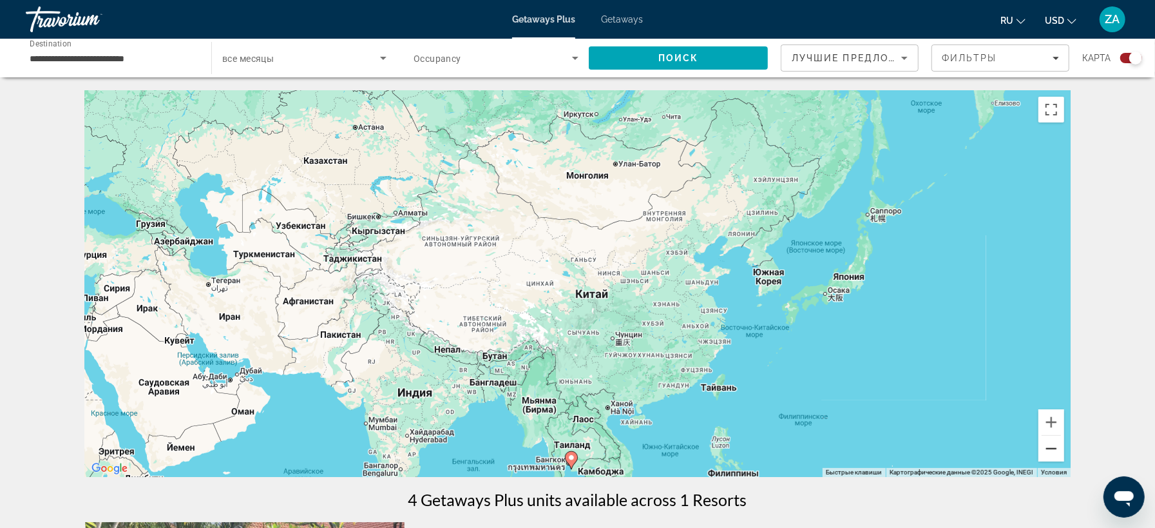
click at [1056, 458] on button "Уменьшить" at bounding box center [1051, 448] width 26 height 26
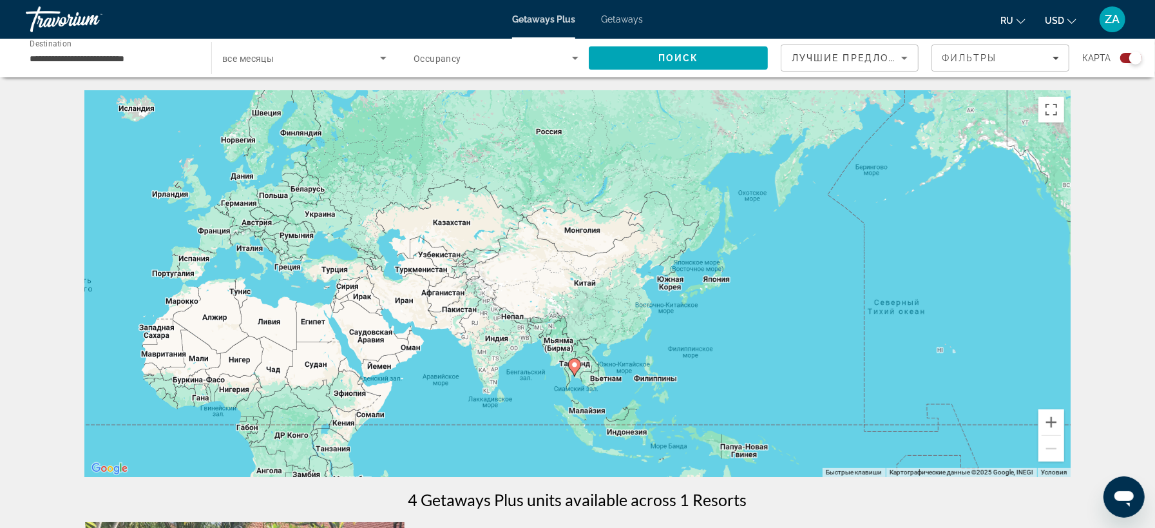
click at [271, 52] on span "Search widget" at bounding box center [301, 57] width 158 height 15
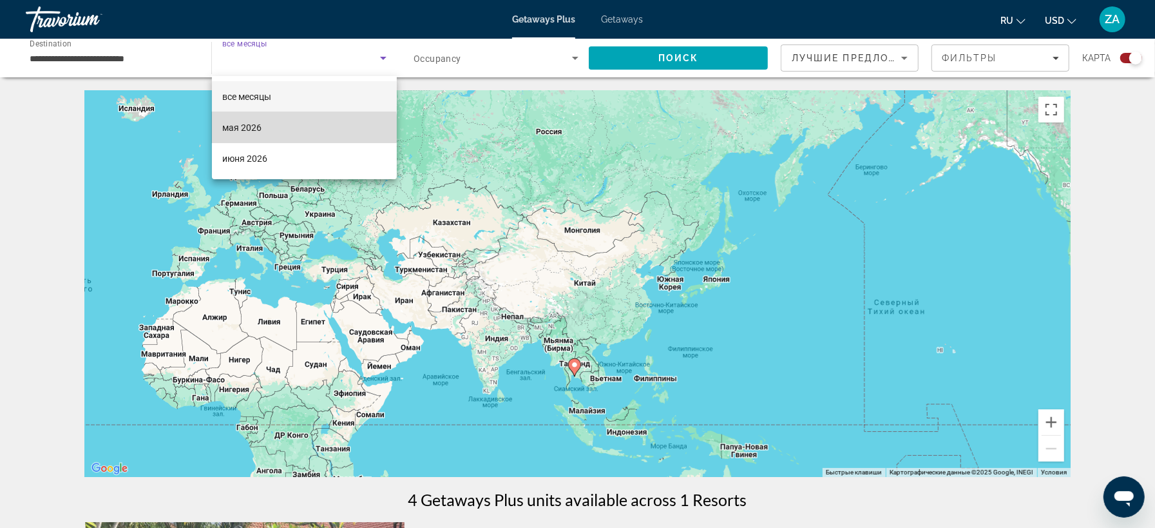
click at [252, 129] on span "мая 2026" at bounding box center [241, 127] width 39 height 15
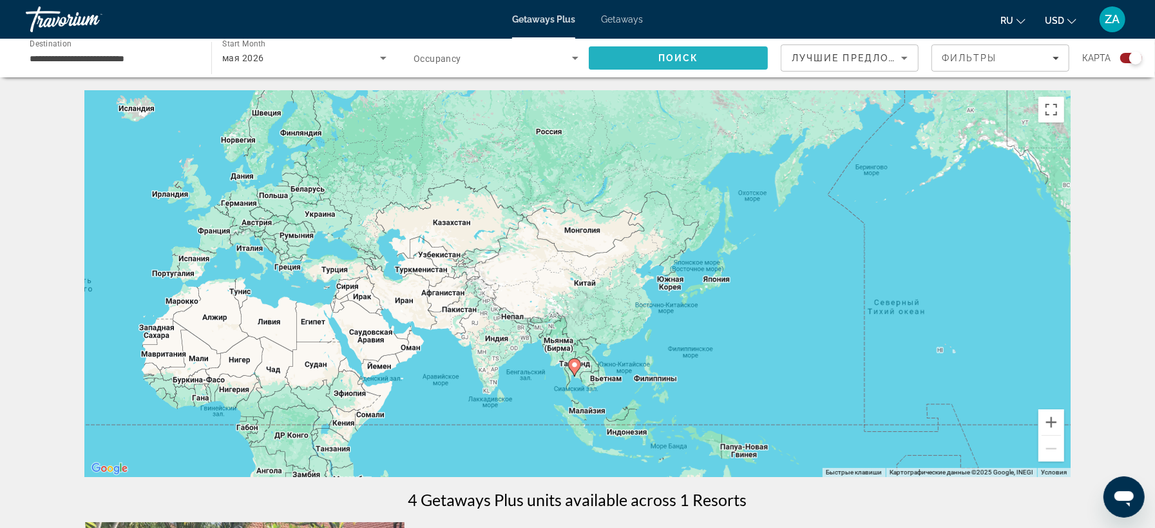
click at [719, 54] on span "Search" at bounding box center [678, 58] width 179 height 31
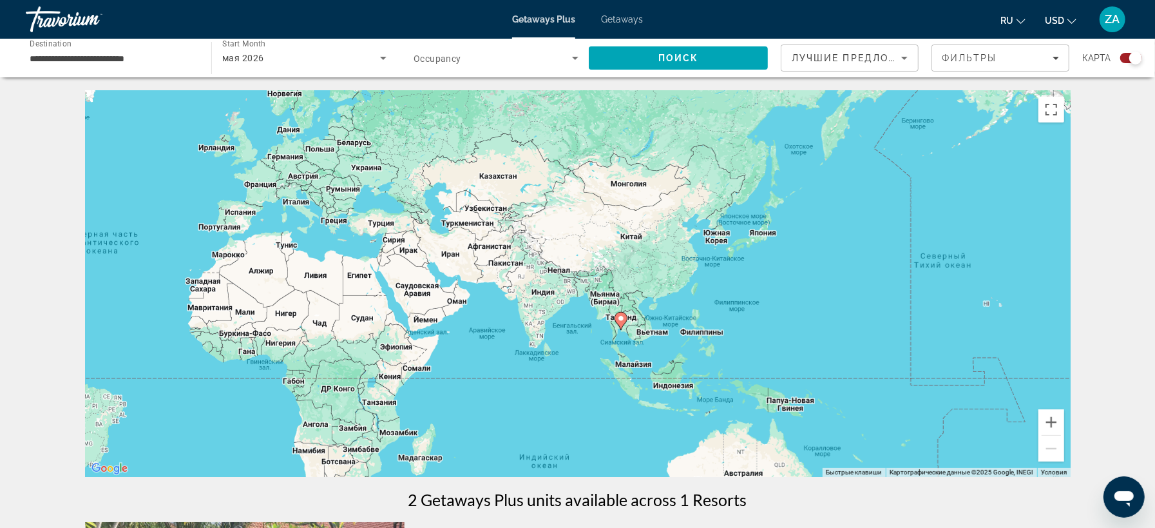
drag, startPoint x: 772, startPoint y: 294, endPoint x: 334, endPoint y: 273, distance: 438.5
click at [334, 273] on div "Чтобы активировать перетаскивание с помощью клавиатуры, нажмите Alt + Ввод. Пос…" at bounding box center [578, 283] width 986 height 387
click at [443, 59] on span "Occupancy" at bounding box center [438, 58] width 48 height 10
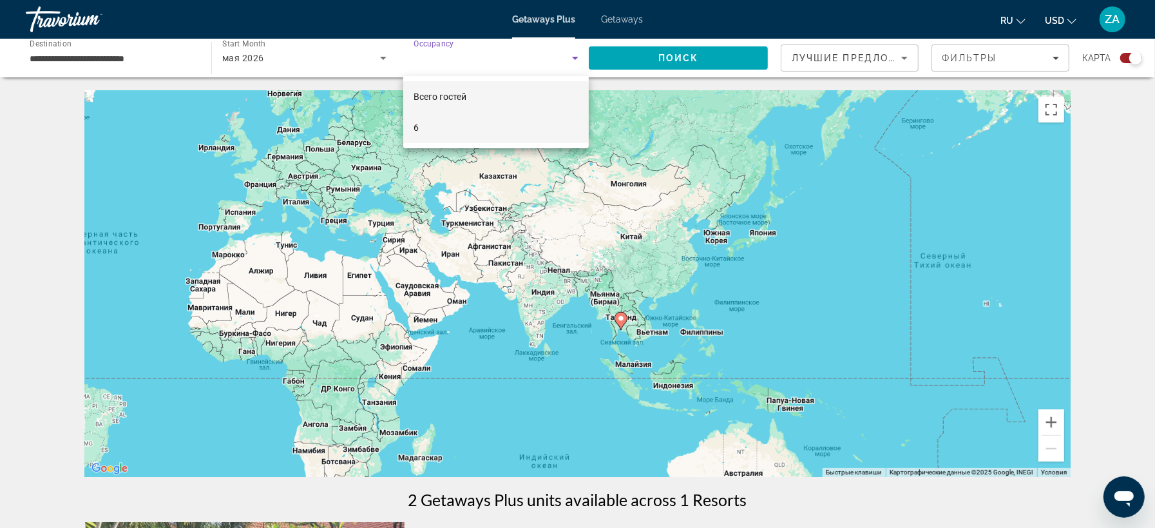
click at [408, 131] on mat-option "6" at bounding box center [496, 127] width 186 height 31
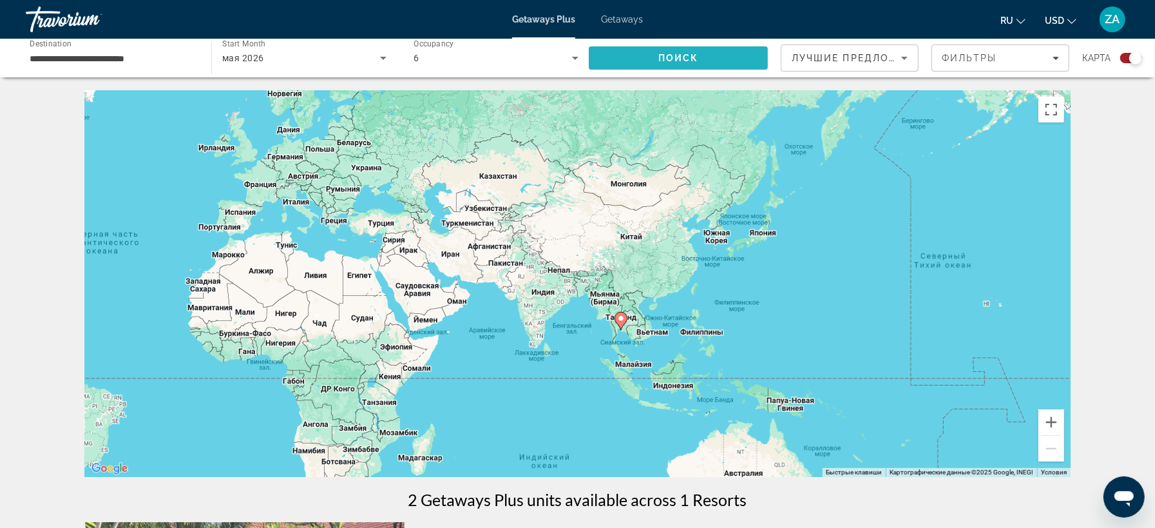
click at [653, 60] on span "Search" at bounding box center [678, 58] width 179 height 31
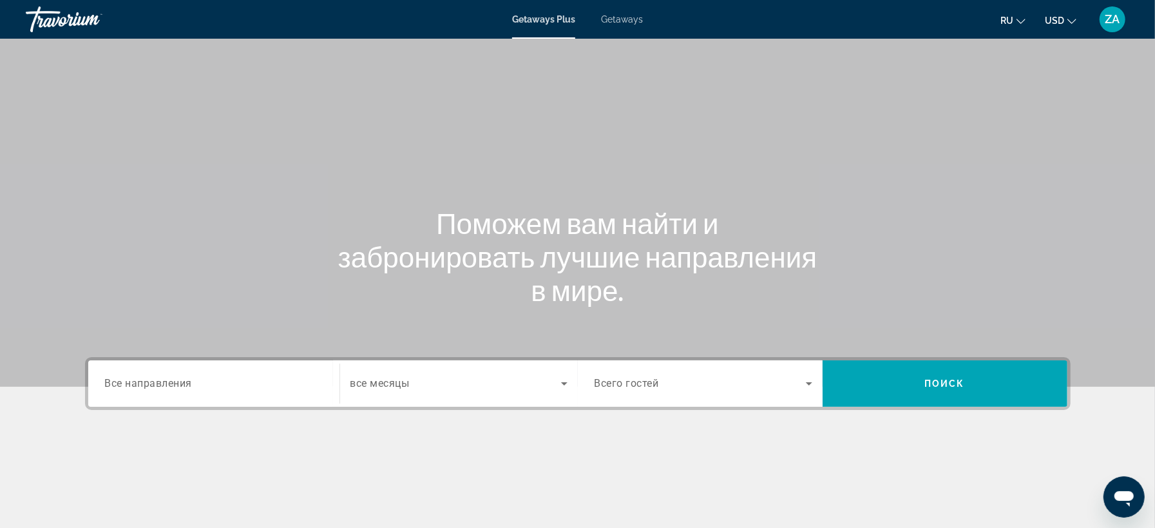
click at [163, 386] on span "Все направления" at bounding box center [149, 383] width 88 height 12
click at [163, 386] on input "Destination Все направления" at bounding box center [214, 383] width 218 height 15
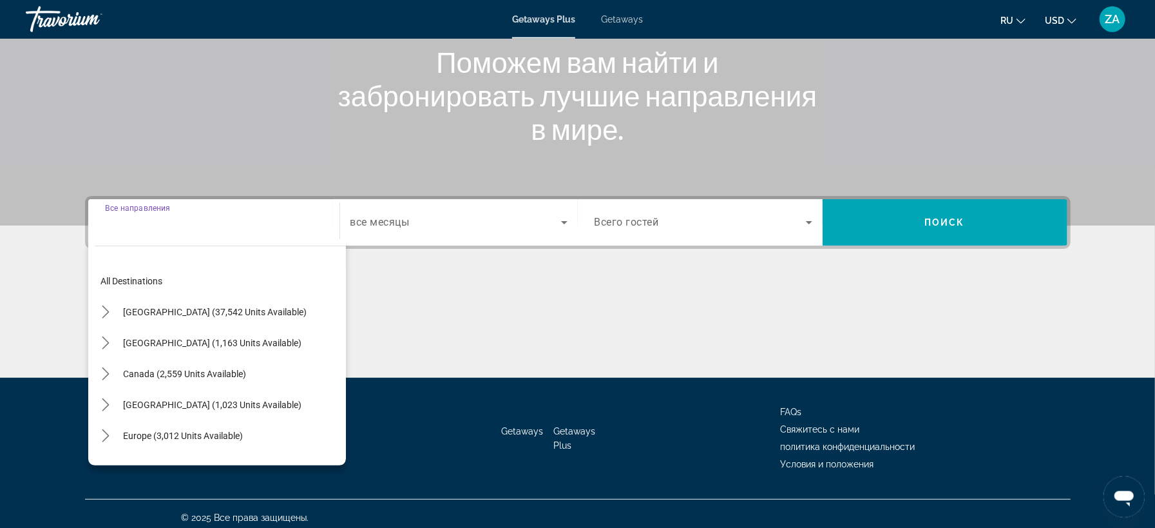
scroll to position [168, 0]
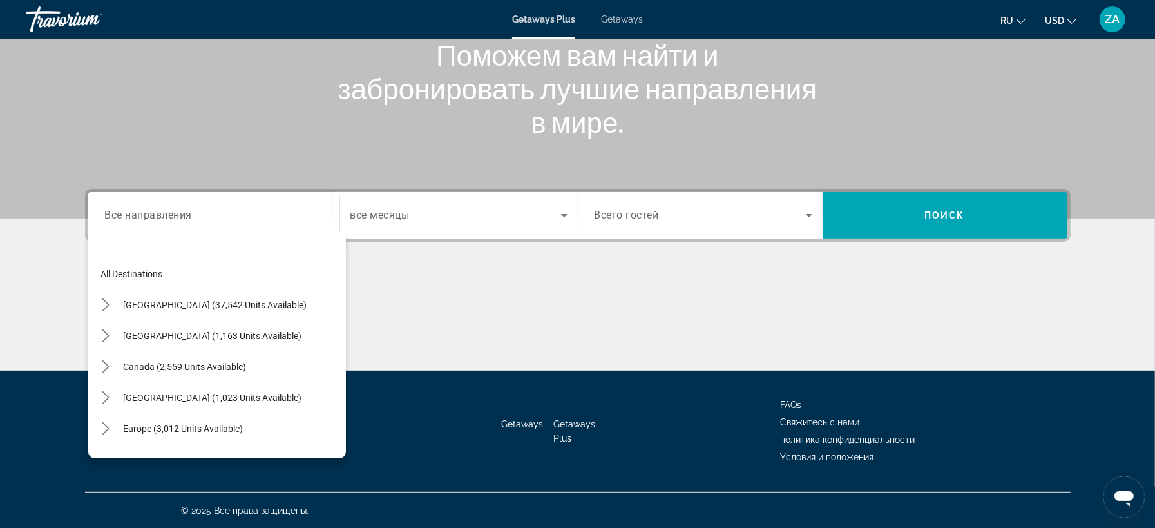
click at [173, 204] on div "Search widget" at bounding box center [214, 215] width 218 height 37
click at [448, 204] on div "Search widget" at bounding box center [458, 215] width 217 height 36
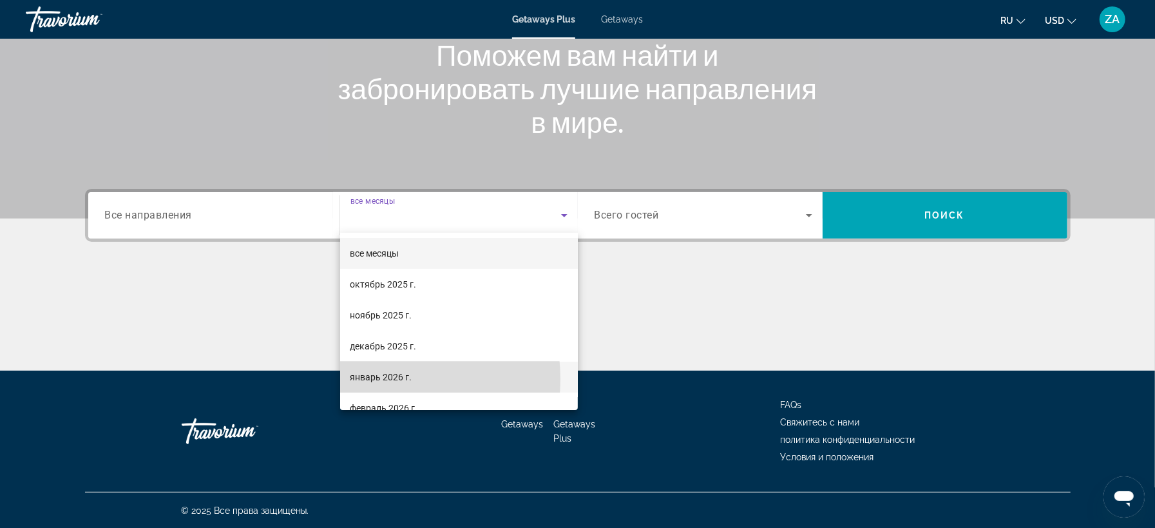
click at [364, 379] on span "январь 2026 г." at bounding box center [381, 376] width 62 height 15
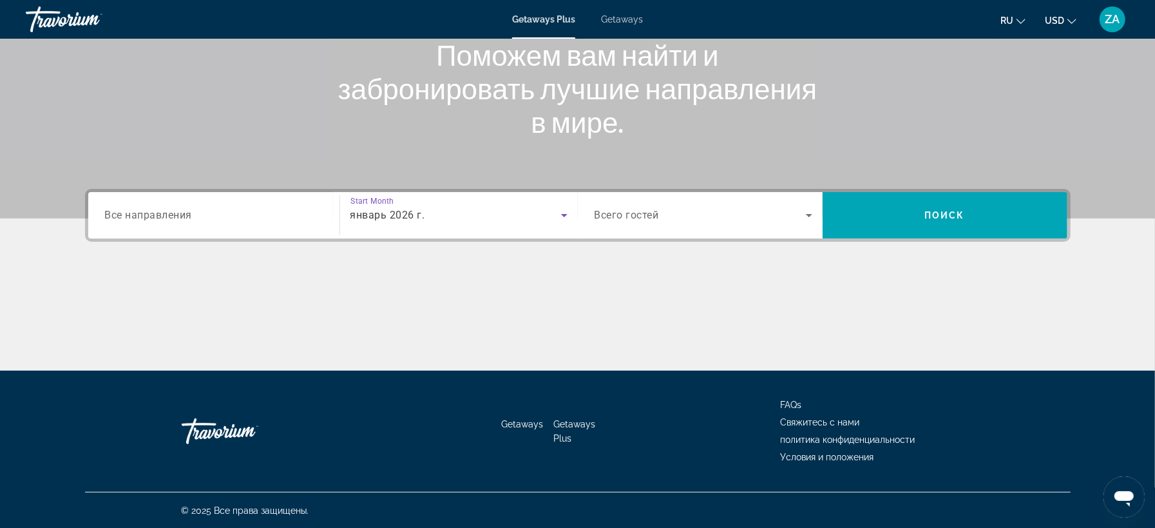
click at [660, 227] on div "Search widget" at bounding box center [704, 215] width 218 height 36
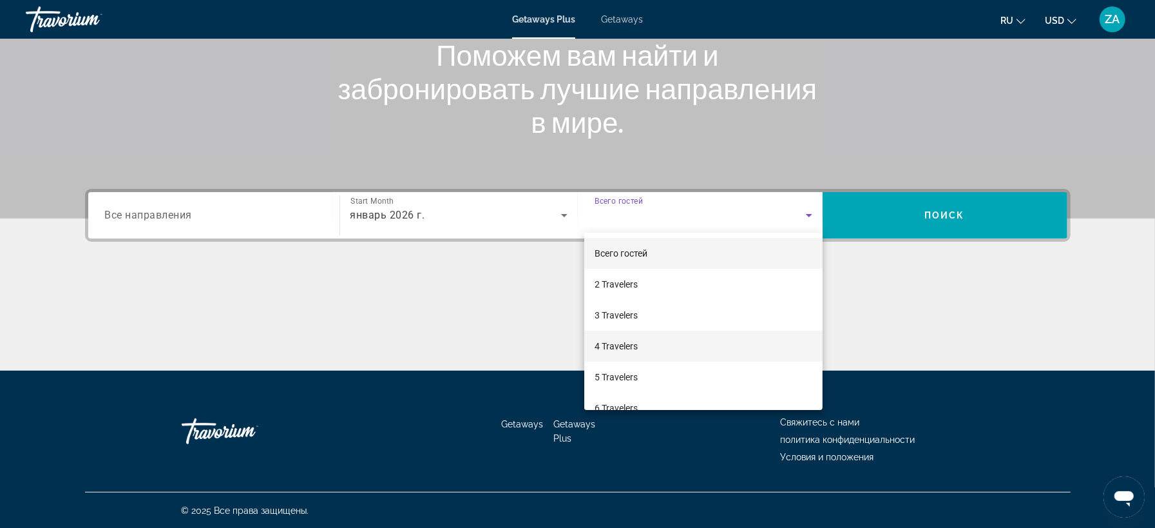
click at [609, 345] on span "4 Travelers" at bounding box center [616, 345] width 43 height 15
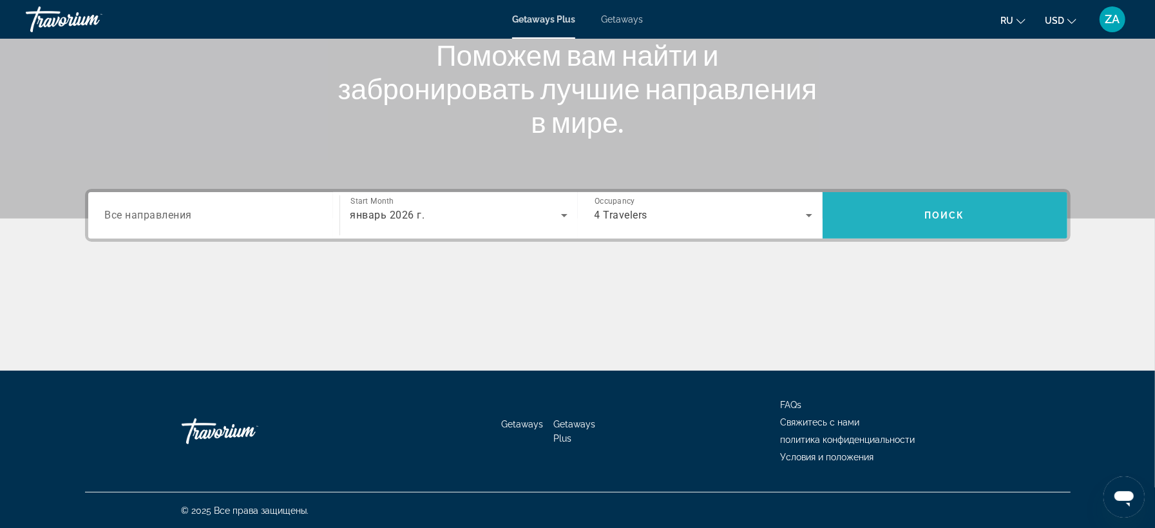
click at [930, 214] on span "Поиск" at bounding box center [944, 215] width 41 height 10
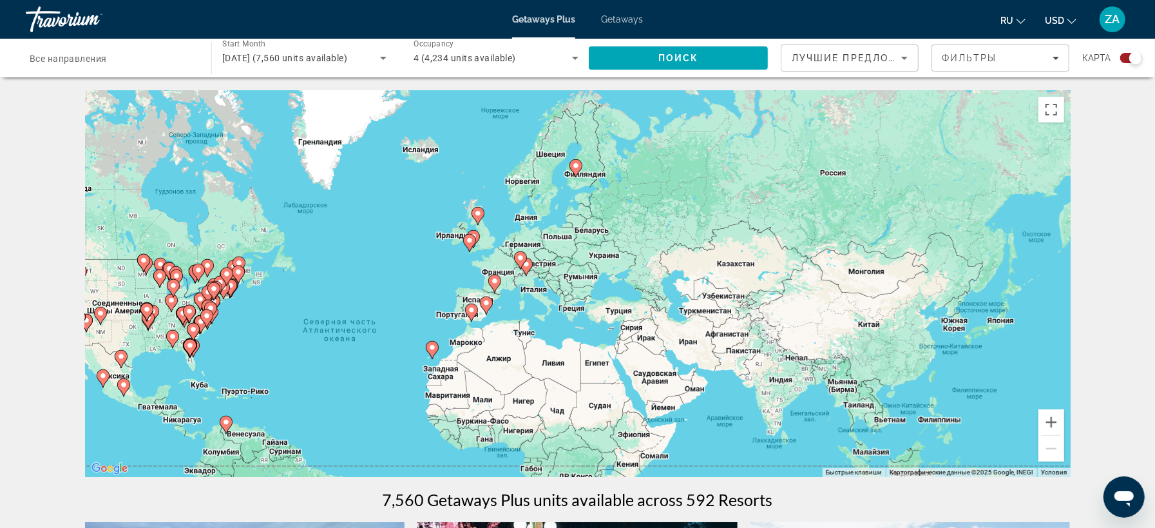
drag, startPoint x: 858, startPoint y: 336, endPoint x: 660, endPoint y: 403, distance: 208.8
click at [660, 403] on div "Чтобы активировать перетаскивание с помощью клавиатуры, нажмите Alt + Ввод. Пос…" at bounding box center [578, 283] width 986 height 387
click at [501, 291] on gmp-advanced-marker "Main content" at bounding box center [496, 283] width 13 height 19
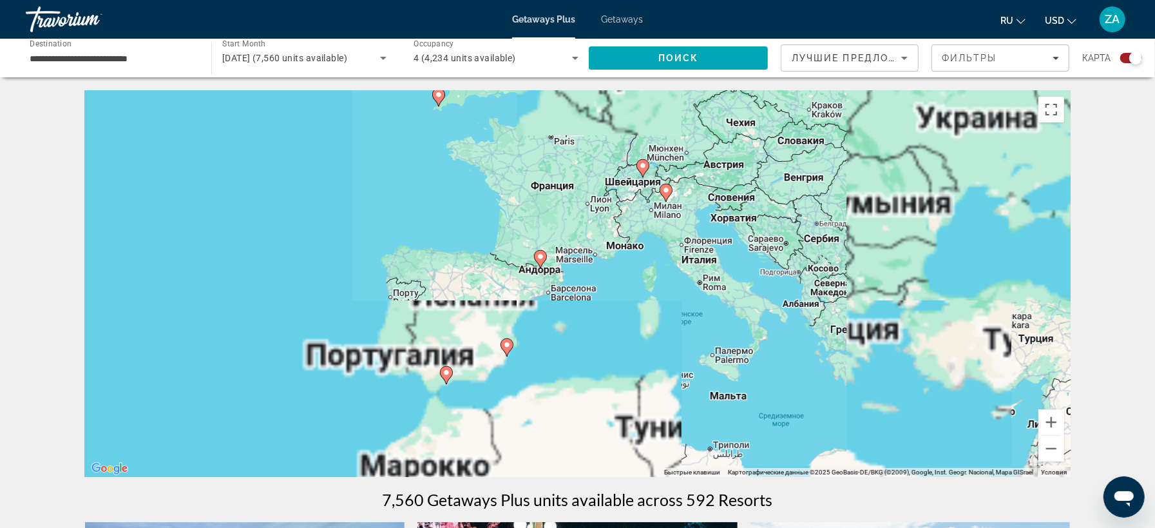
drag, startPoint x: 604, startPoint y: 352, endPoint x: 557, endPoint y: 338, distance: 49.3
click at [557, 338] on div "Чтобы активировать перетаскивание с помощью клавиатуры, нажмите Alt + Ввод. Пос…" at bounding box center [578, 283] width 986 height 387
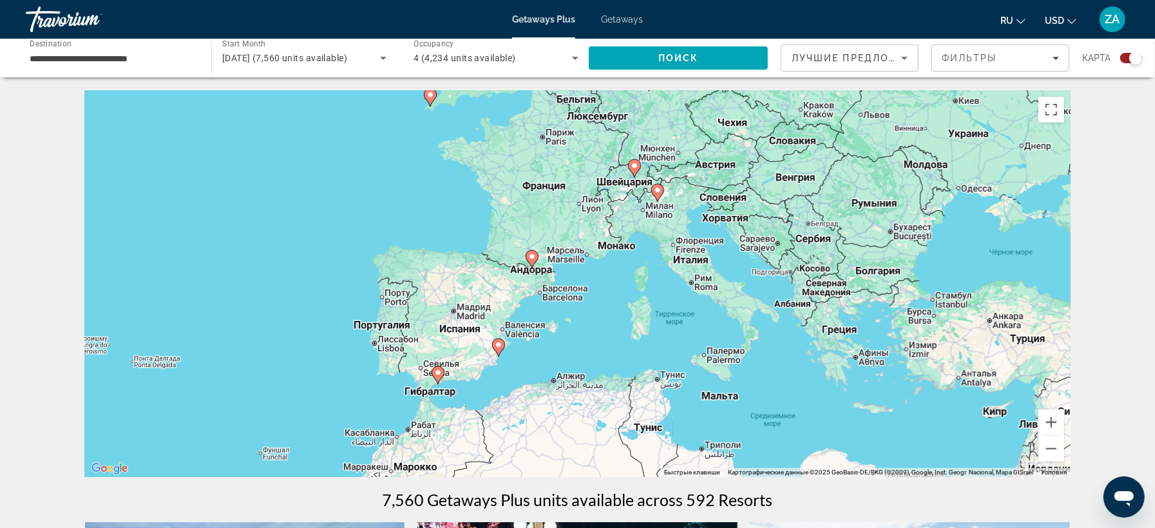
click at [534, 257] on image "Main content" at bounding box center [532, 257] width 8 height 8
type input "**********"
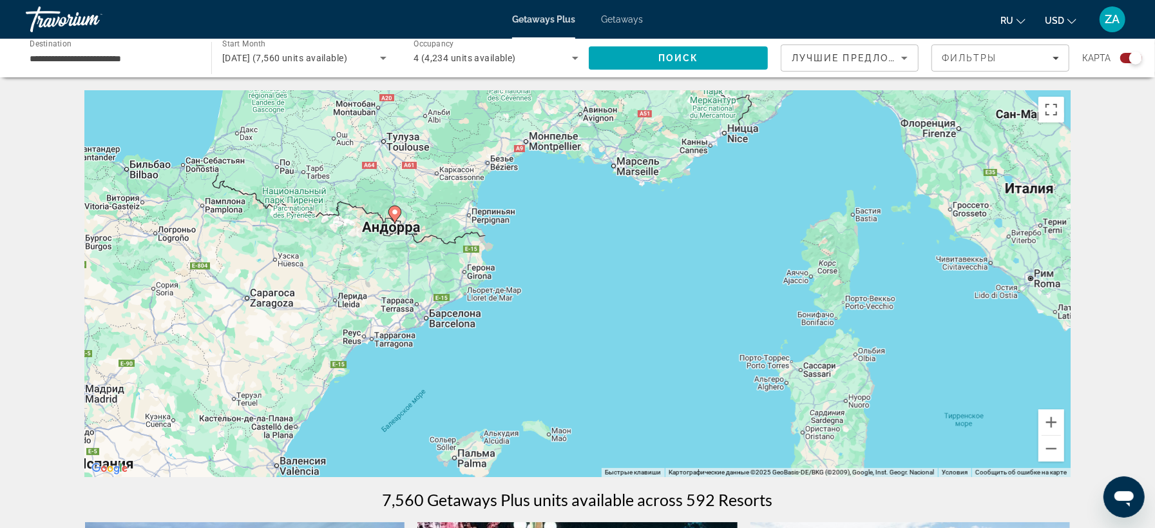
click at [395, 211] on image "Main content" at bounding box center [395, 212] width 8 height 8
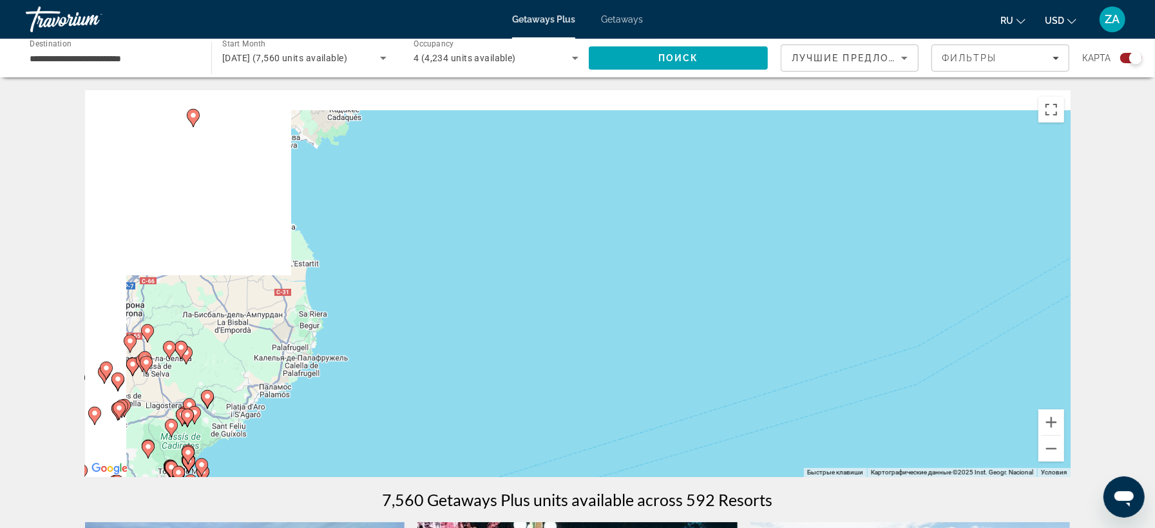
drag, startPoint x: 325, startPoint y: 238, endPoint x: 808, endPoint y: 363, distance: 499.7
click at [808, 363] on div "Для навигации используйте клавиши со стрелками. Чтобы активировать перетаскиван…" at bounding box center [578, 283] width 986 height 387
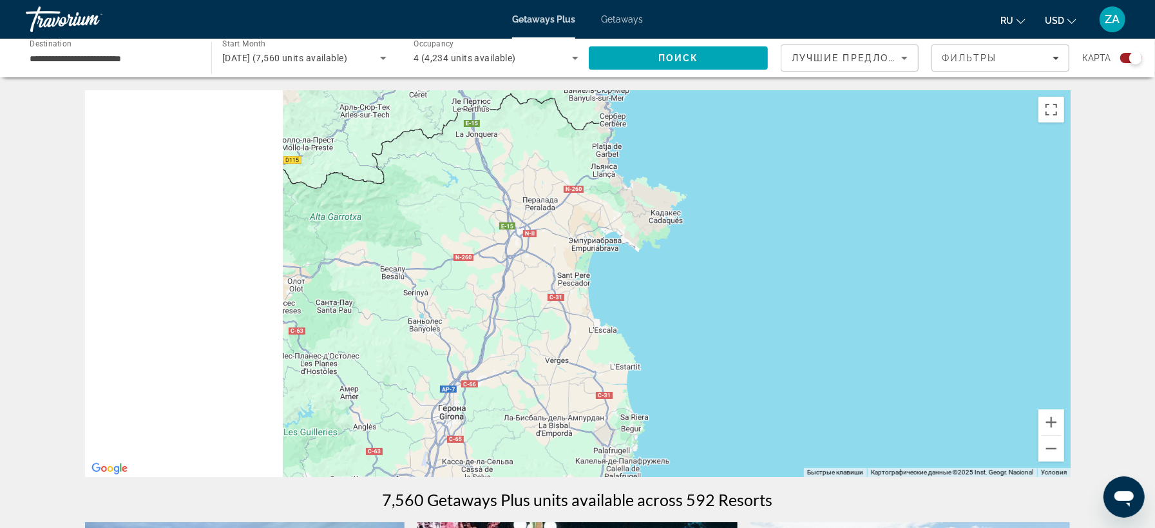
drag, startPoint x: 477, startPoint y: 282, endPoint x: 703, endPoint y: 356, distance: 238.7
click at [703, 356] on div "Для навигации используйте клавиши со стрелками. Чтобы активировать перетаскиван…" at bounding box center [578, 283] width 986 height 387
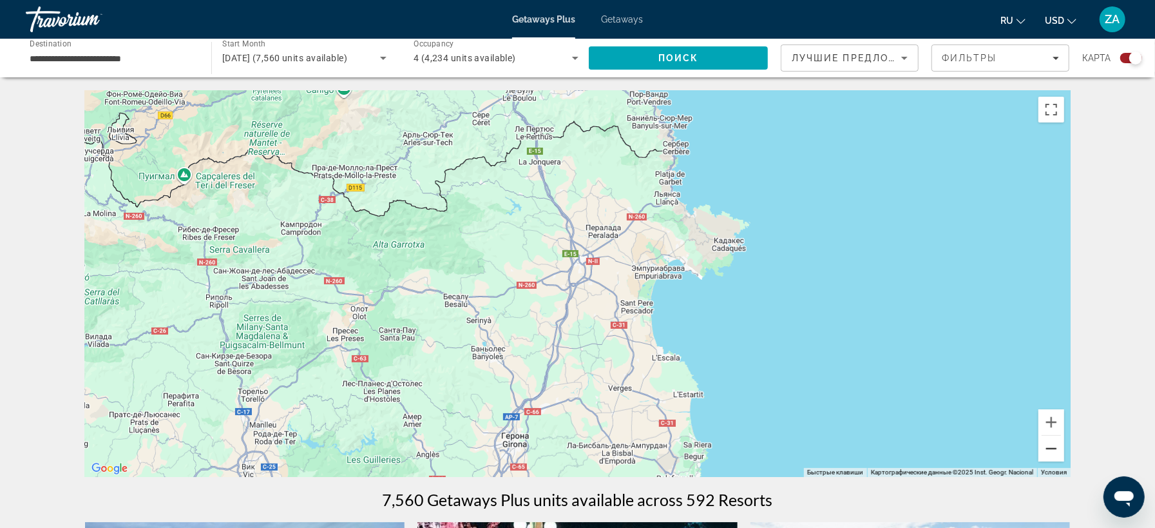
click at [1044, 445] on button "Уменьшить" at bounding box center [1051, 448] width 26 height 26
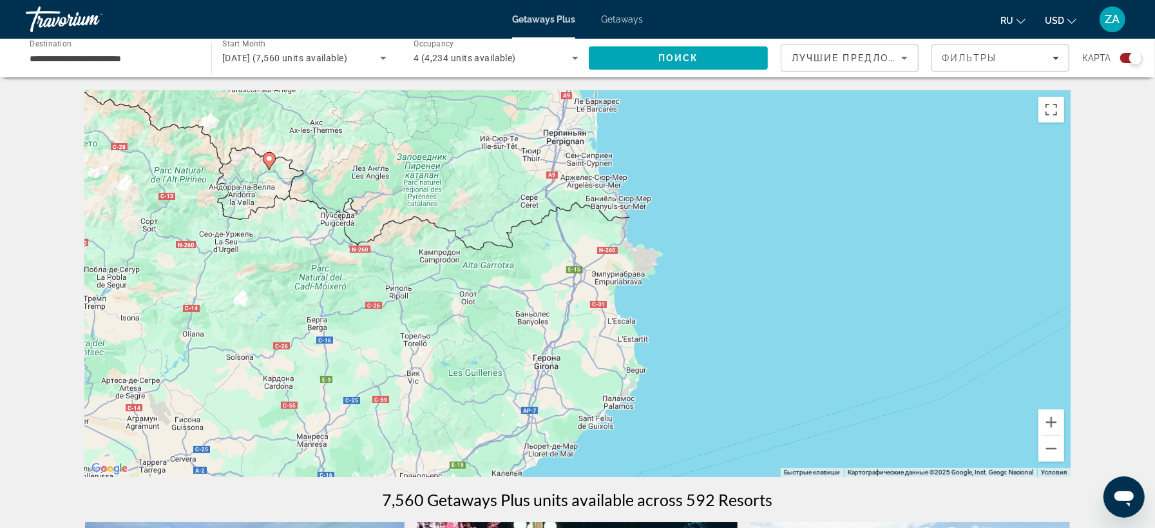
click at [269, 159] on image "Main content" at bounding box center [269, 159] width 8 height 8
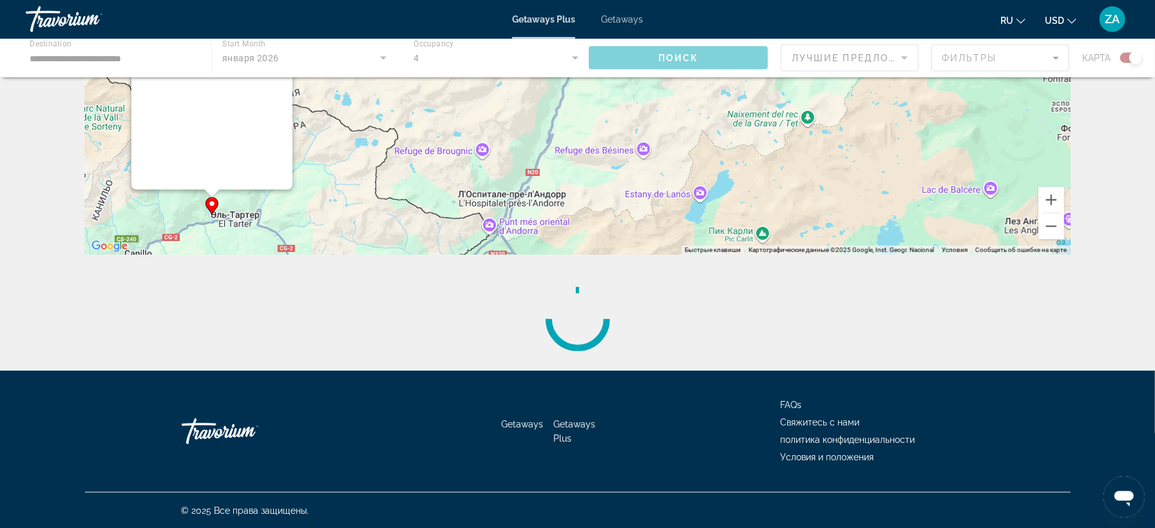
scroll to position [223, 0]
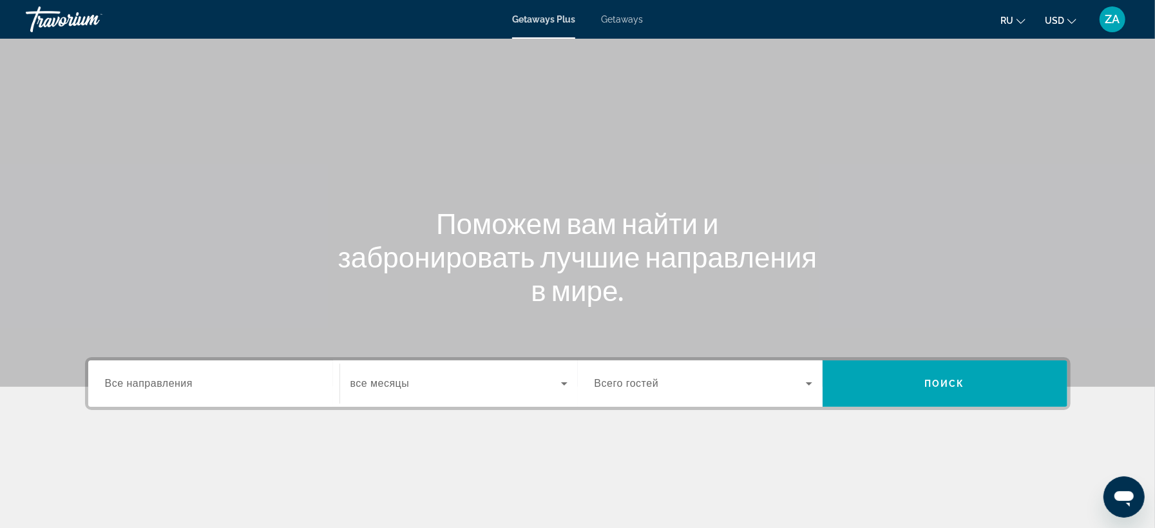
click at [193, 388] on span "Все направления" at bounding box center [149, 382] width 88 height 11
click at [194, 388] on input "Destination Все направления" at bounding box center [214, 383] width 218 height 15
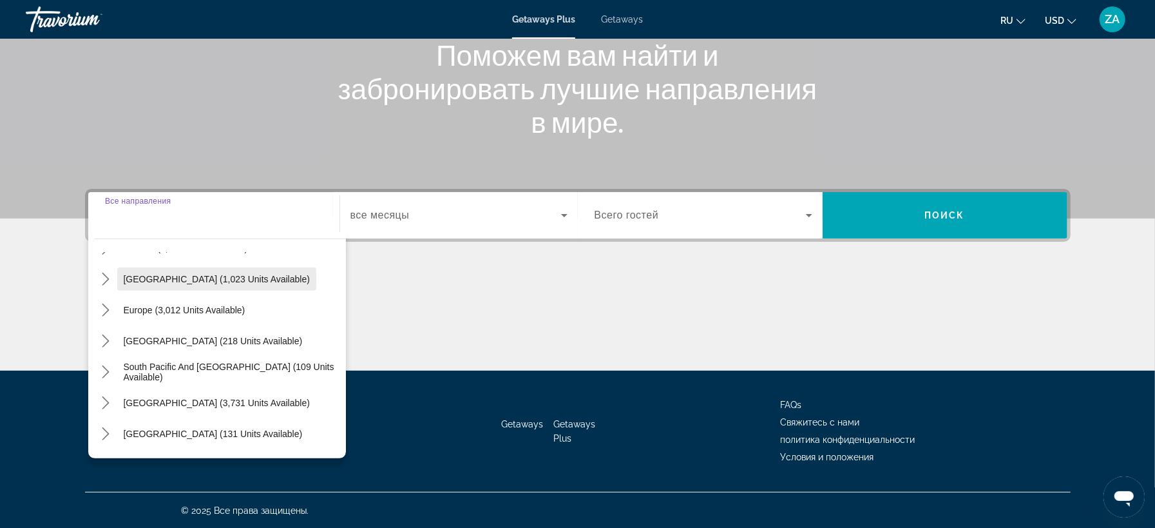
scroll to position [144, 0]
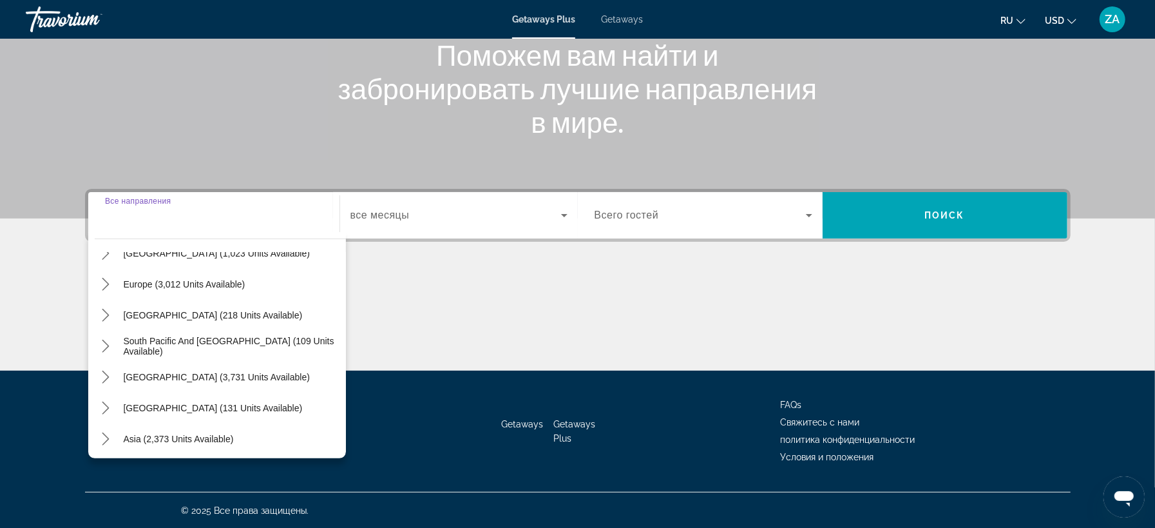
click at [131, 214] on input "Destination Все направления" at bounding box center [214, 215] width 218 height 15
click at [498, 350] on div "Main content" at bounding box center [578, 322] width 986 height 97
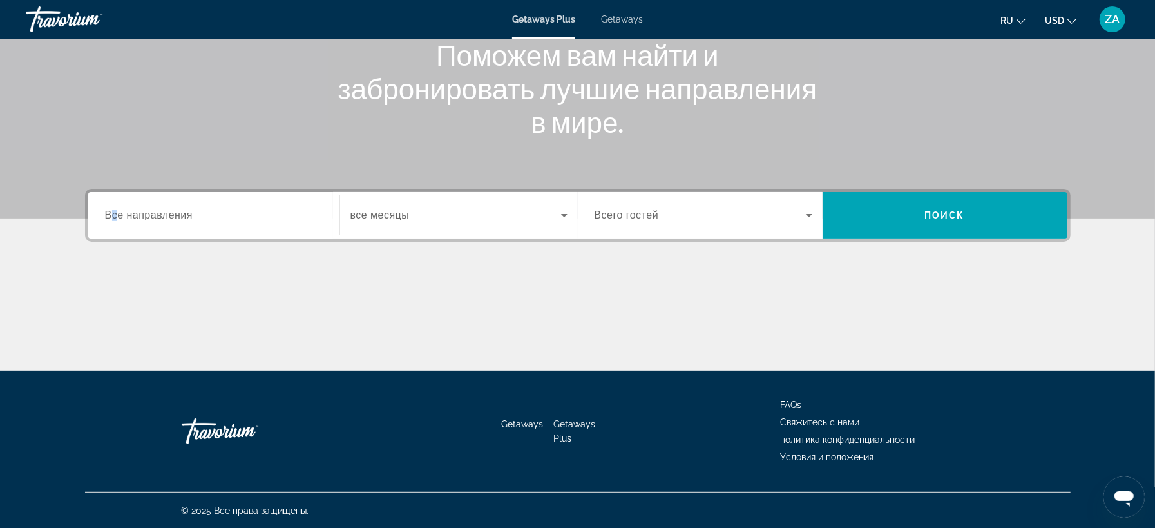
click at [113, 211] on span "Все направления" at bounding box center [149, 214] width 88 height 11
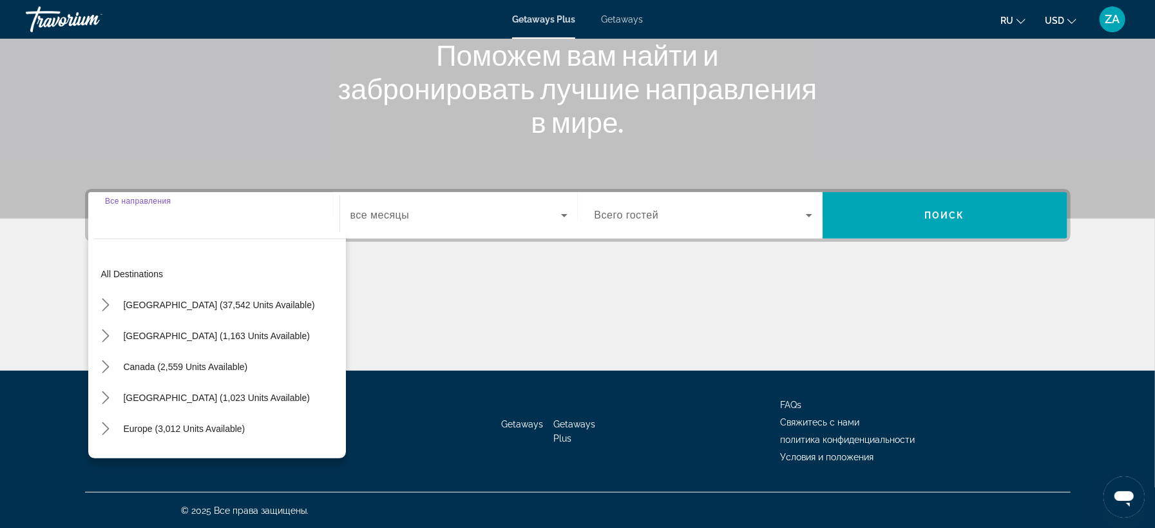
click at [104, 216] on div "Destination Все направления" at bounding box center [214, 215] width 238 height 37
click at [106, 216] on input "Destination Все направления" at bounding box center [214, 215] width 218 height 15
click at [108, 211] on input "Destination Все направления" at bounding box center [214, 215] width 218 height 15
click at [118, 221] on input "Destination Все направления" at bounding box center [214, 215] width 218 height 15
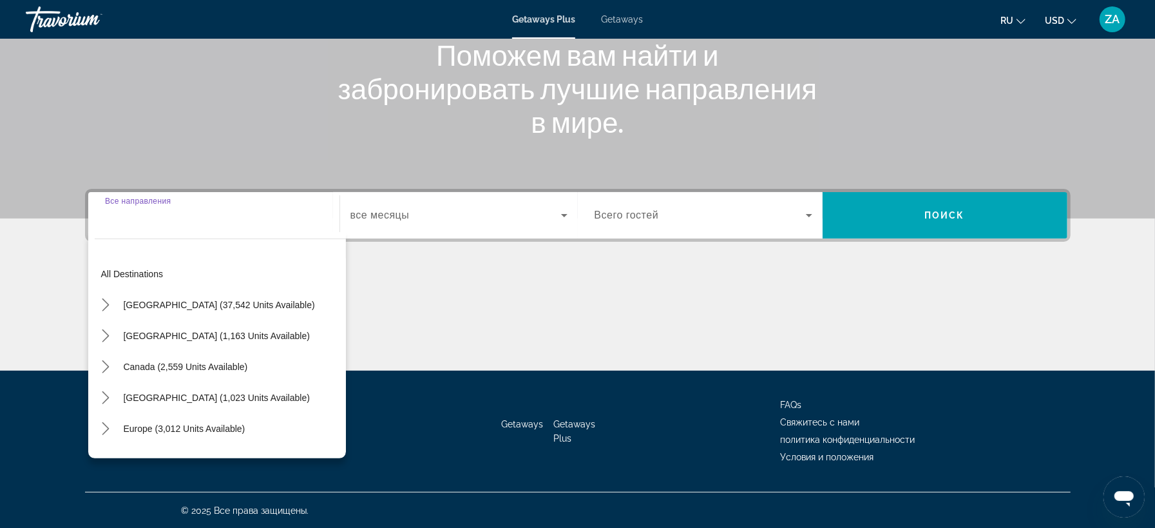
click at [118, 221] on input "Destination Все направления" at bounding box center [214, 215] width 218 height 15
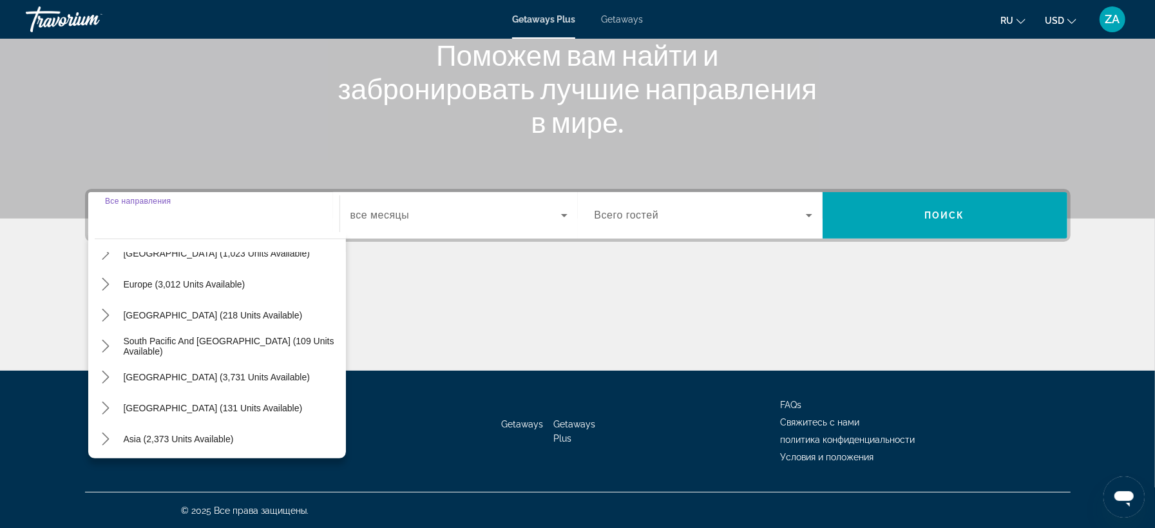
scroll to position [209, 0]
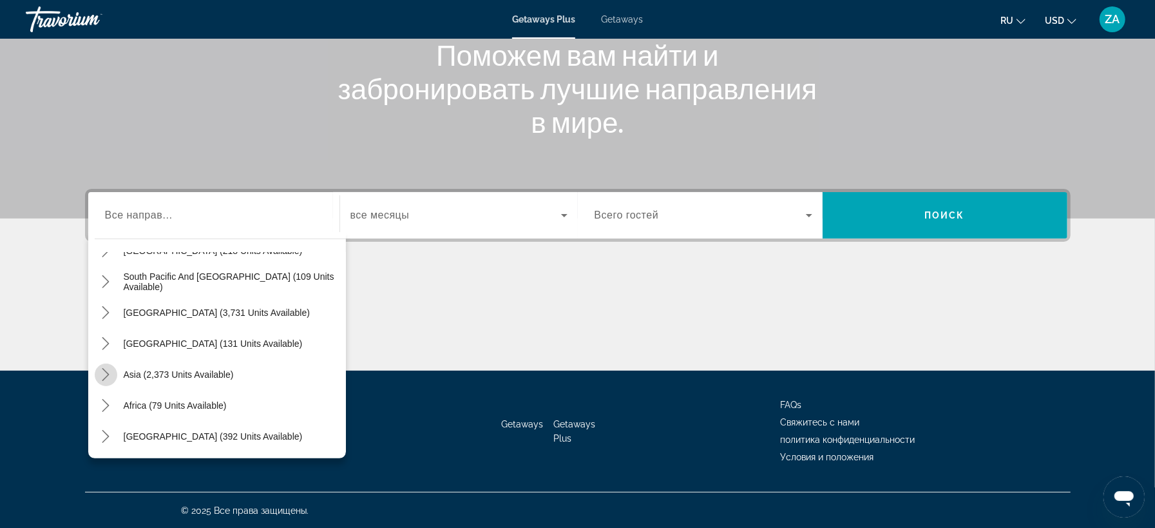
click at [108, 373] on icon "Toggle Asia (2,373 units available) submenu" at bounding box center [105, 374] width 7 height 13
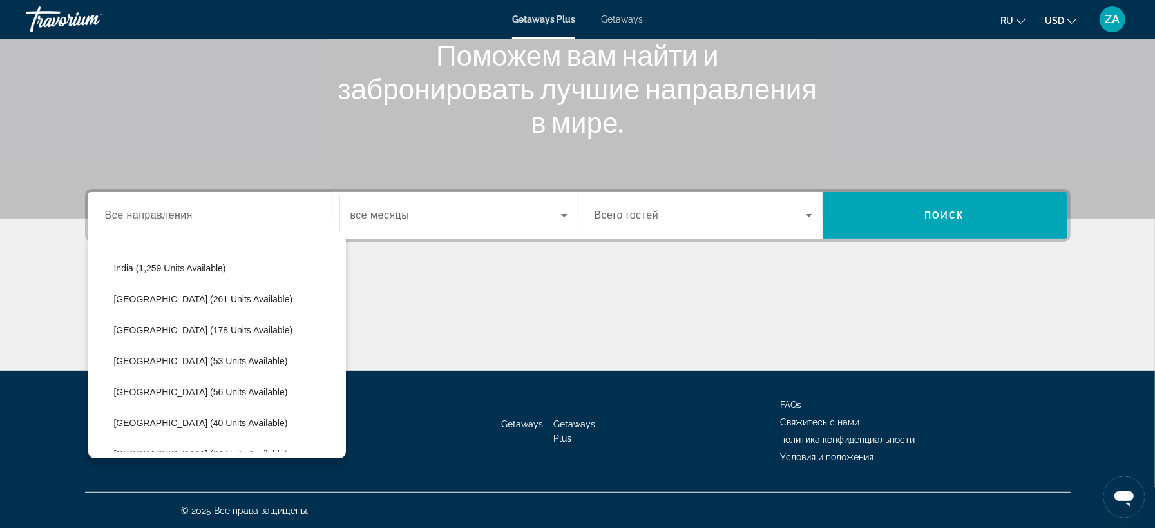
scroll to position [425, 0]
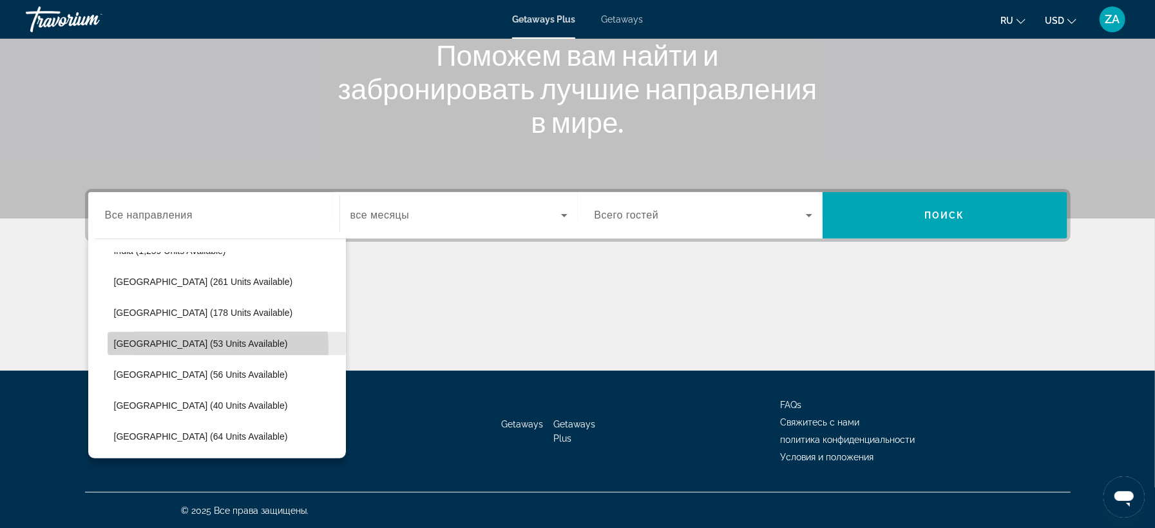
click at [149, 348] on span "Select destination: Maldives (53 units available)" at bounding box center [227, 343] width 238 height 31
type input "**********"
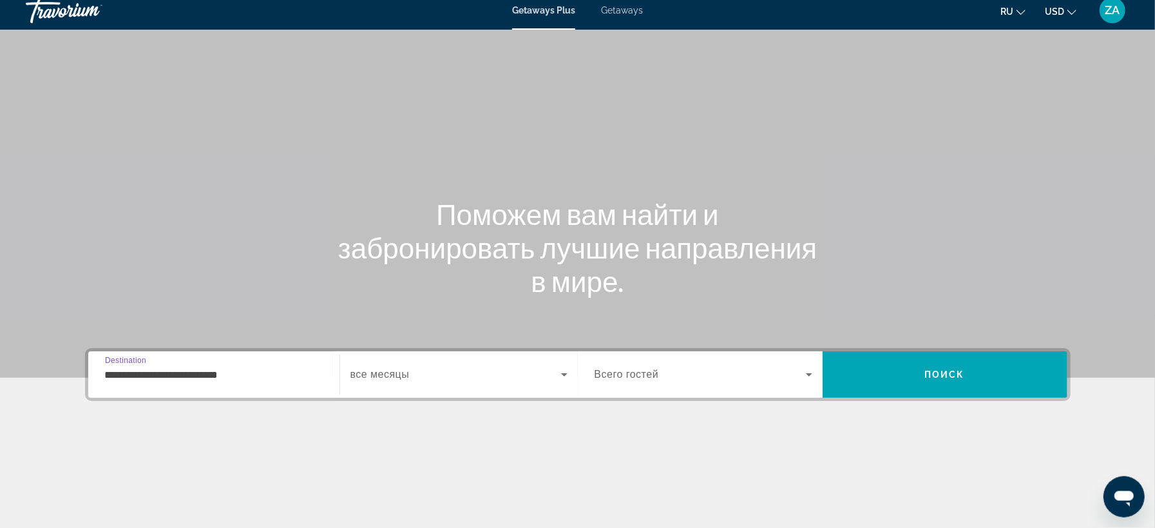
scroll to position [0, 0]
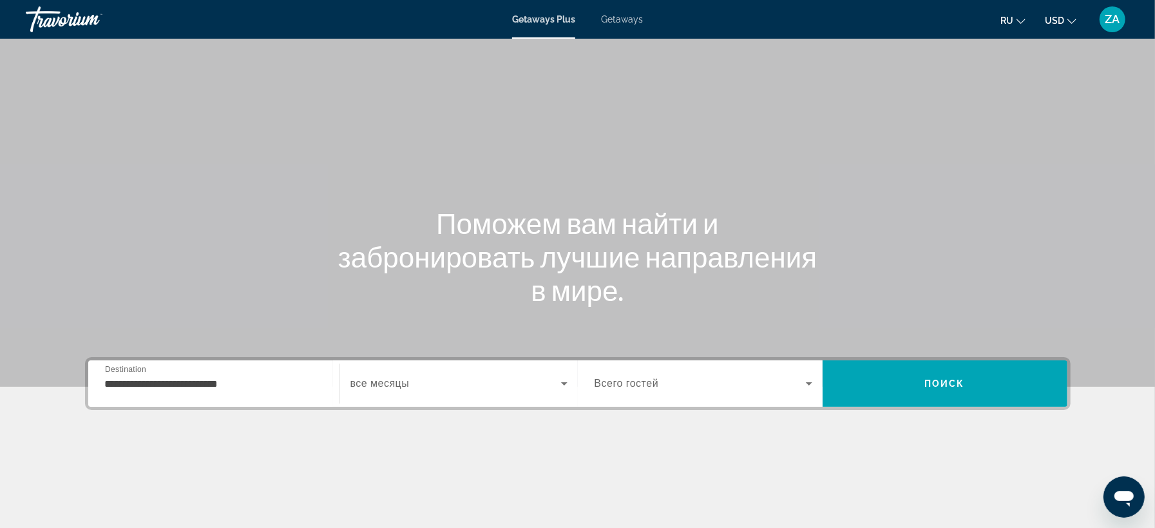
click at [410, 384] on span "все месяцы" at bounding box center [379, 382] width 59 height 11
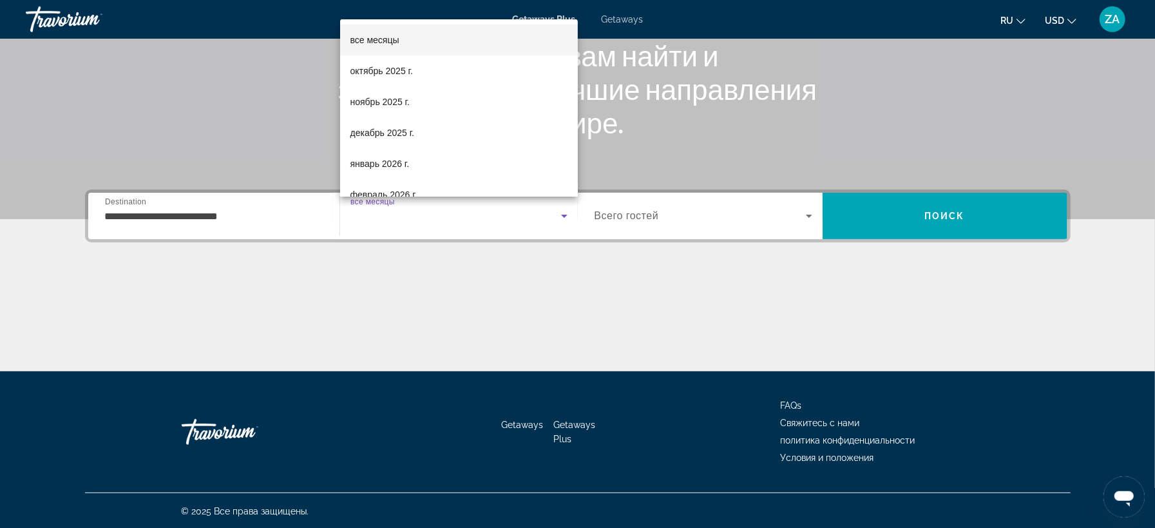
scroll to position [168, 0]
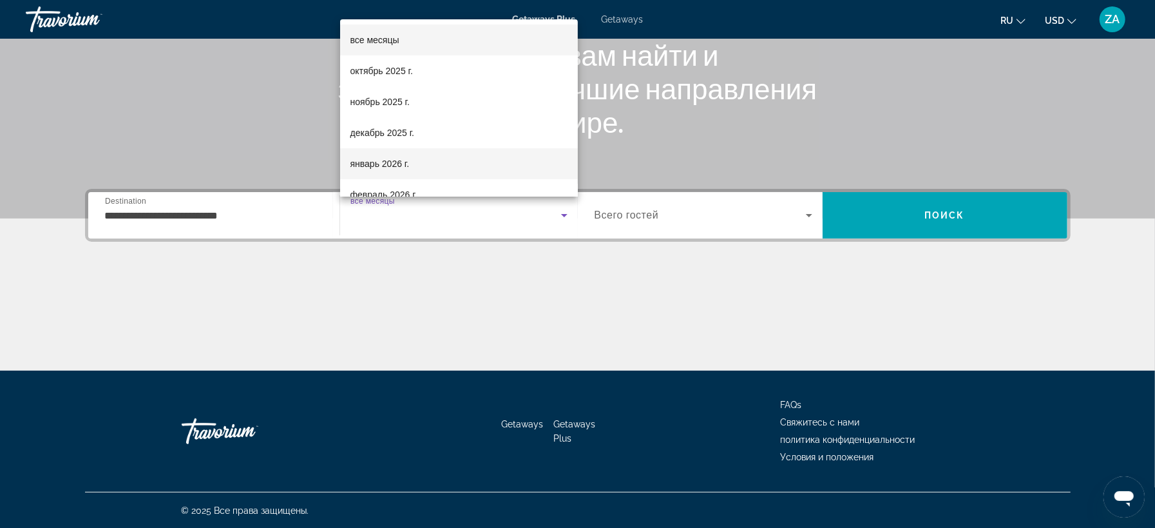
click at [376, 162] on span "январь 2026 г." at bounding box center [379, 163] width 59 height 15
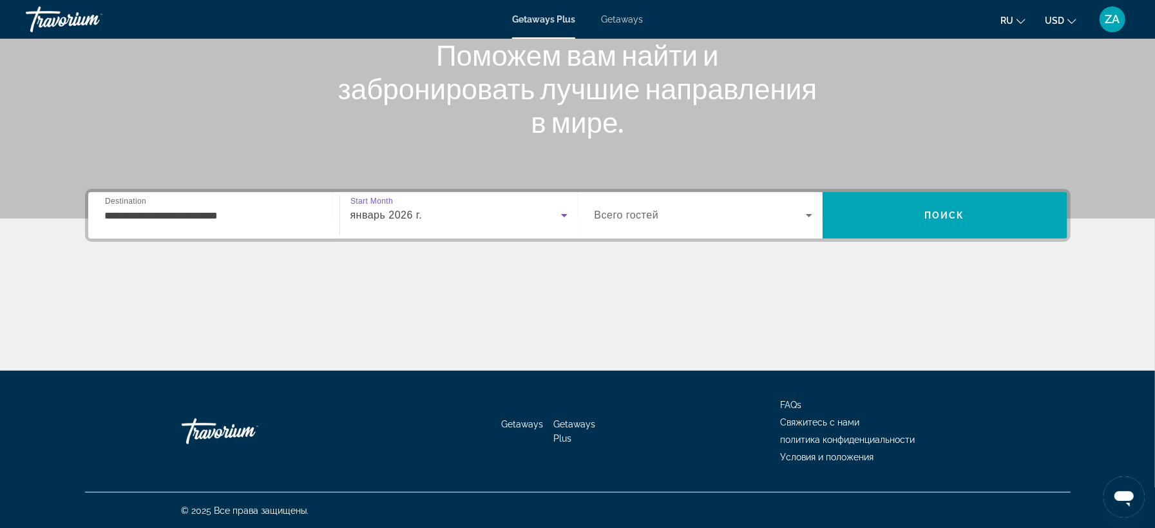
click at [632, 222] on div "Search widget" at bounding box center [704, 215] width 218 height 36
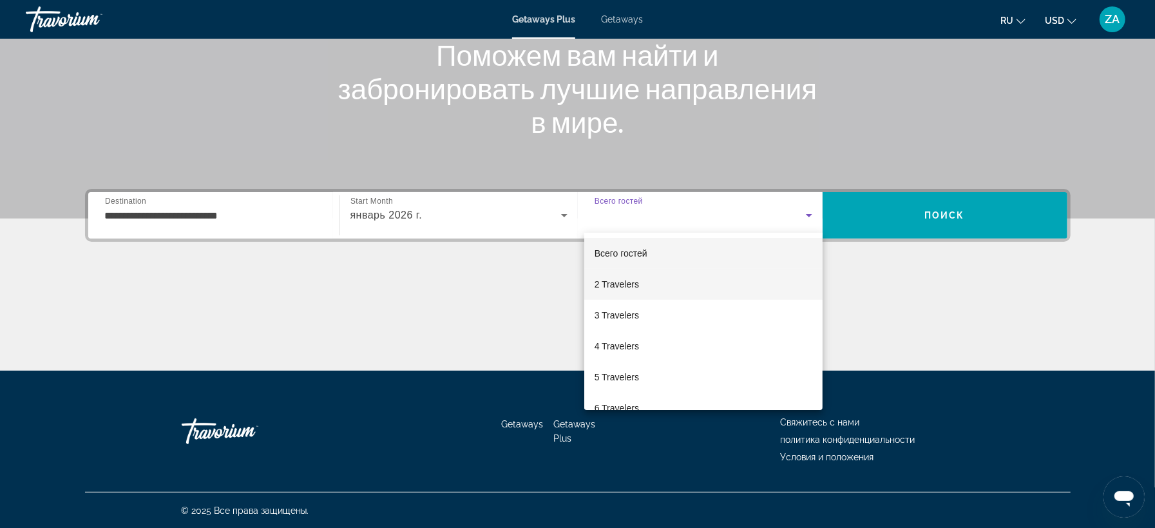
click at [609, 288] on span "2 Travelers" at bounding box center [617, 283] width 44 height 15
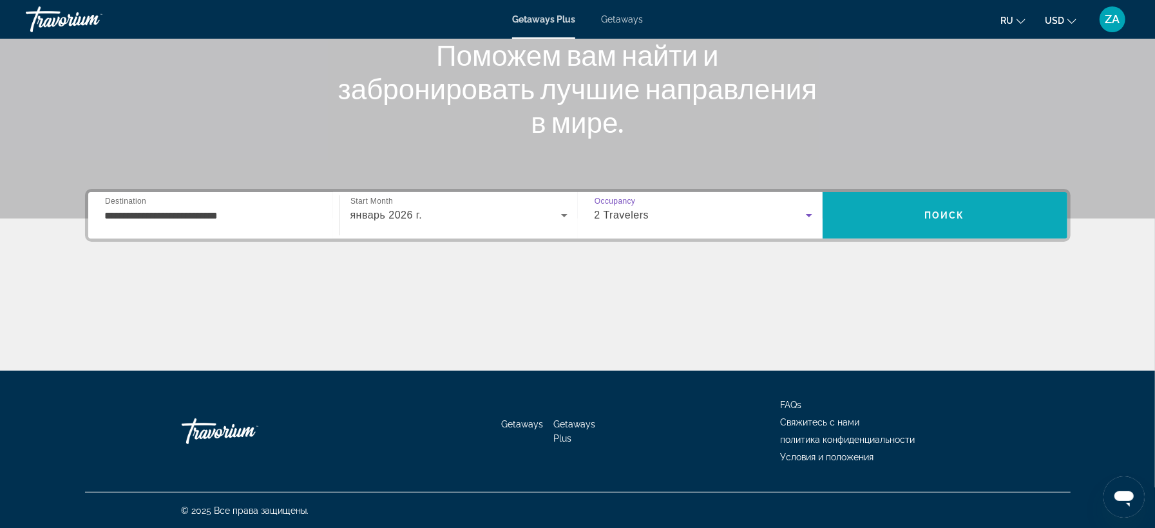
click at [932, 225] on span "Search" at bounding box center [945, 215] width 245 height 31
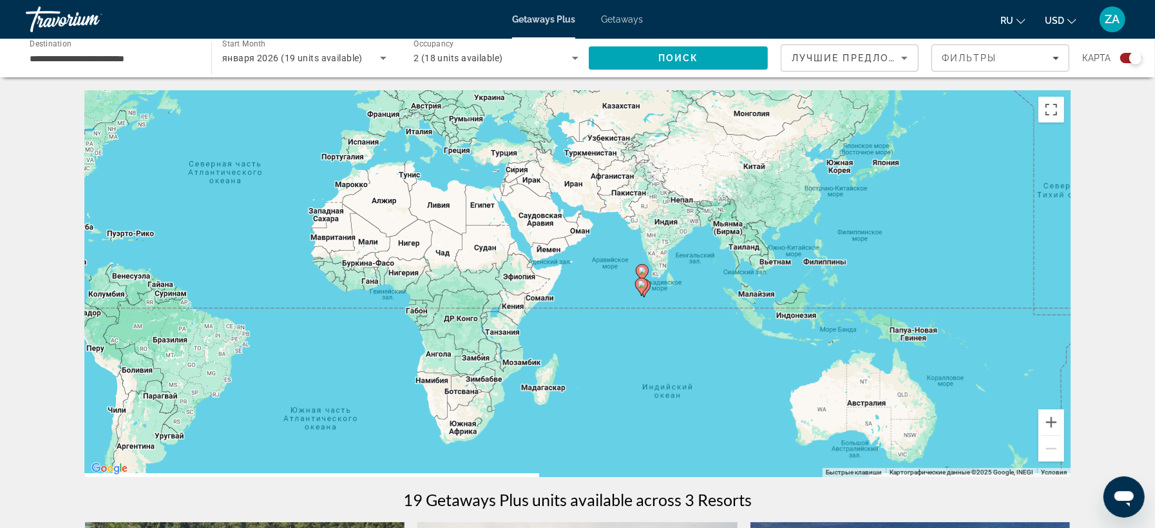
drag, startPoint x: 675, startPoint y: 374, endPoint x: 358, endPoint y: 282, distance: 330.9
click at [358, 282] on div "Чтобы активировать перетаскивание с помощью клавиатуры, нажмите Alt + Ввод. Пос…" at bounding box center [578, 283] width 986 height 387
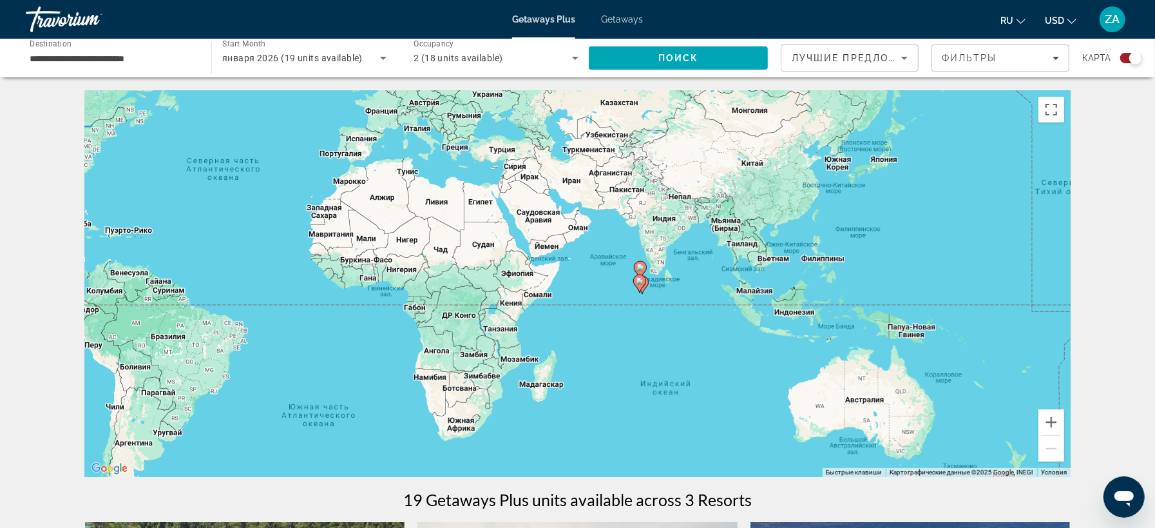
click at [639, 284] on image "Main content" at bounding box center [640, 281] width 8 height 8
click at [640, 282] on image "Main content" at bounding box center [640, 281] width 8 height 8
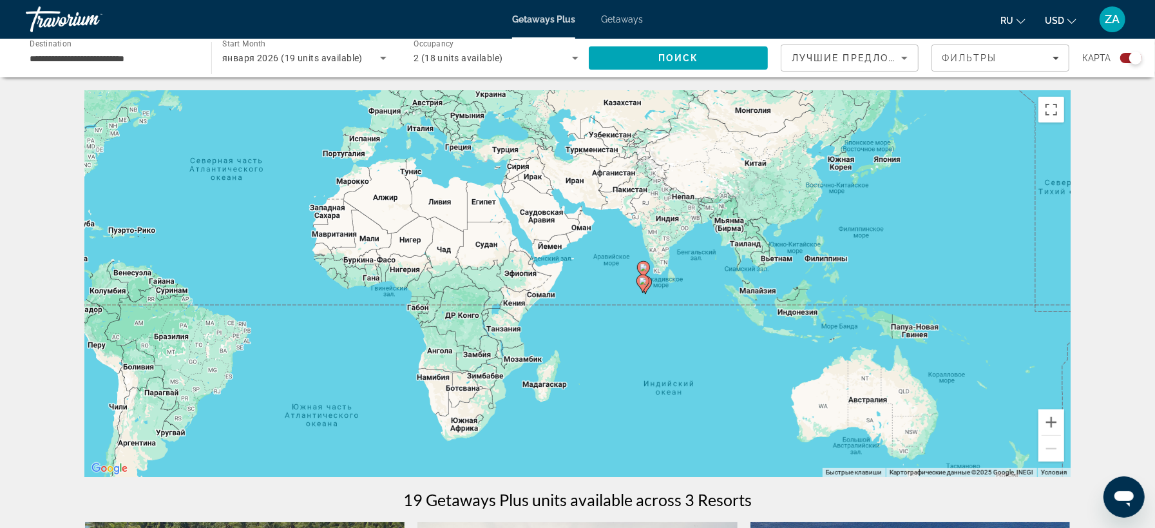
click at [644, 283] on image "Main content" at bounding box center [643, 281] width 8 height 8
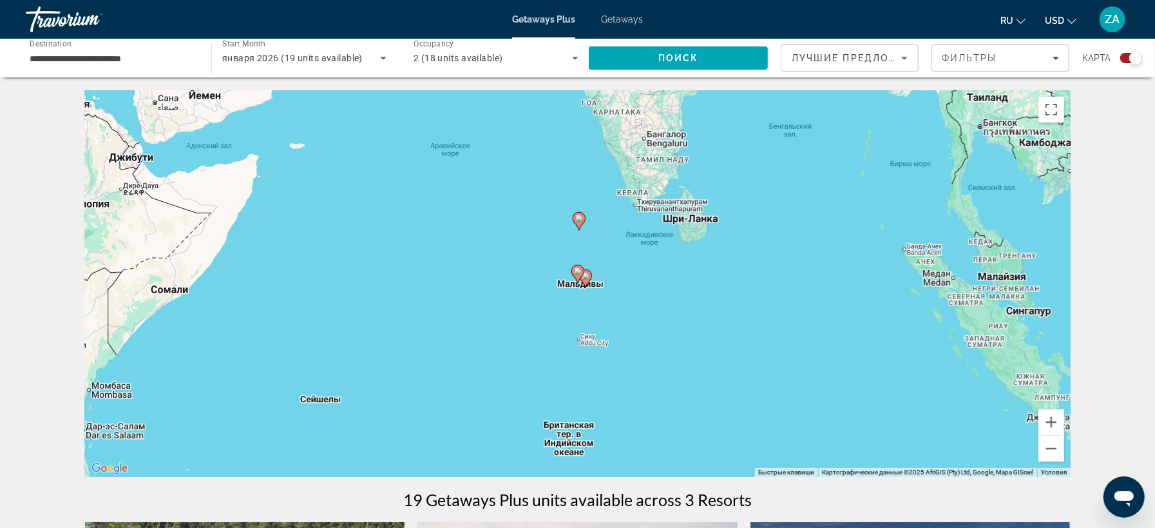
click at [587, 283] on icon "Main content" at bounding box center [585, 278] width 13 height 18
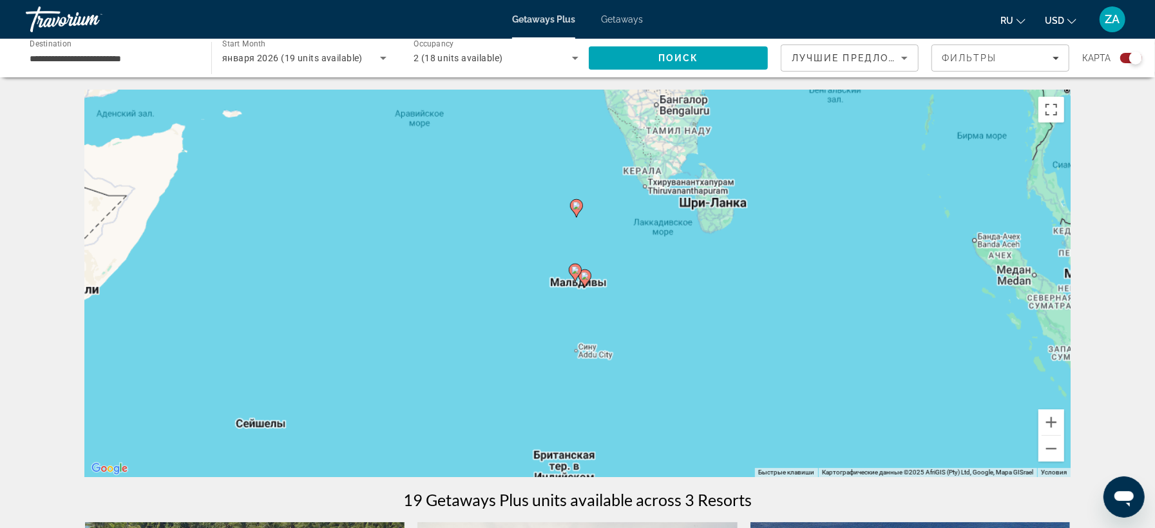
type input "**********"
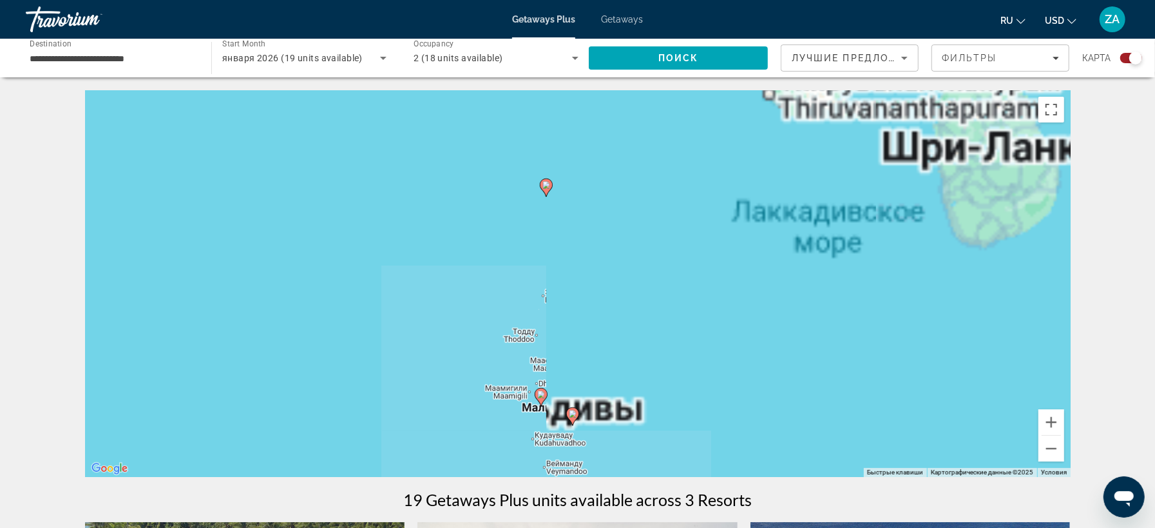
drag, startPoint x: 658, startPoint y: 227, endPoint x: 653, endPoint y: 374, distance: 147.6
click at [653, 374] on div "Чтобы активировать перетаскивание с помощью клавиатуры, нажмите Alt + Ввод. Пос…" at bounding box center [578, 283] width 986 height 387
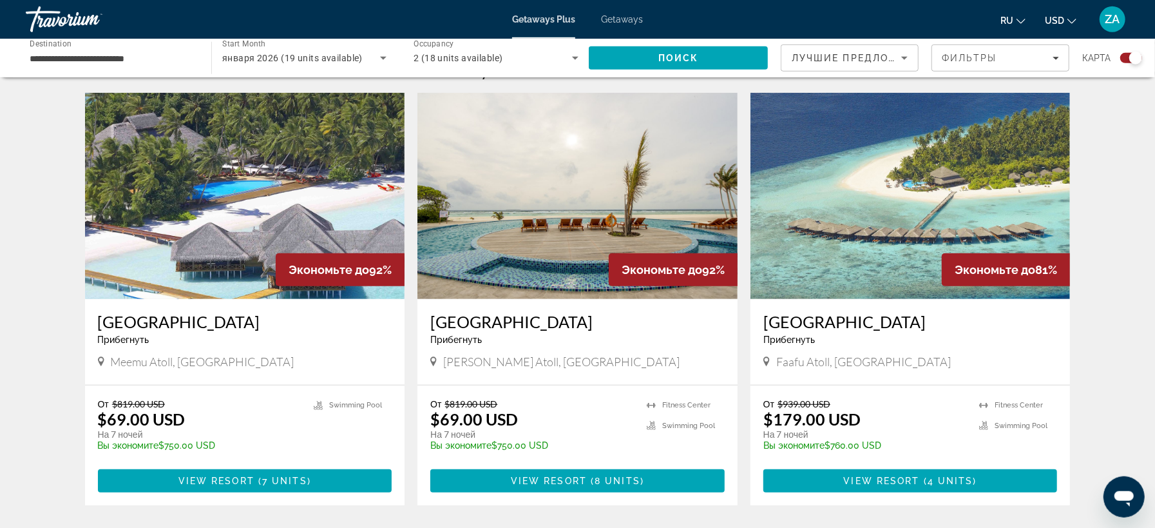
scroll to position [426, 0]
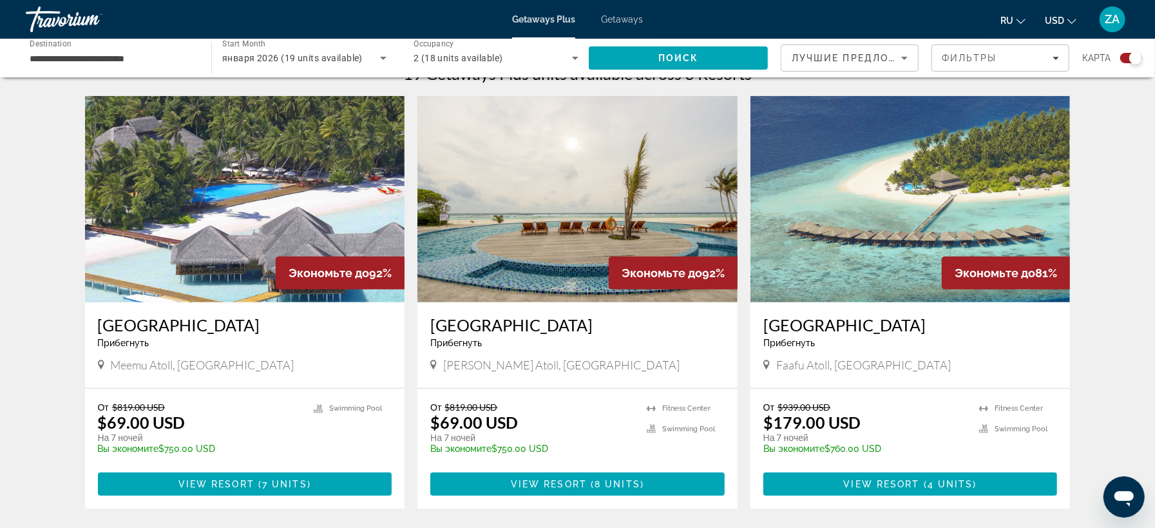
click at [495, 323] on h3 "[GEOGRAPHIC_DATA]" at bounding box center [577, 324] width 294 height 19
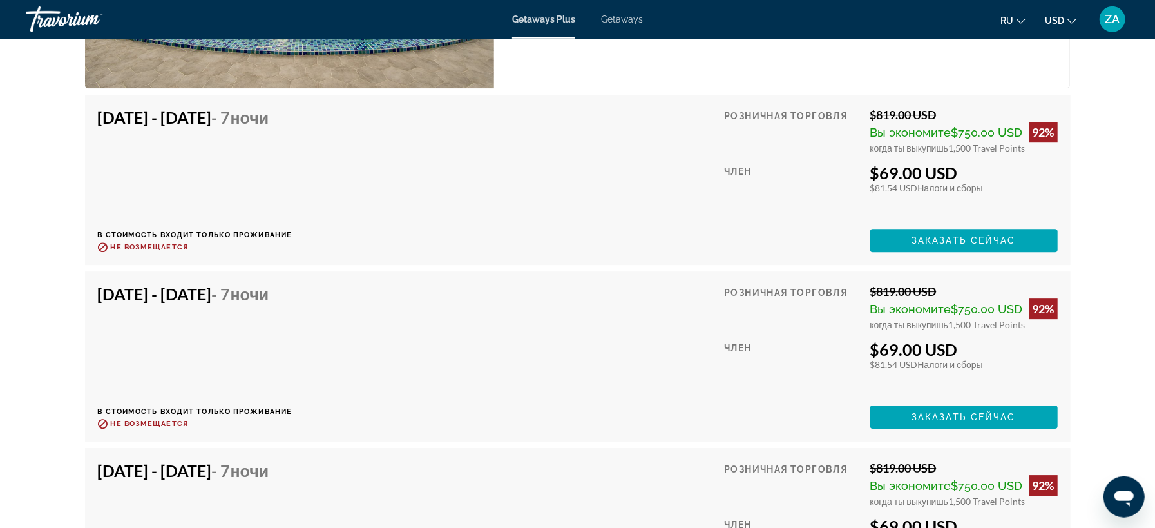
scroll to position [2669, 0]
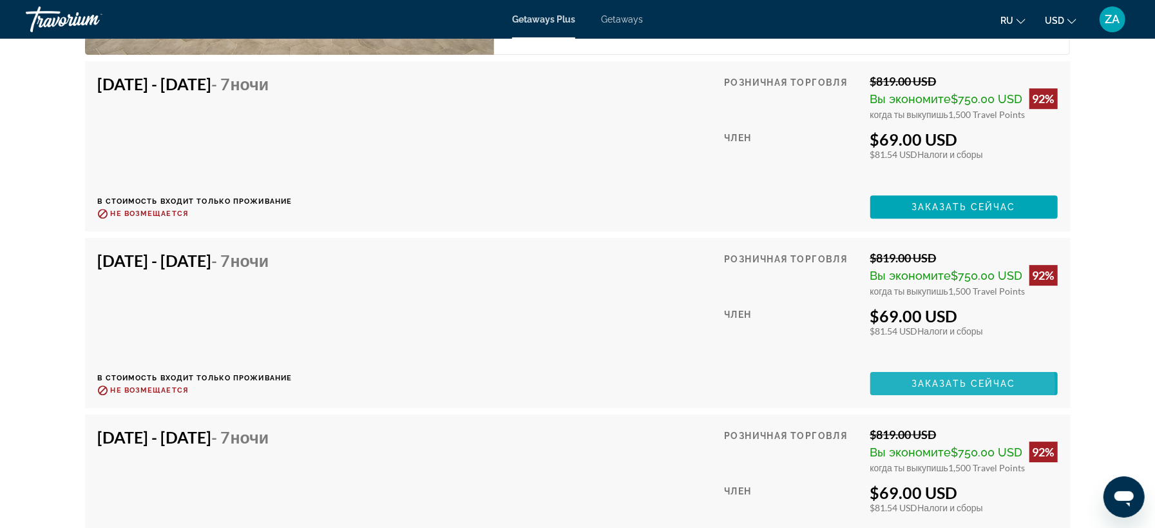
click at [954, 378] on span "Заказать сейчас" at bounding box center [964, 383] width 104 height 10
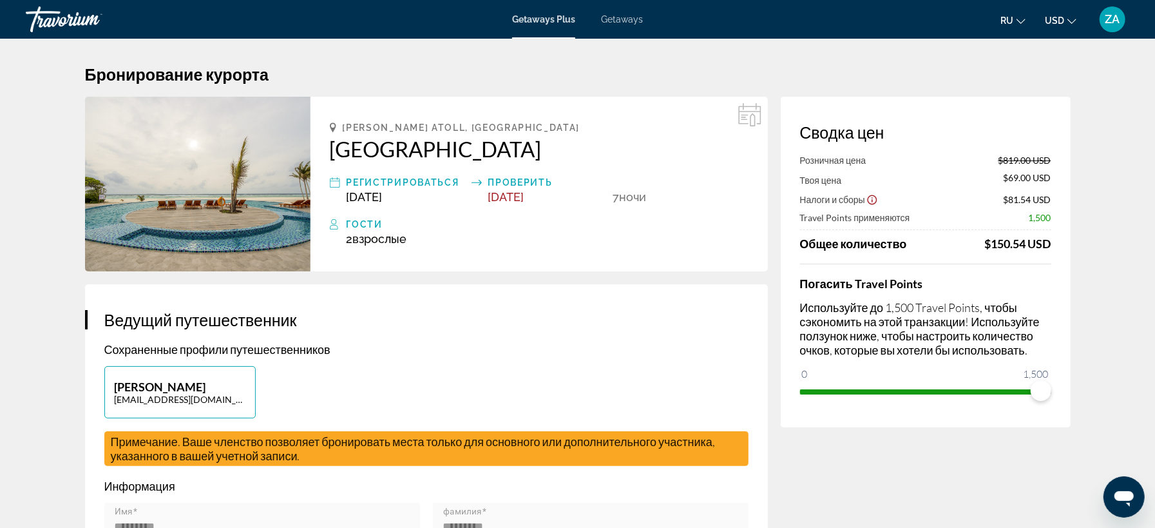
drag, startPoint x: 322, startPoint y: 155, endPoint x: 595, endPoint y: 160, distance: 272.5
copy h2 "[GEOGRAPHIC_DATA]"
click at [1000, 70] on h1 "Бронирование курорта" at bounding box center [578, 73] width 986 height 19
